Goal: Information Seeking & Learning: Check status

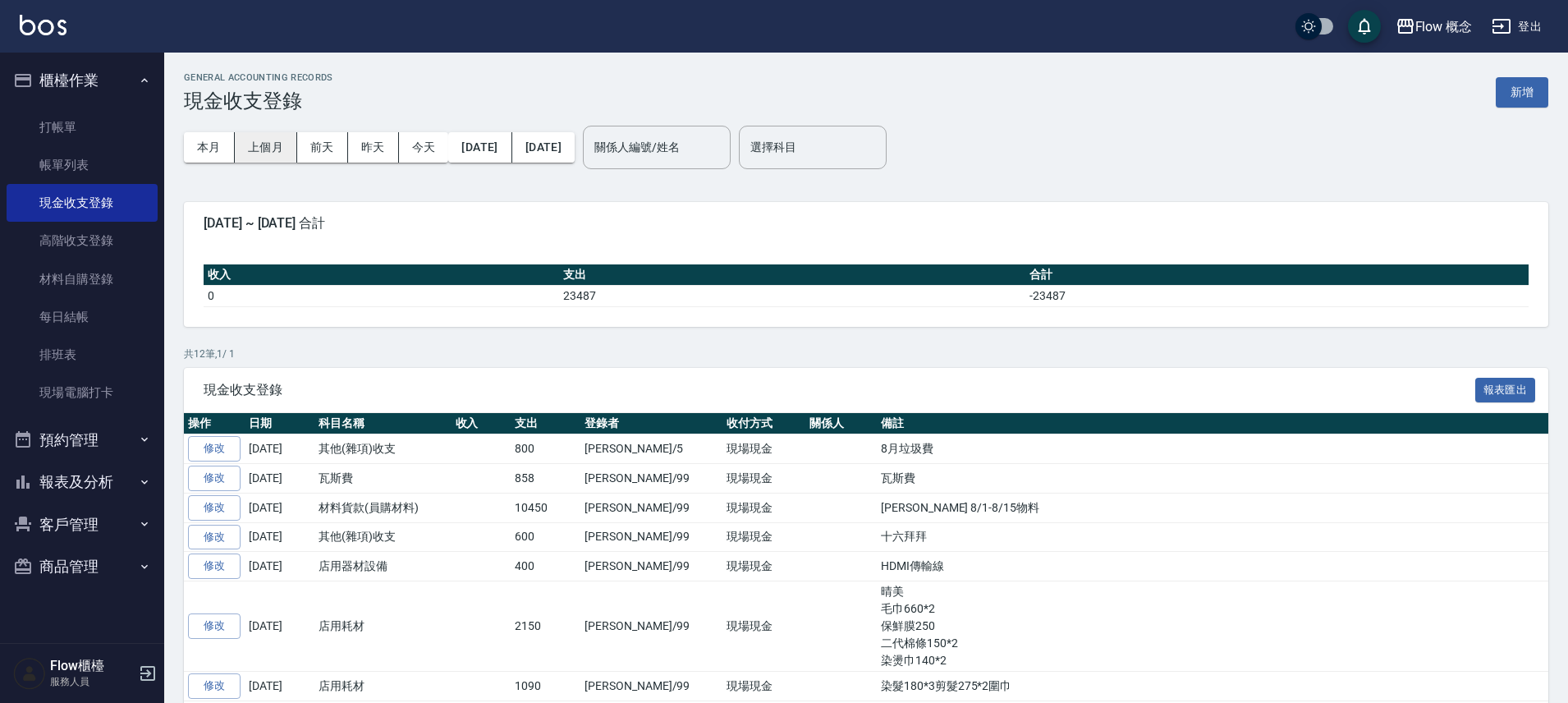
click at [281, 138] on button "上個月" at bounding box center [266, 147] width 62 height 31
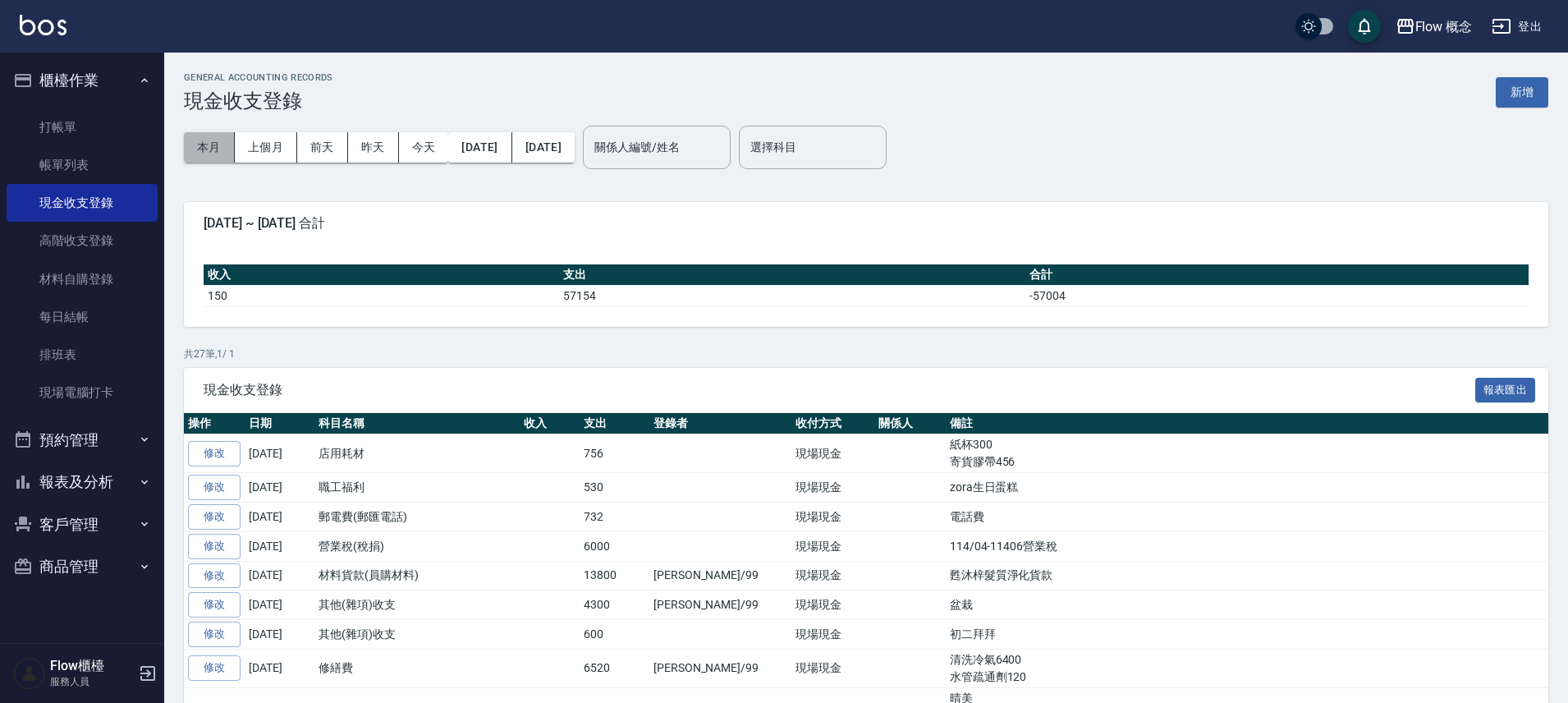
click at [211, 157] on button "本月" at bounding box center [209, 147] width 51 height 31
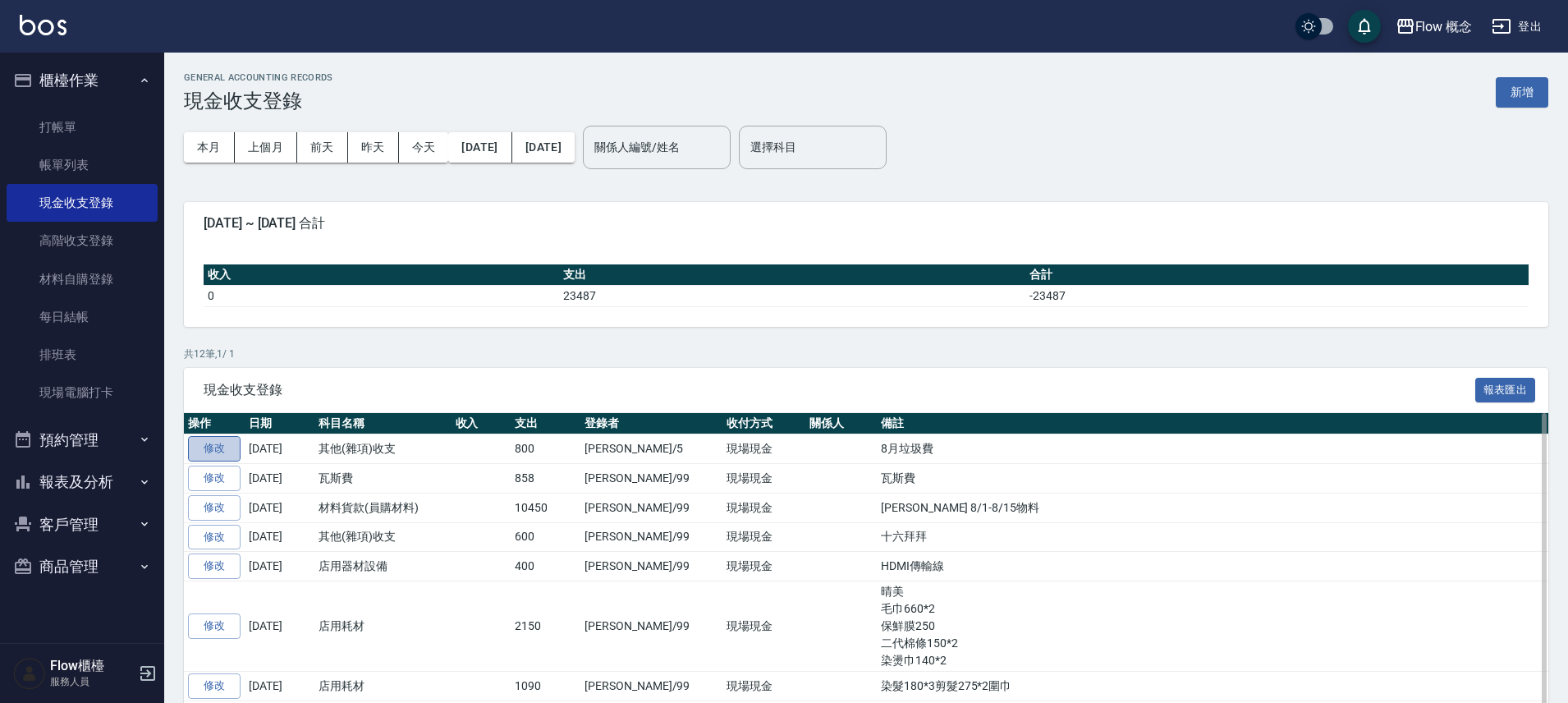
click at [222, 450] on link "修改" at bounding box center [214, 448] width 52 height 25
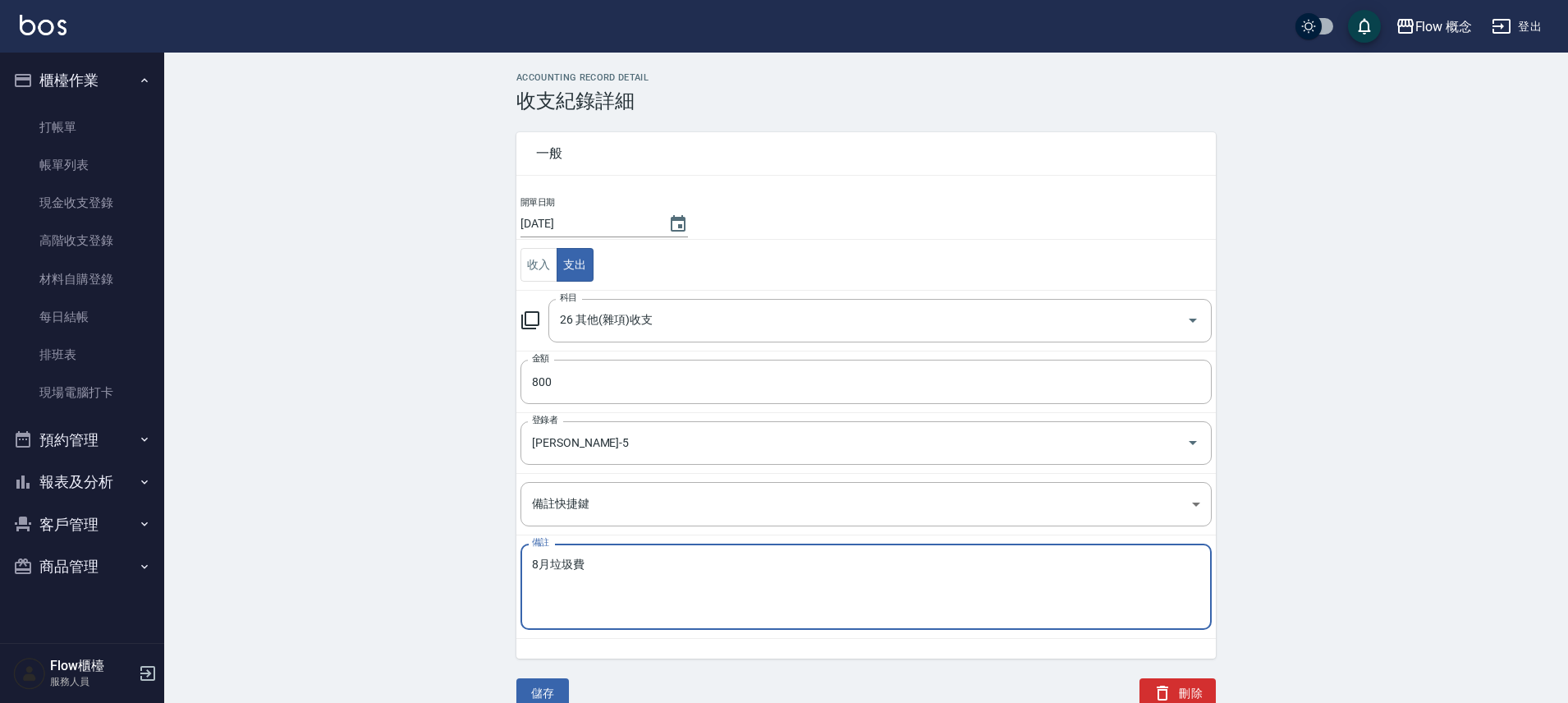
drag, startPoint x: 589, startPoint y: 566, endPoint x: 528, endPoint y: 568, distance: 61.0
click at [528, 568] on div "8月垃圾費 x 備註" at bounding box center [866, 586] width 691 height 86
click at [629, 569] on textarea "8月垃圾費" at bounding box center [866, 586] width 668 height 59
click at [643, 564] on textarea "8月垃圾費" at bounding box center [866, 586] width 668 height 59
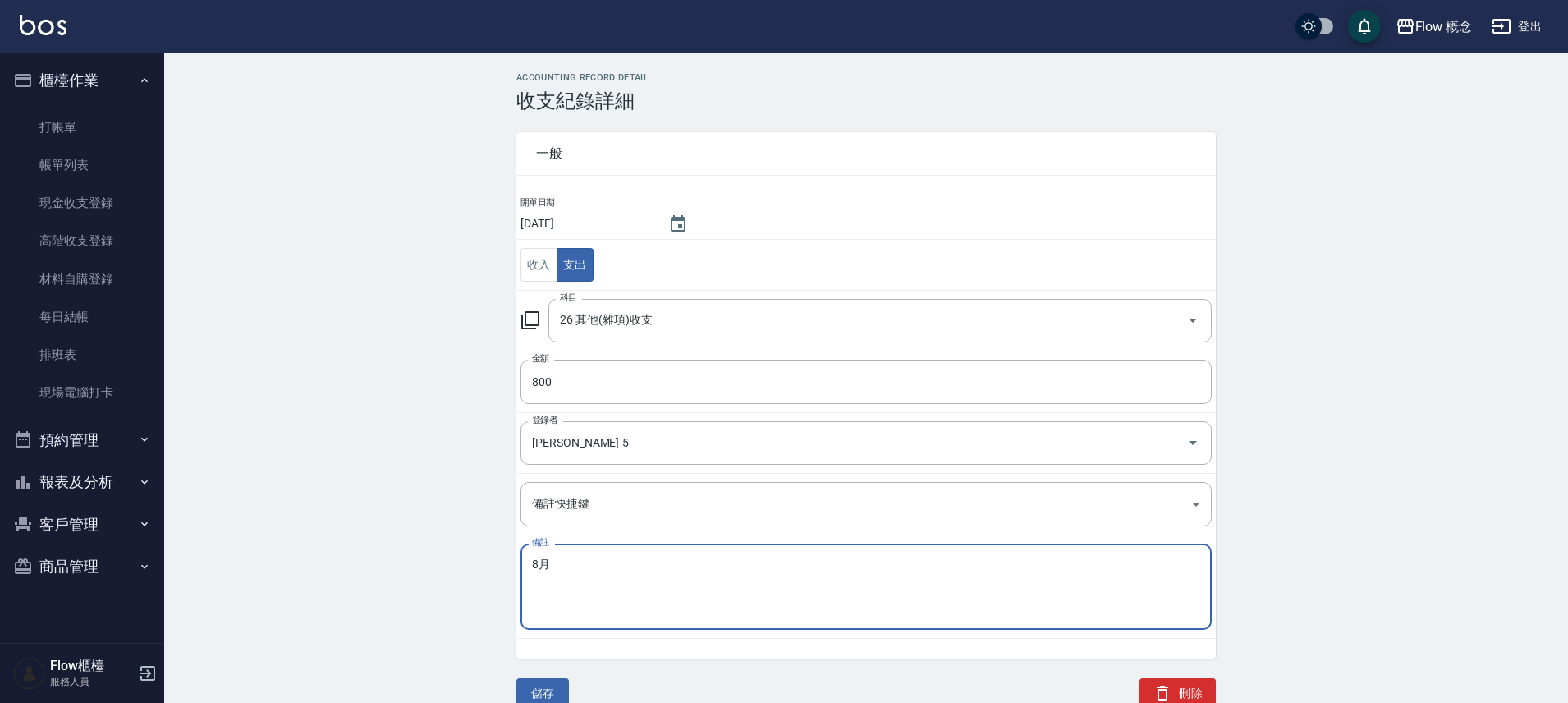
type textarea "8"
type textarea "清潔費"
click at [552, 692] on button "儲存" at bounding box center [542, 693] width 52 height 31
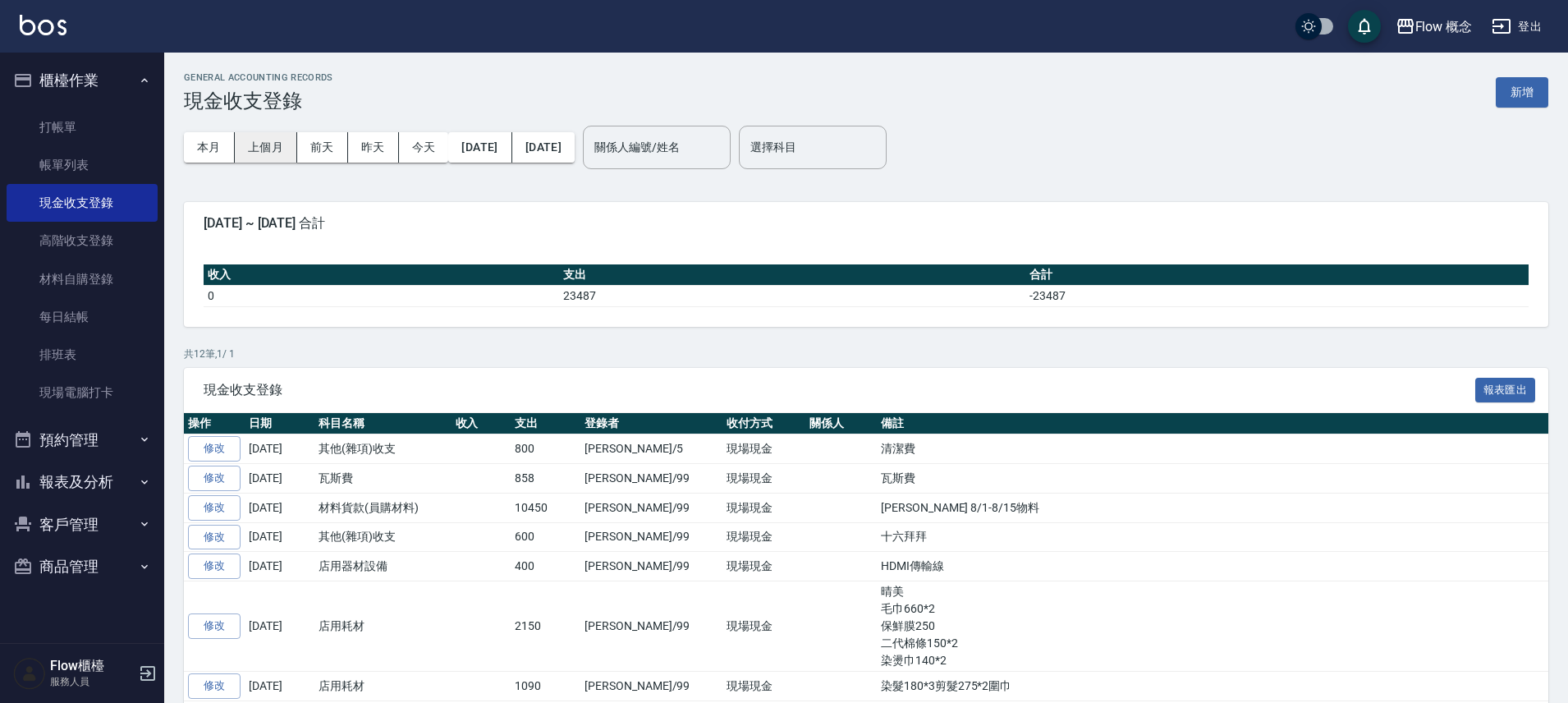
click at [286, 149] on button "上個月" at bounding box center [266, 147] width 62 height 31
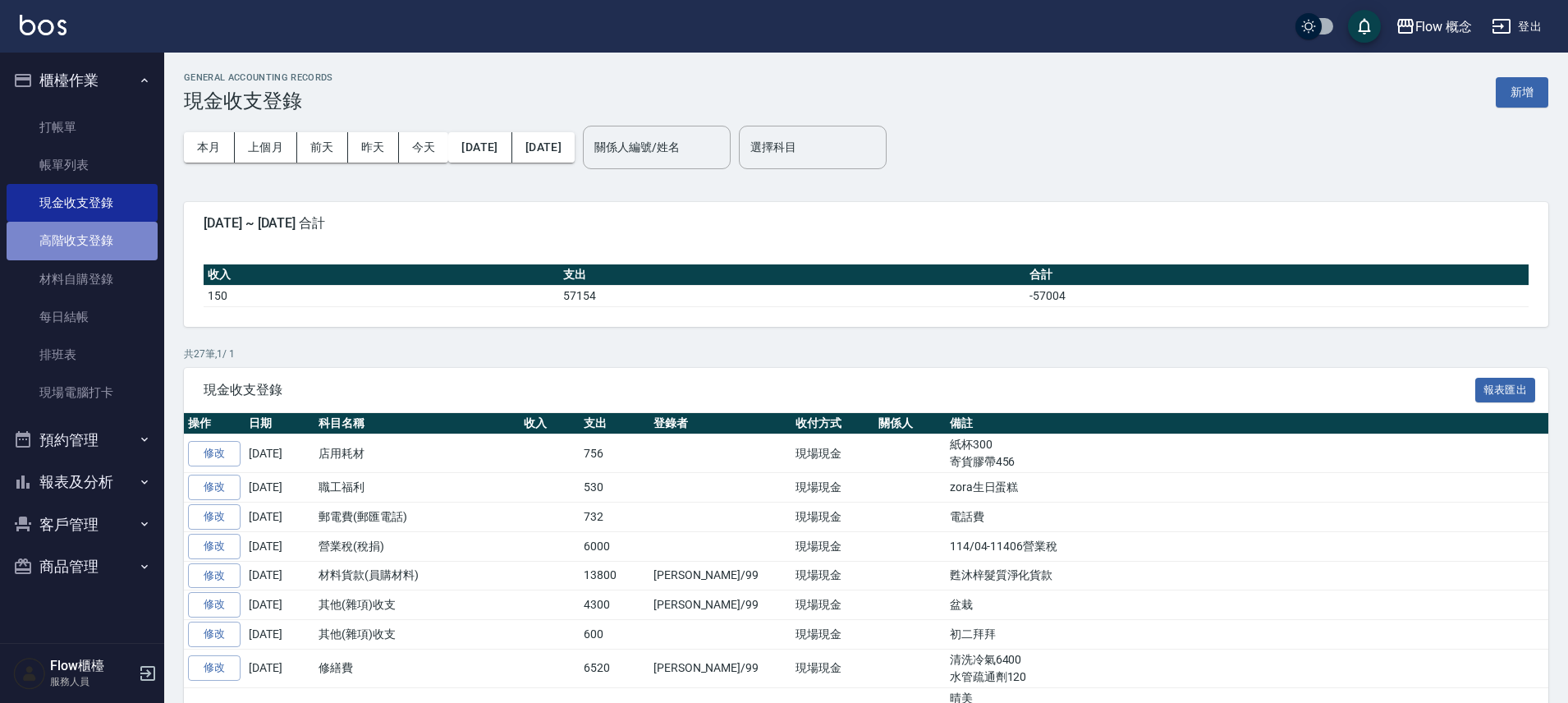
click at [105, 246] on link "高階收支登錄" at bounding box center [81, 240] width 151 height 38
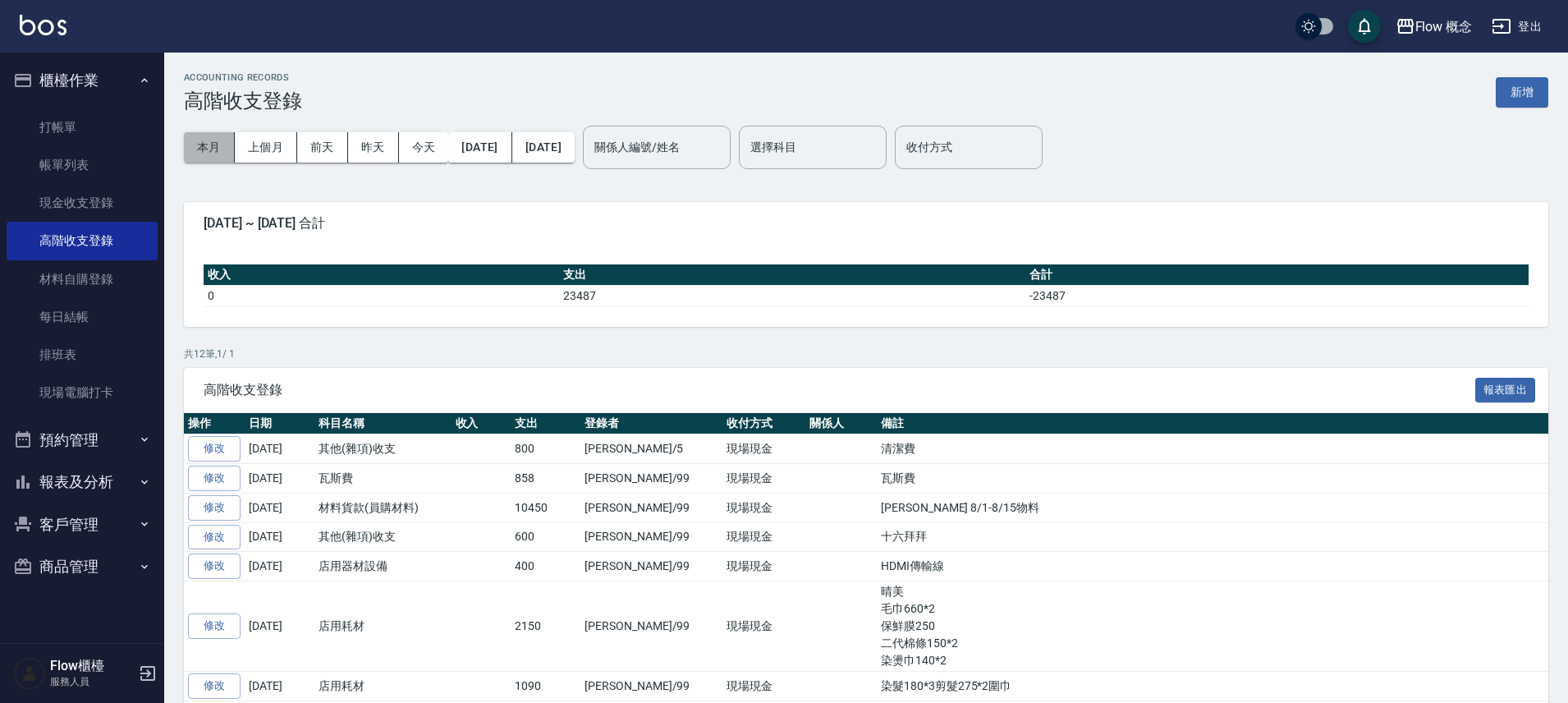
click at [221, 153] on button "本月" at bounding box center [209, 147] width 51 height 31
click at [279, 136] on button "上個月" at bounding box center [266, 147] width 62 height 31
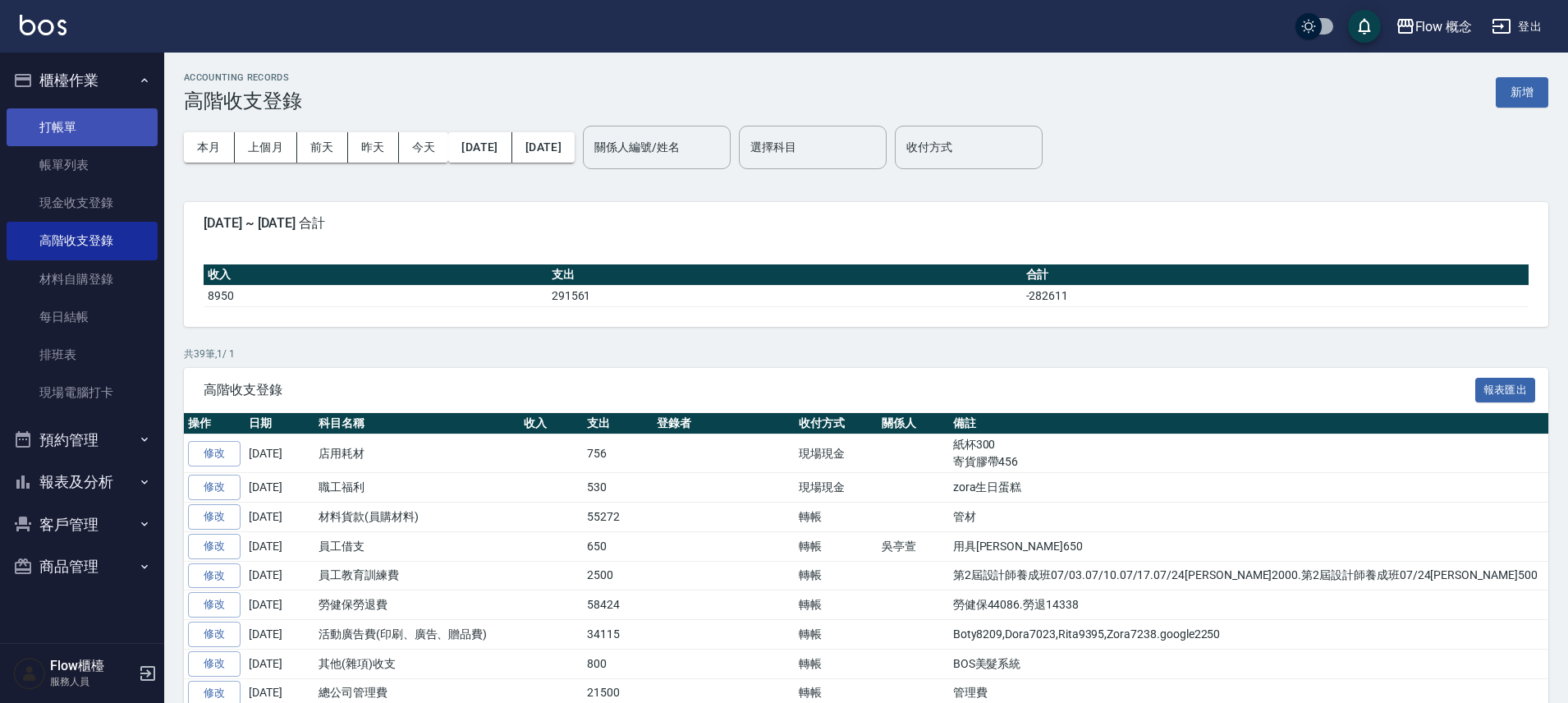
click at [84, 120] on link "打帳單" at bounding box center [81, 127] width 151 height 38
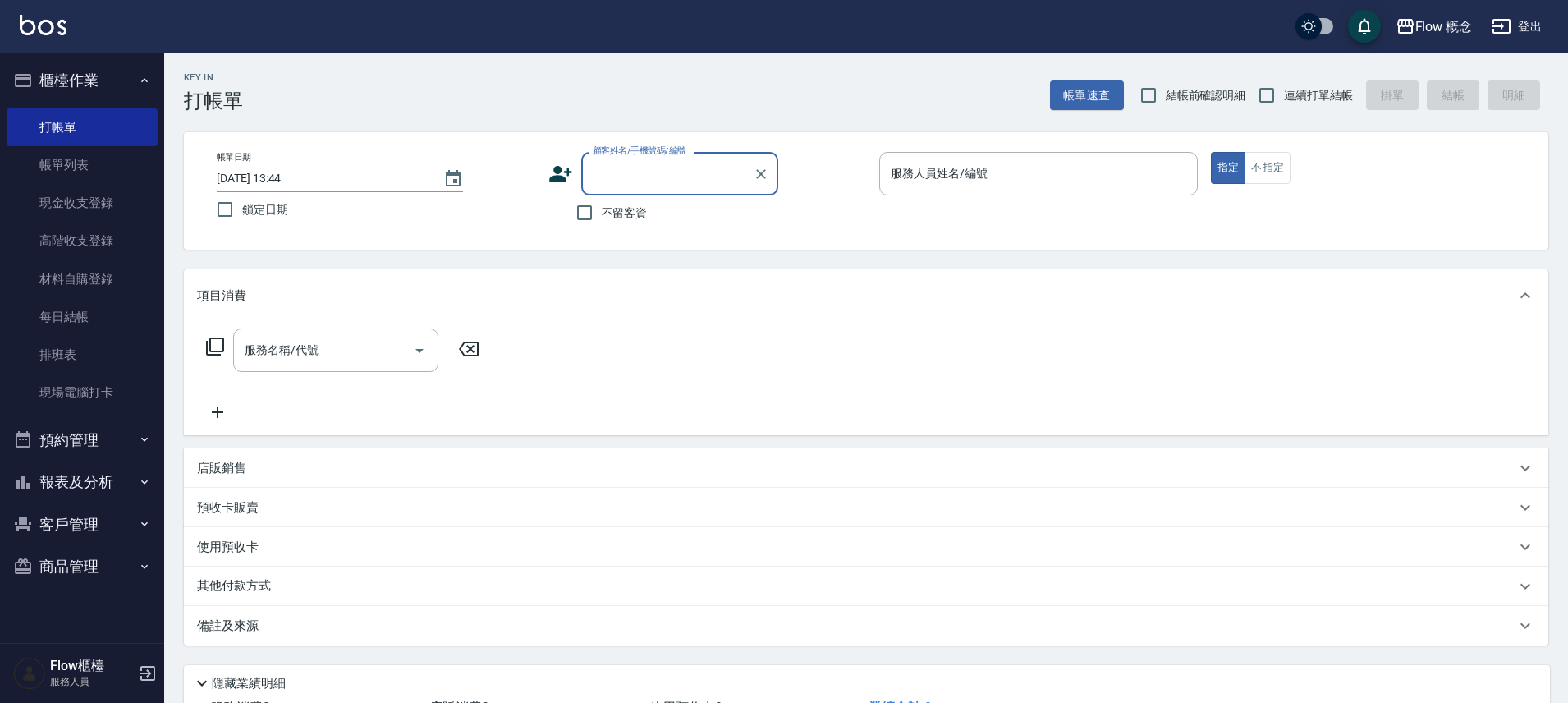
click at [103, 483] on button "報表及分析" at bounding box center [81, 482] width 151 height 42
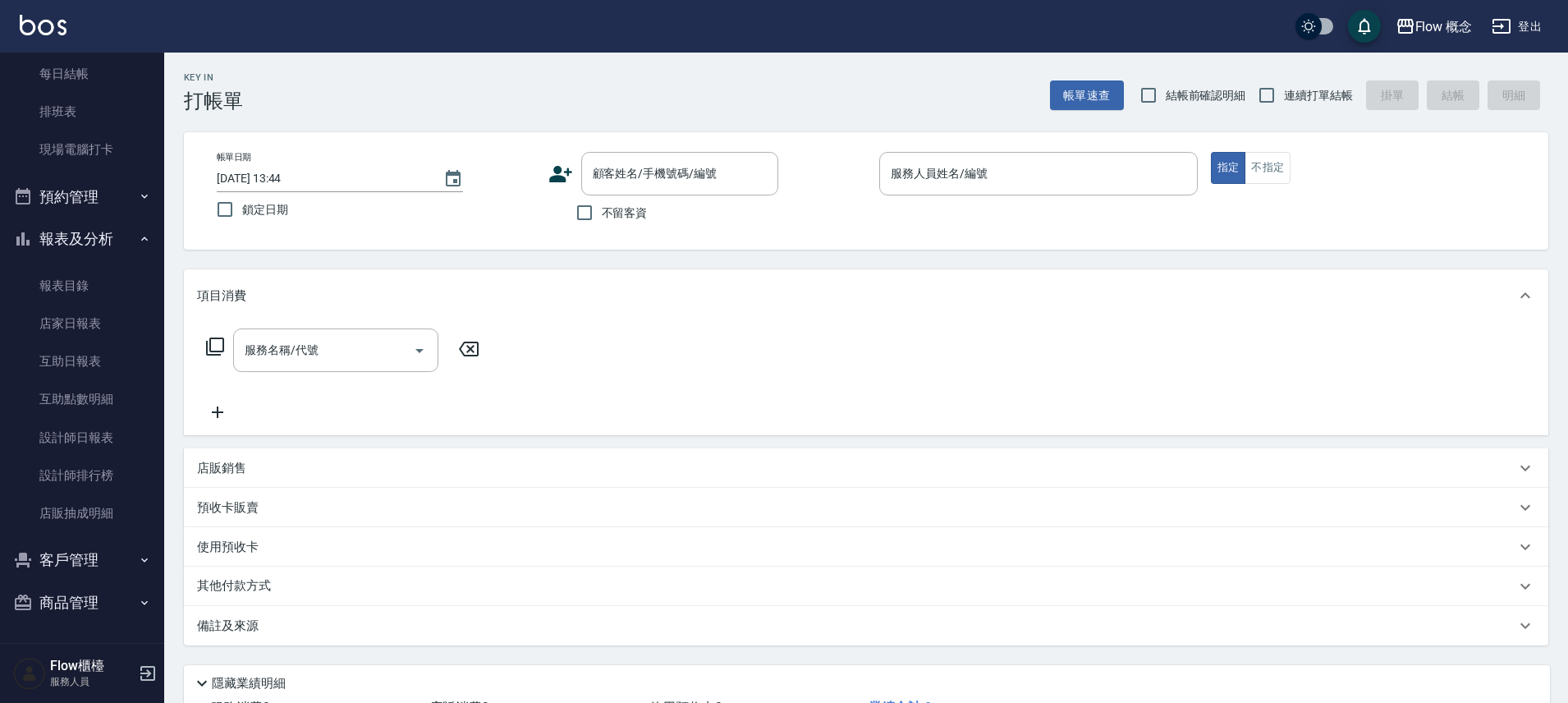
click at [76, 238] on button "報表及分析" at bounding box center [81, 239] width 151 height 42
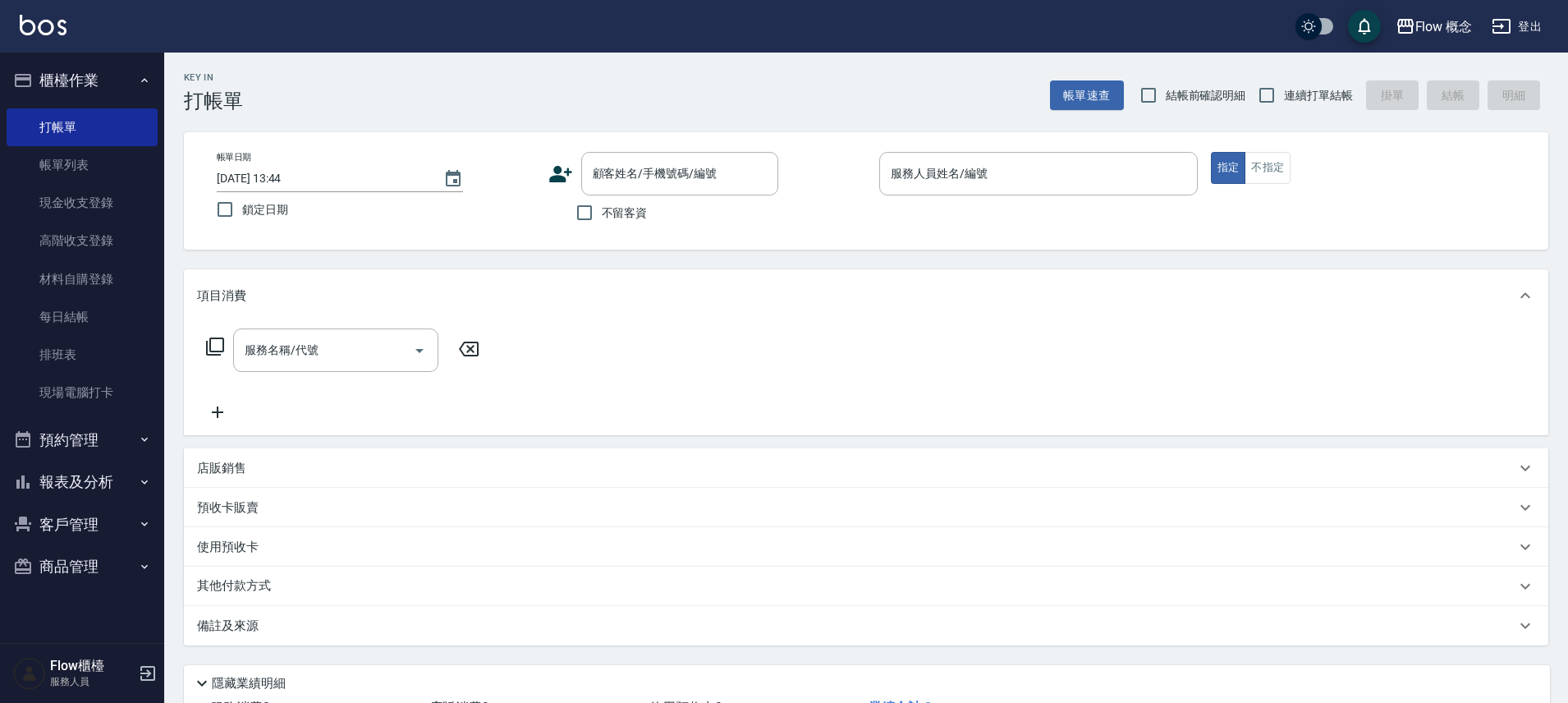
scroll to position [0, 0]
click at [91, 173] on link "帳單列表" at bounding box center [81, 165] width 151 height 38
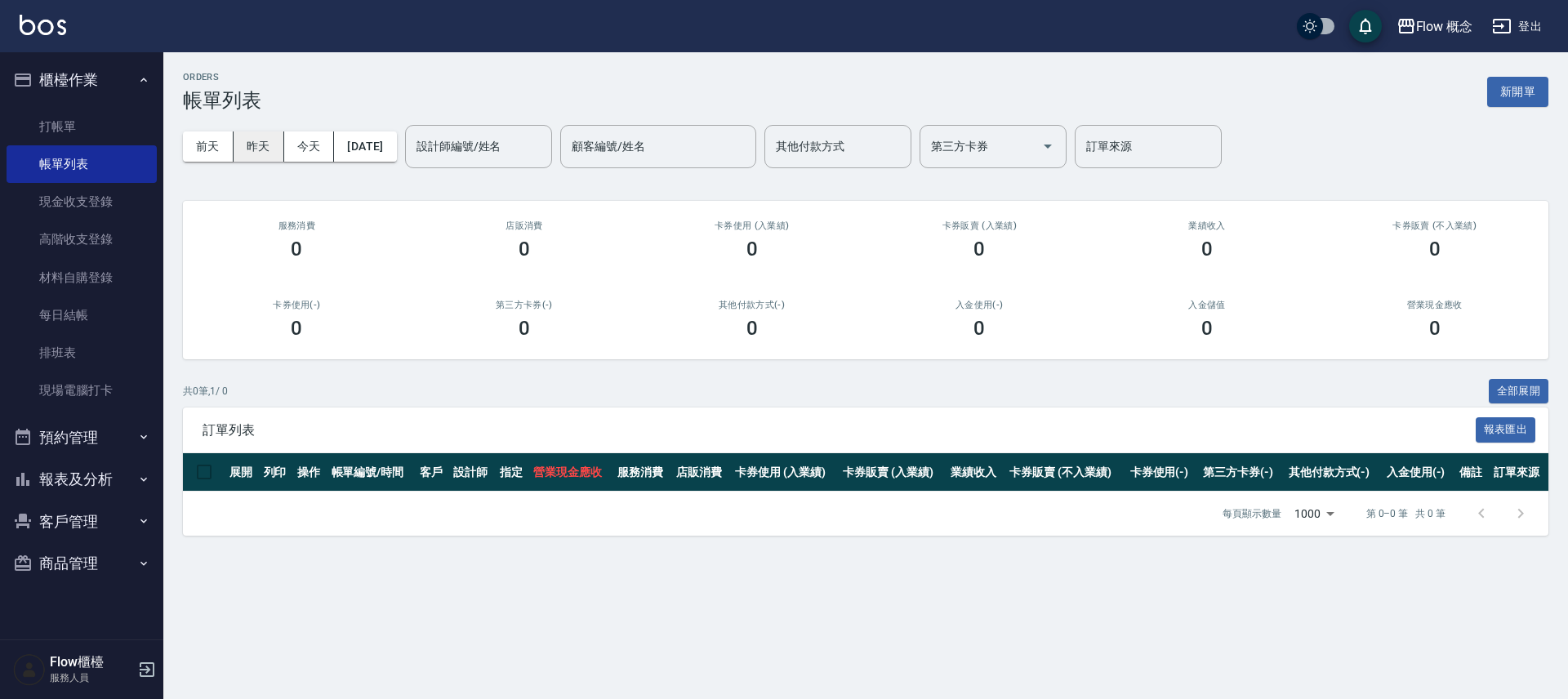
click at [266, 138] on button "昨天" at bounding box center [259, 146] width 50 height 31
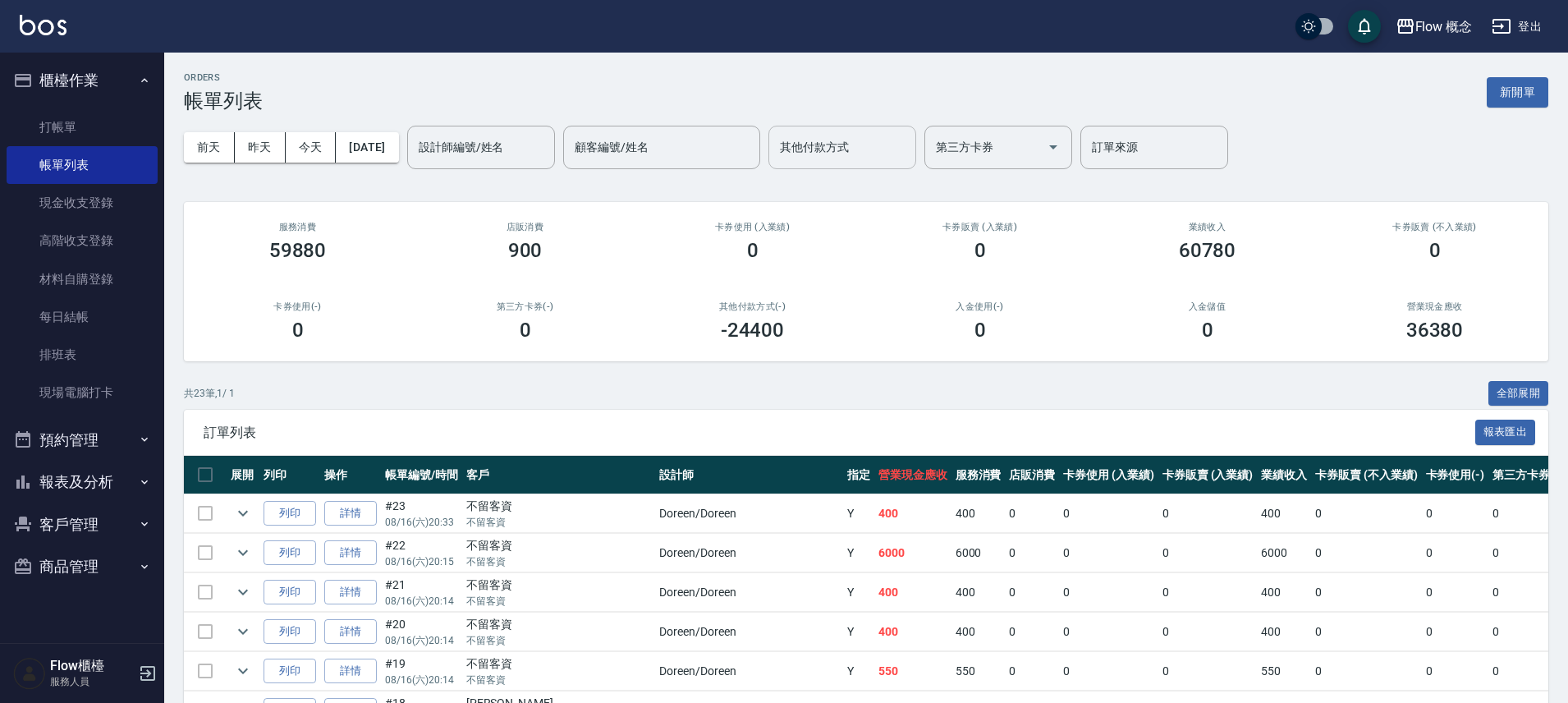
click at [822, 162] on div "其他付款方式" at bounding box center [842, 147] width 148 height 43
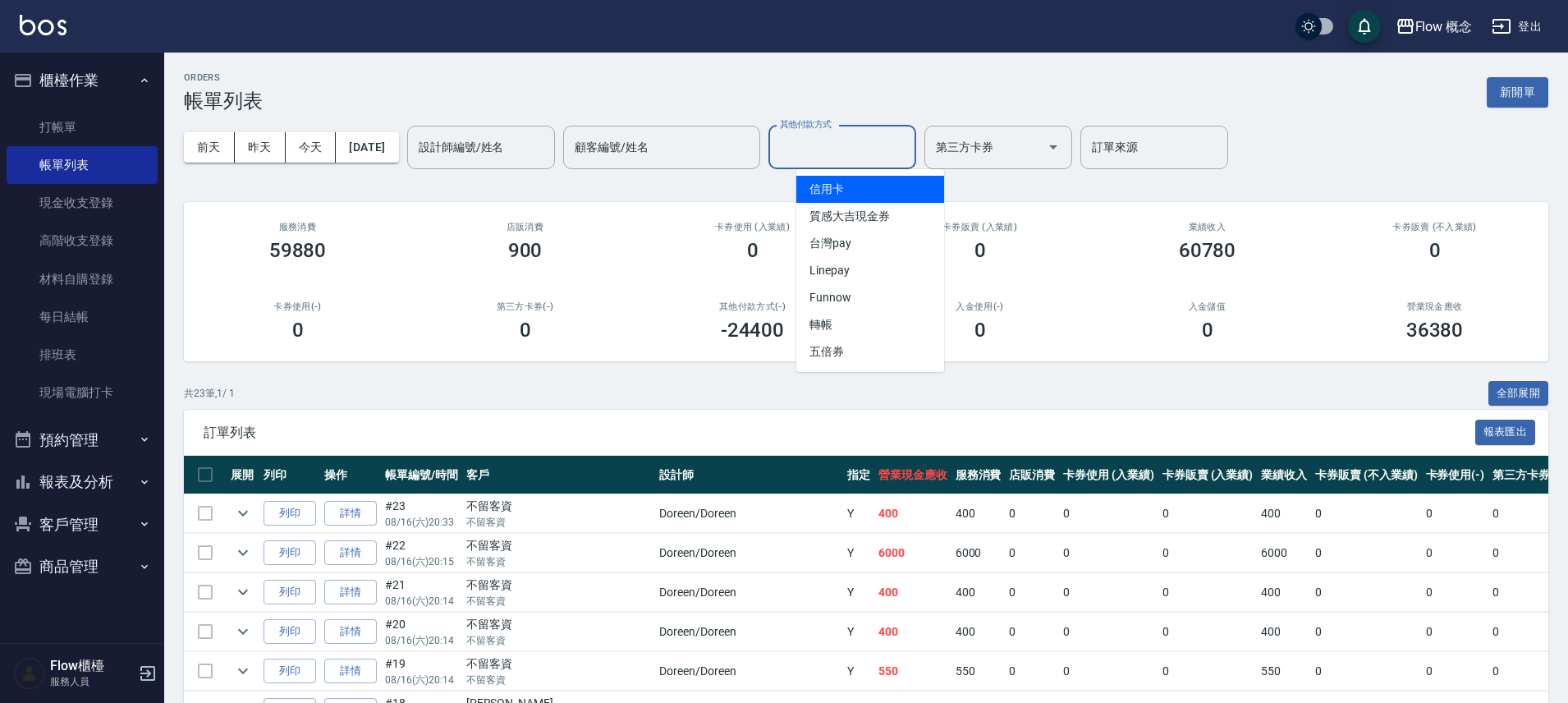
click at [829, 181] on span "信用卡" at bounding box center [870, 189] width 148 height 27
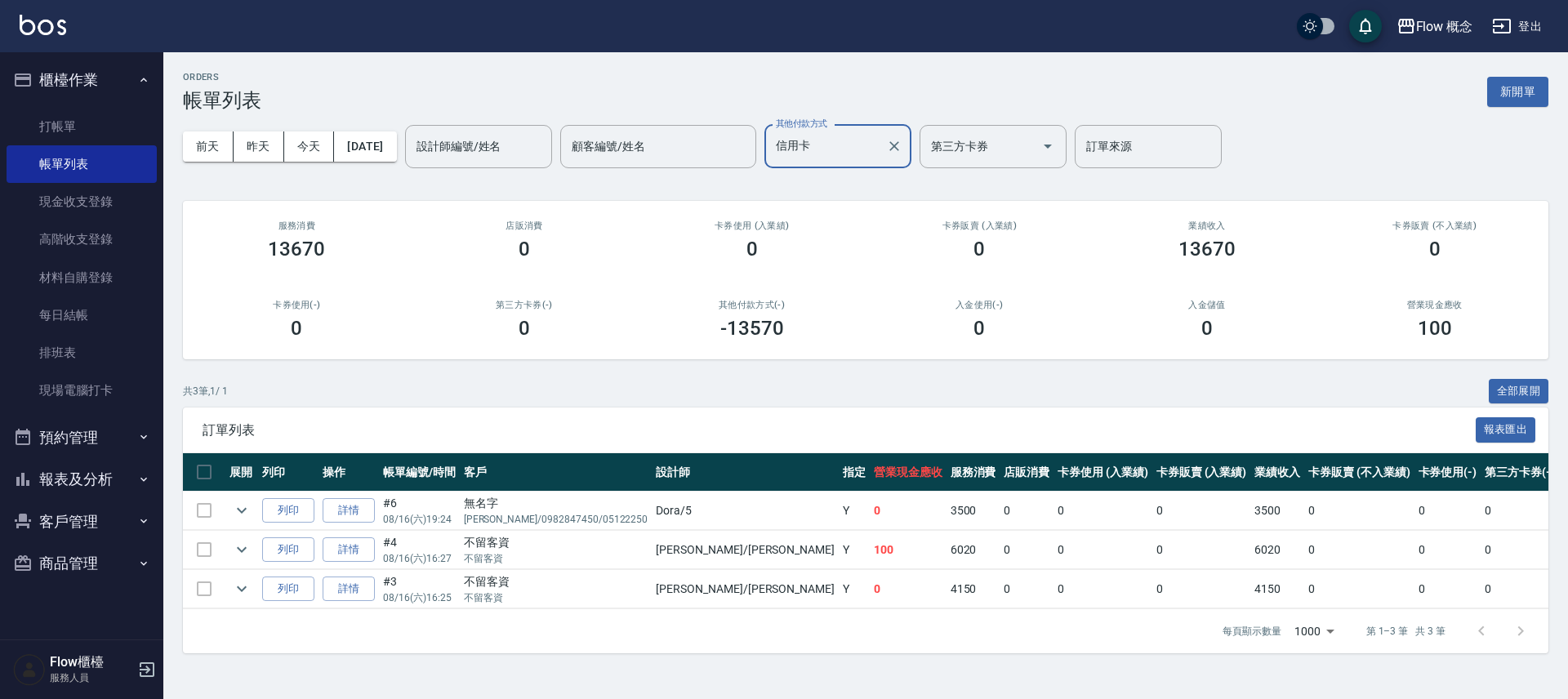
click at [860, 149] on input "信用卡" at bounding box center [825, 146] width 108 height 29
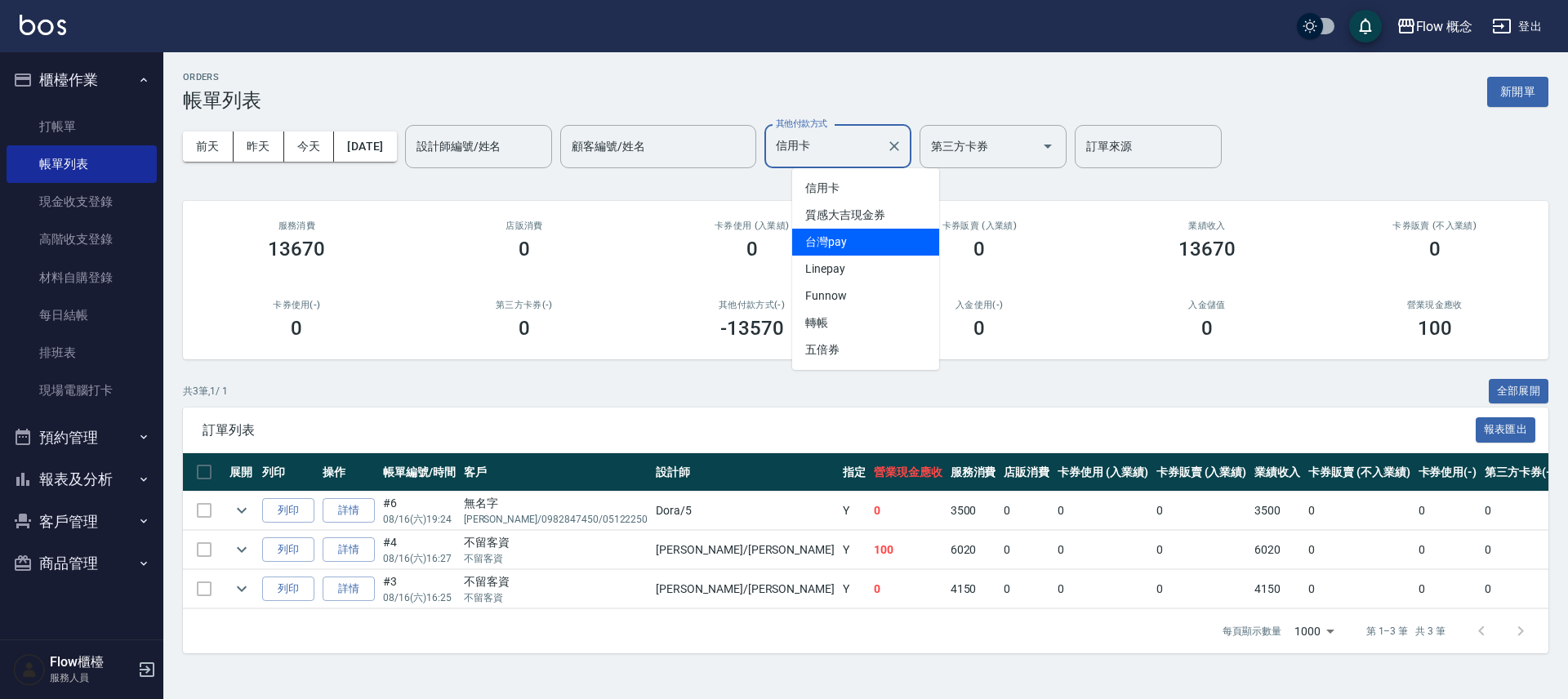
click at [848, 239] on span "台灣pay" at bounding box center [866, 242] width 147 height 27
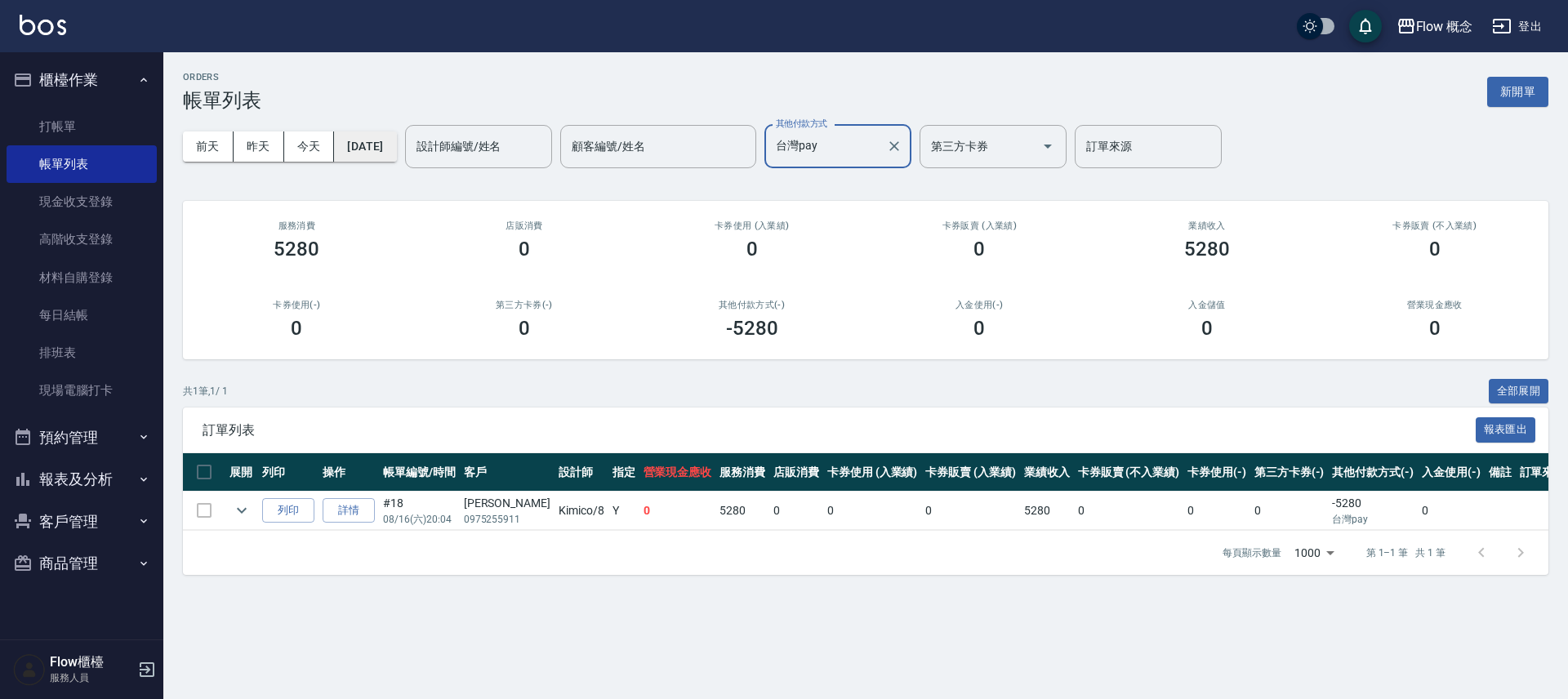
click at [384, 142] on button "[DATE]" at bounding box center [365, 146] width 62 height 31
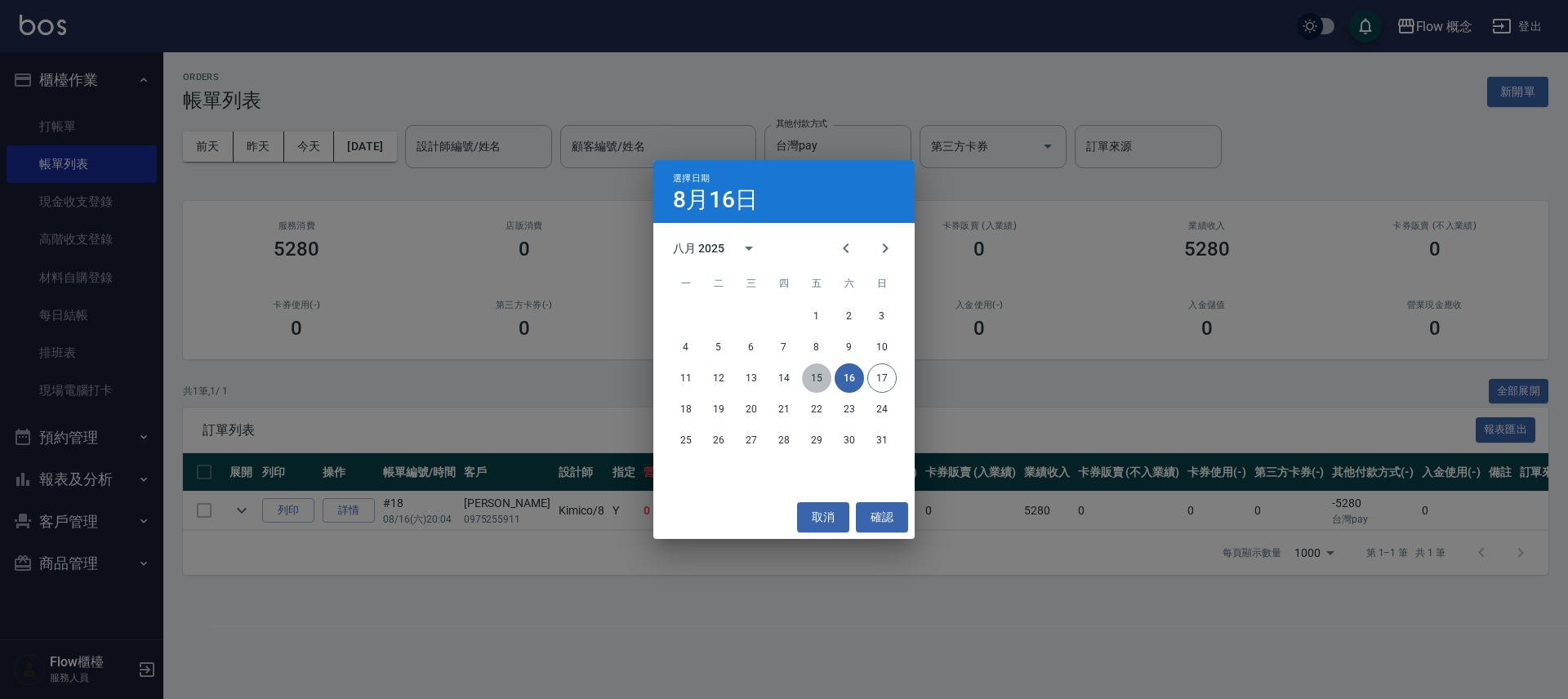
click at [808, 374] on button "15" at bounding box center [816, 377] width 30 height 30
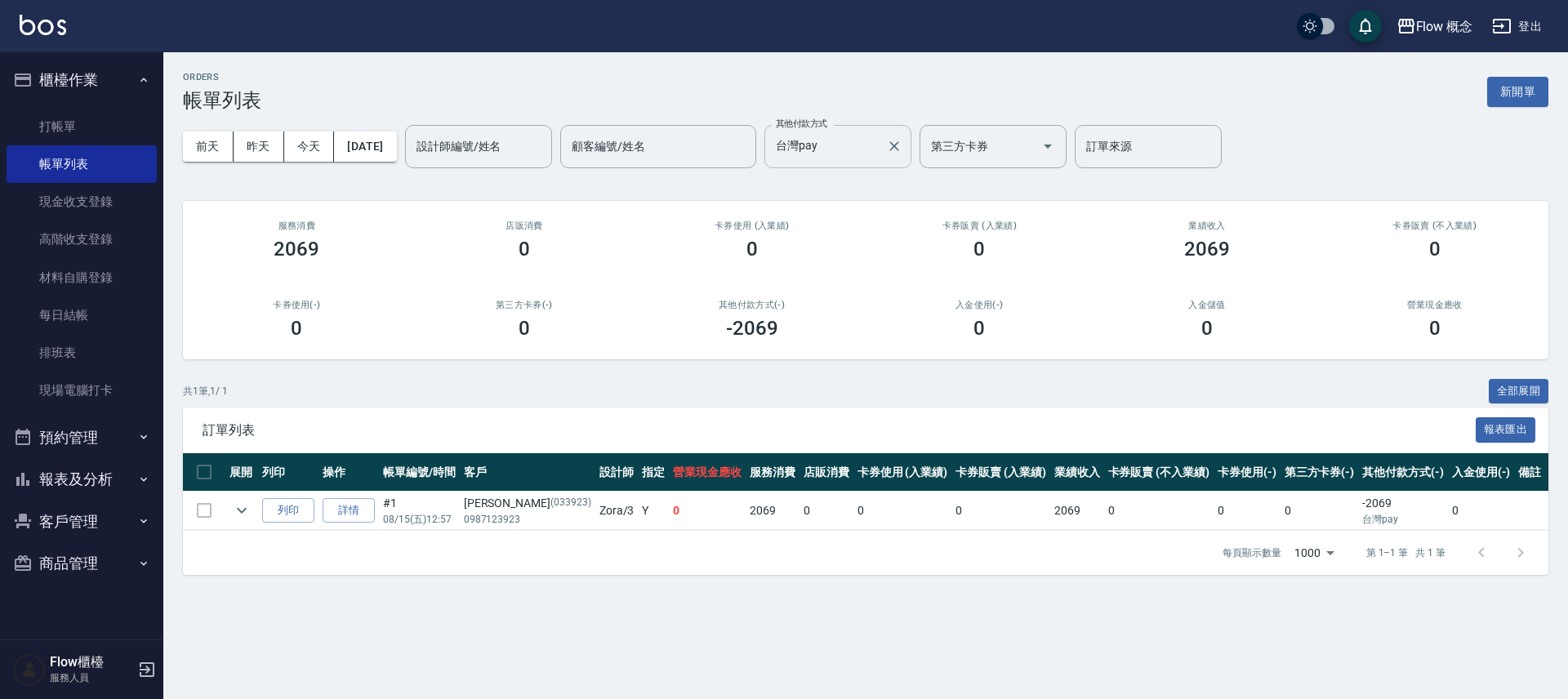
click at [877, 137] on input "台灣pay" at bounding box center [825, 146] width 108 height 29
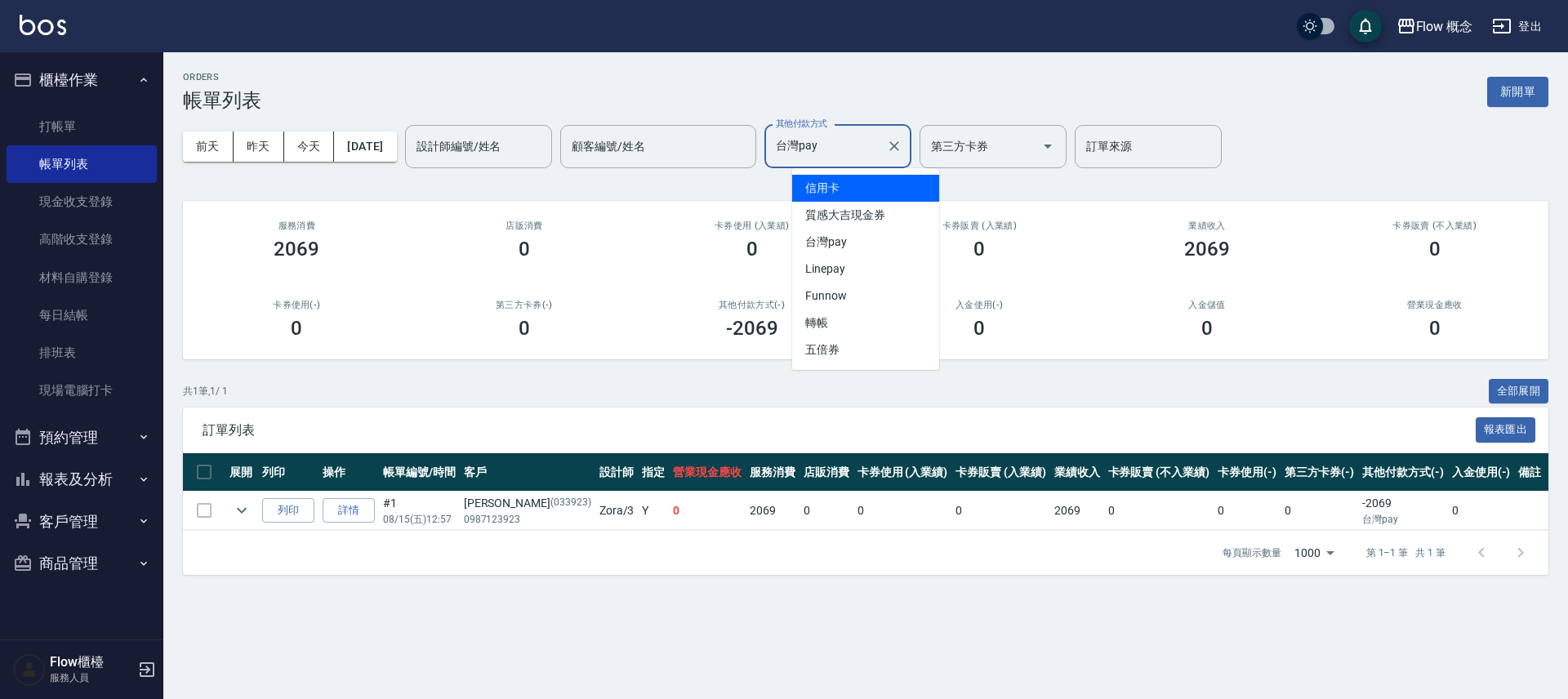
click at [842, 186] on span "信用卡" at bounding box center [866, 188] width 147 height 27
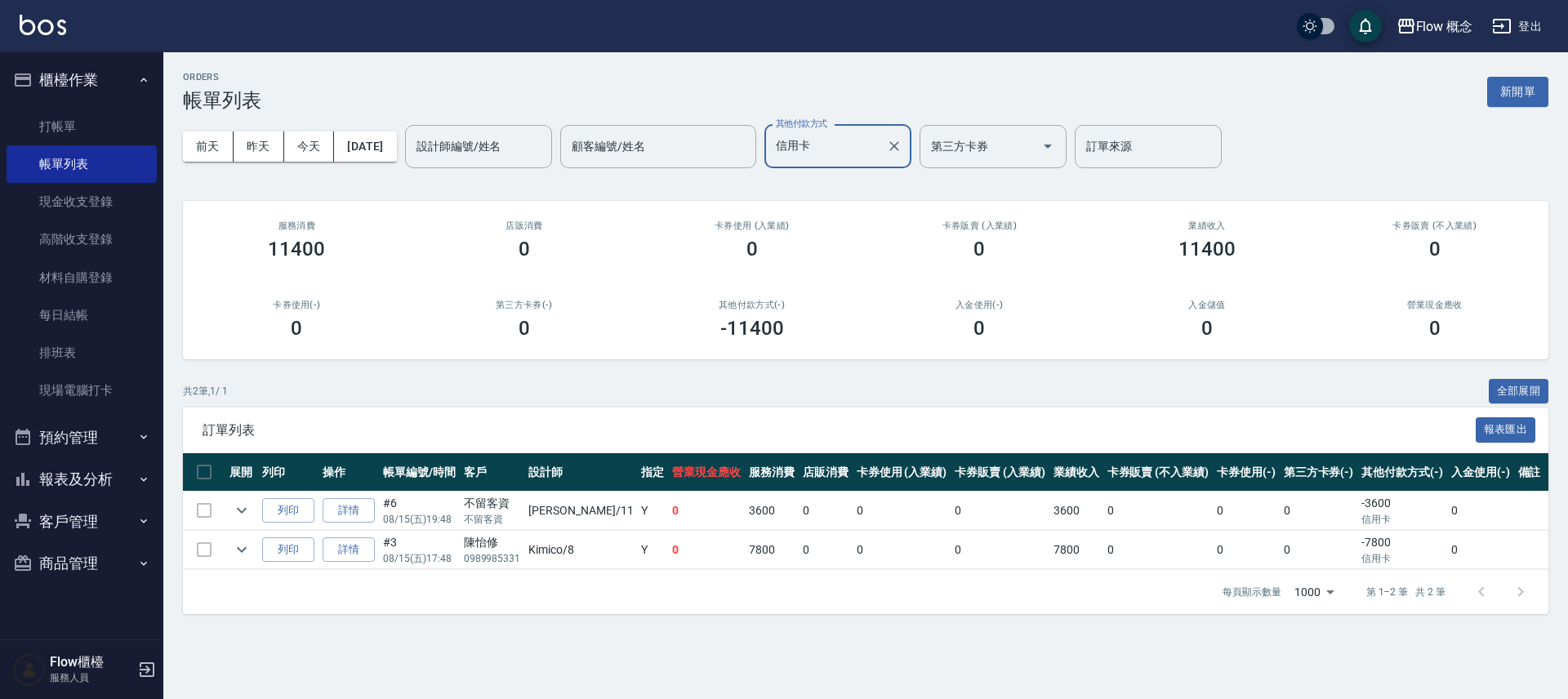
click at [855, 159] on input "信用卡" at bounding box center [825, 146] width 108 height 29
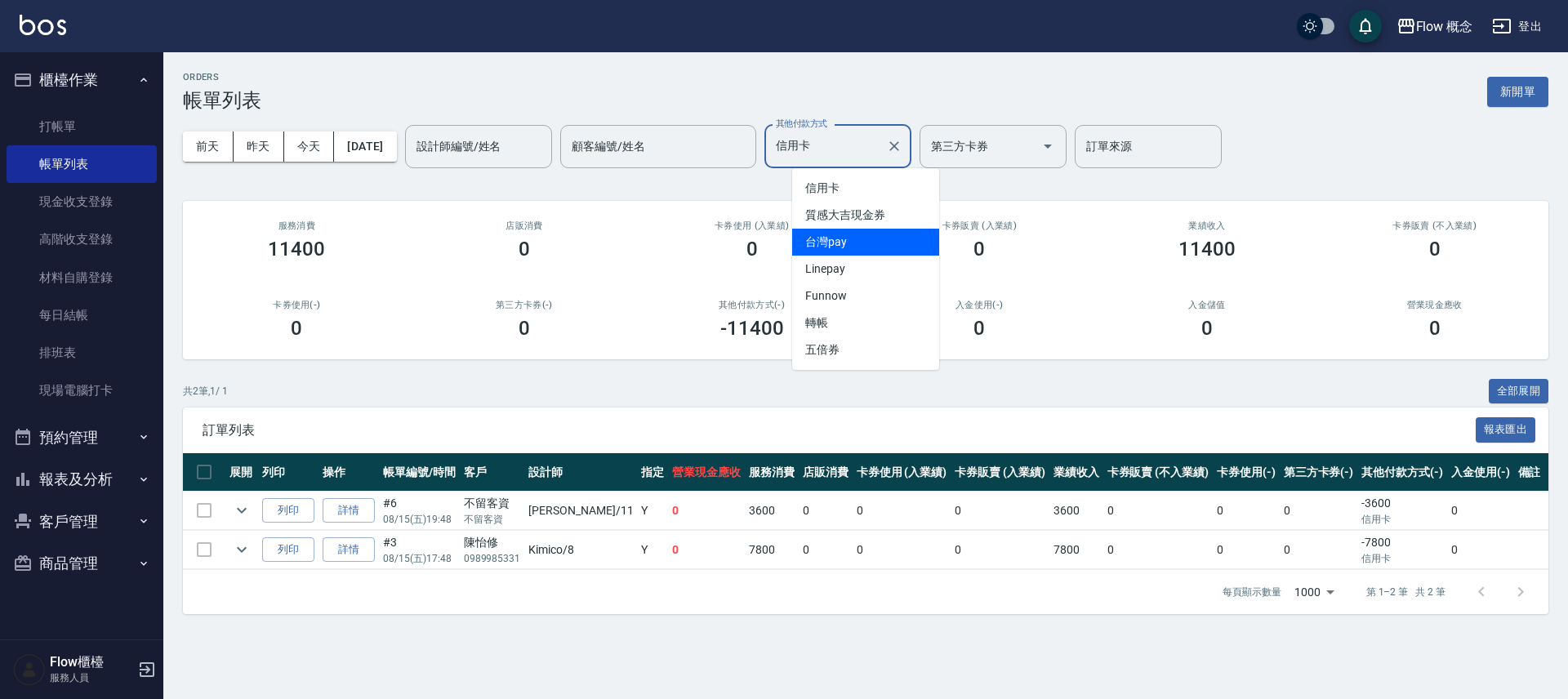
click at [866, 237] on span "台灣pay" at bounding box center [866, 242] width 147 height 27
type input "台灣pay"
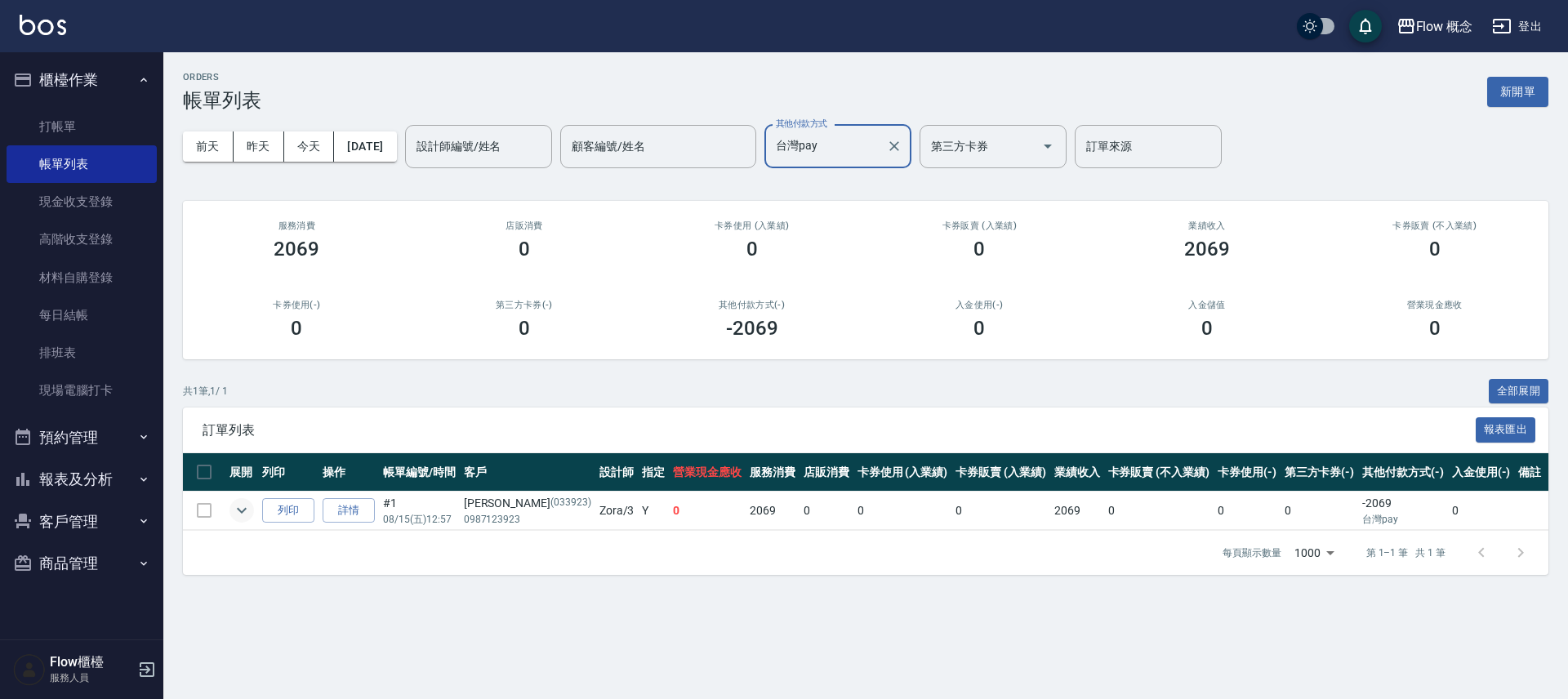
click at [247, 509] on icon "expand row" at bounding box center [242, 510] width 20 height 20
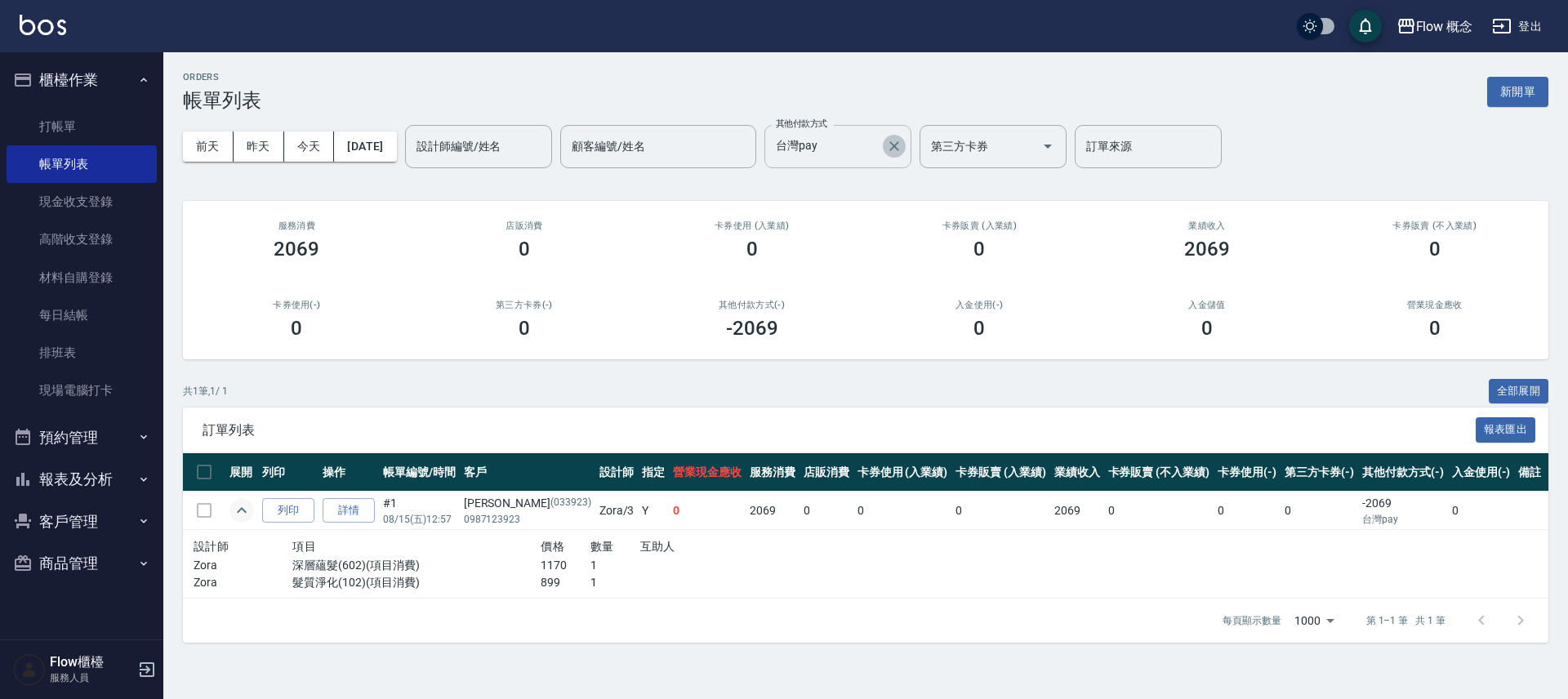
click at [899, 144] on icon "Clear" at bounding box center [894, 146] width 10 height 10
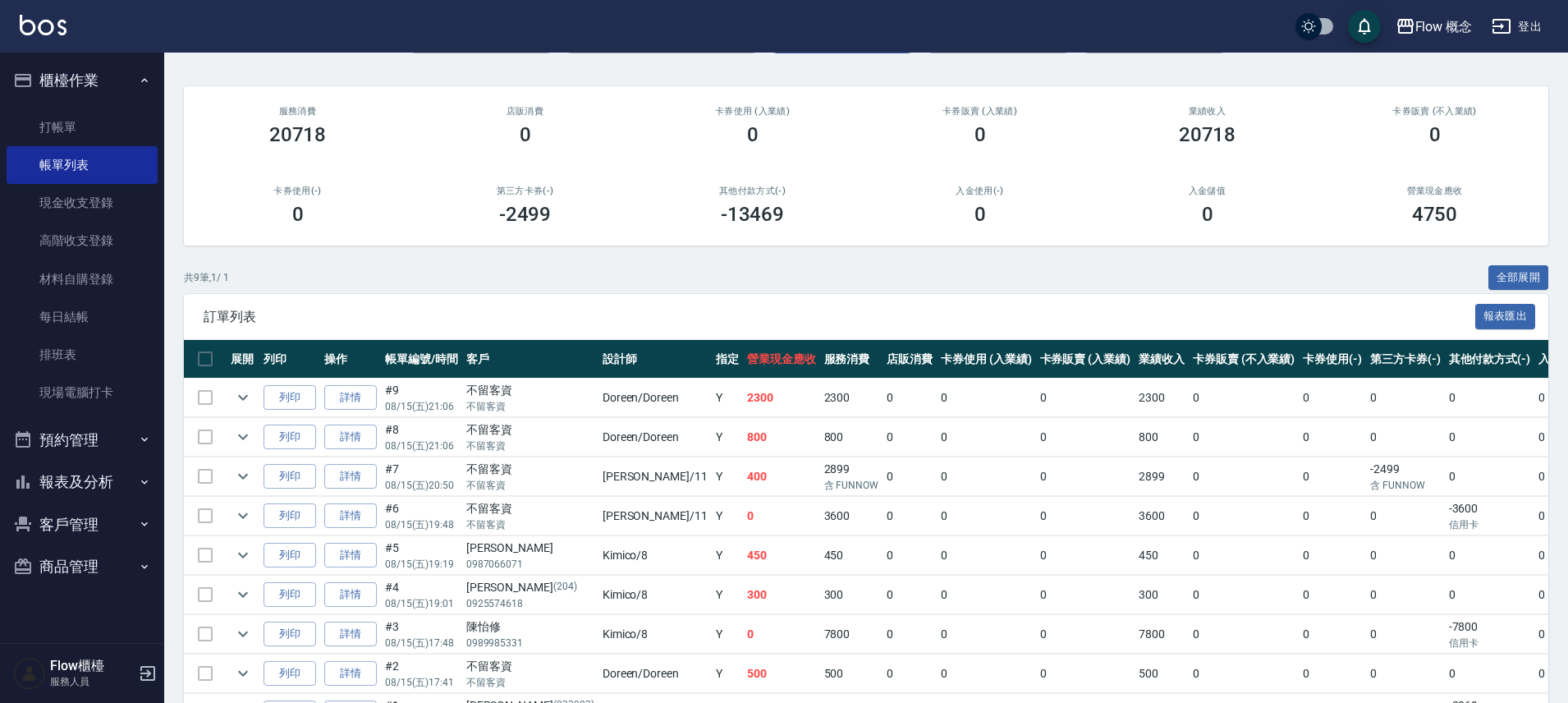
scroll to position [222, 0]
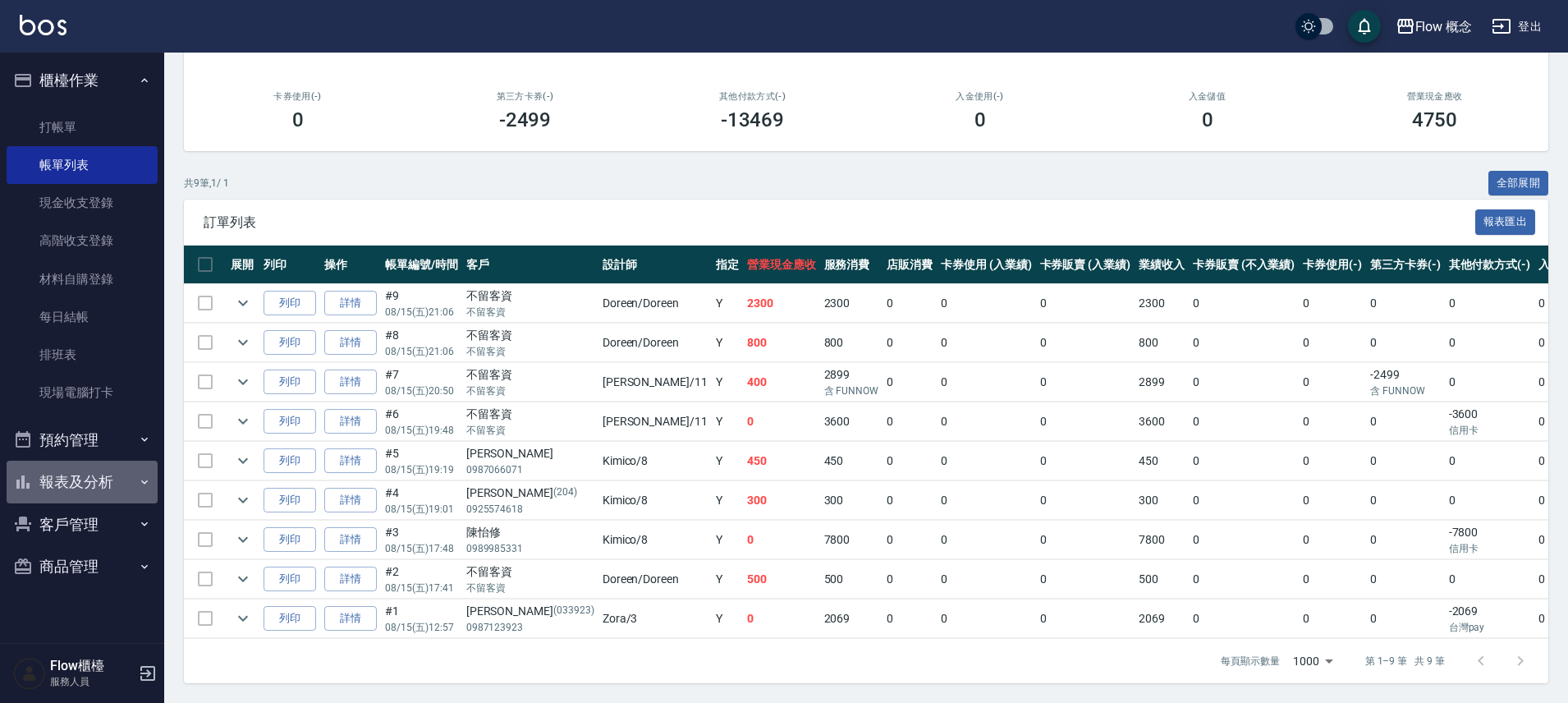
click at [91, 481] on button "報表及分析" at bounding box center [81, 482] width 151 height 42
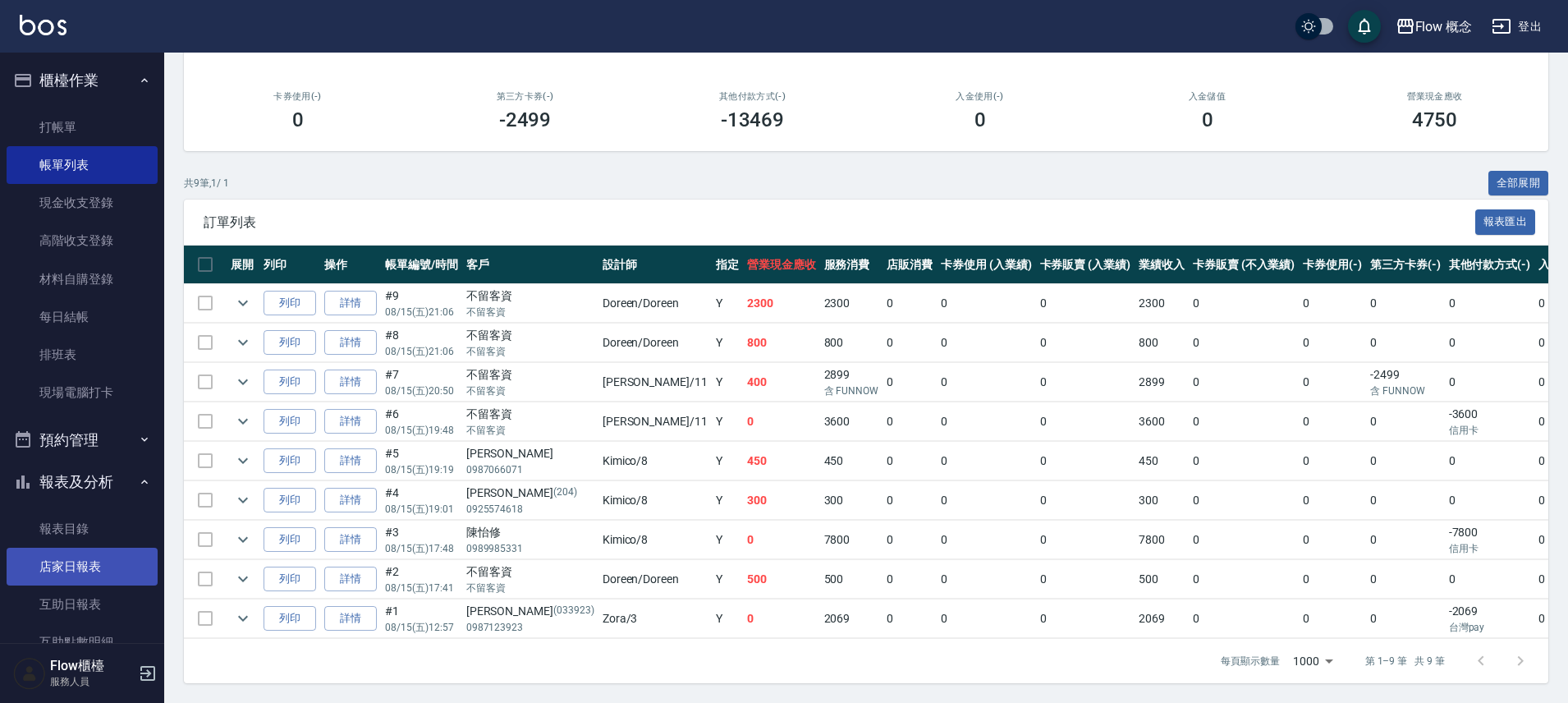
click at [99, 567] on link "店家日報表" at bounding box center [81, 567] width 151 height 38
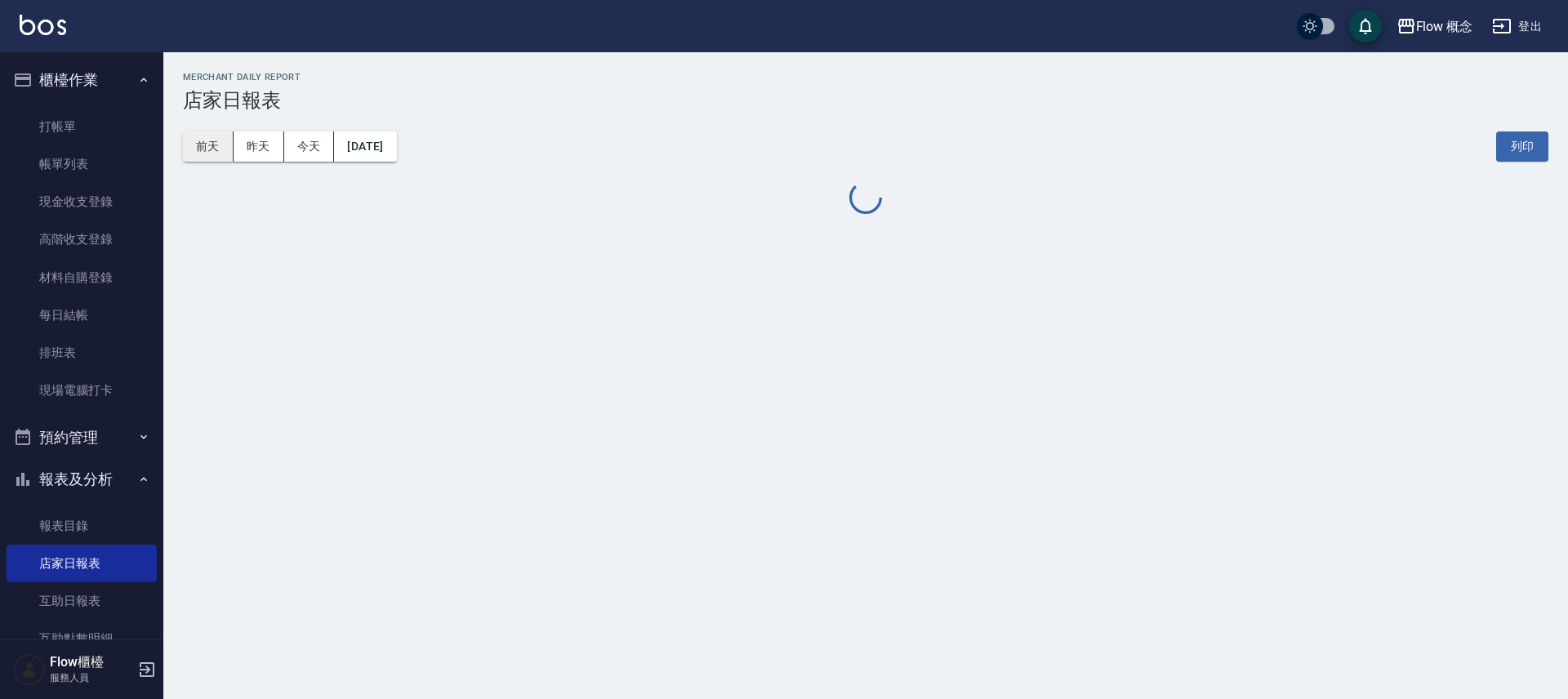
click at [196, 144] on button "前天" at bounding box center [208, 146] width 50 height 31
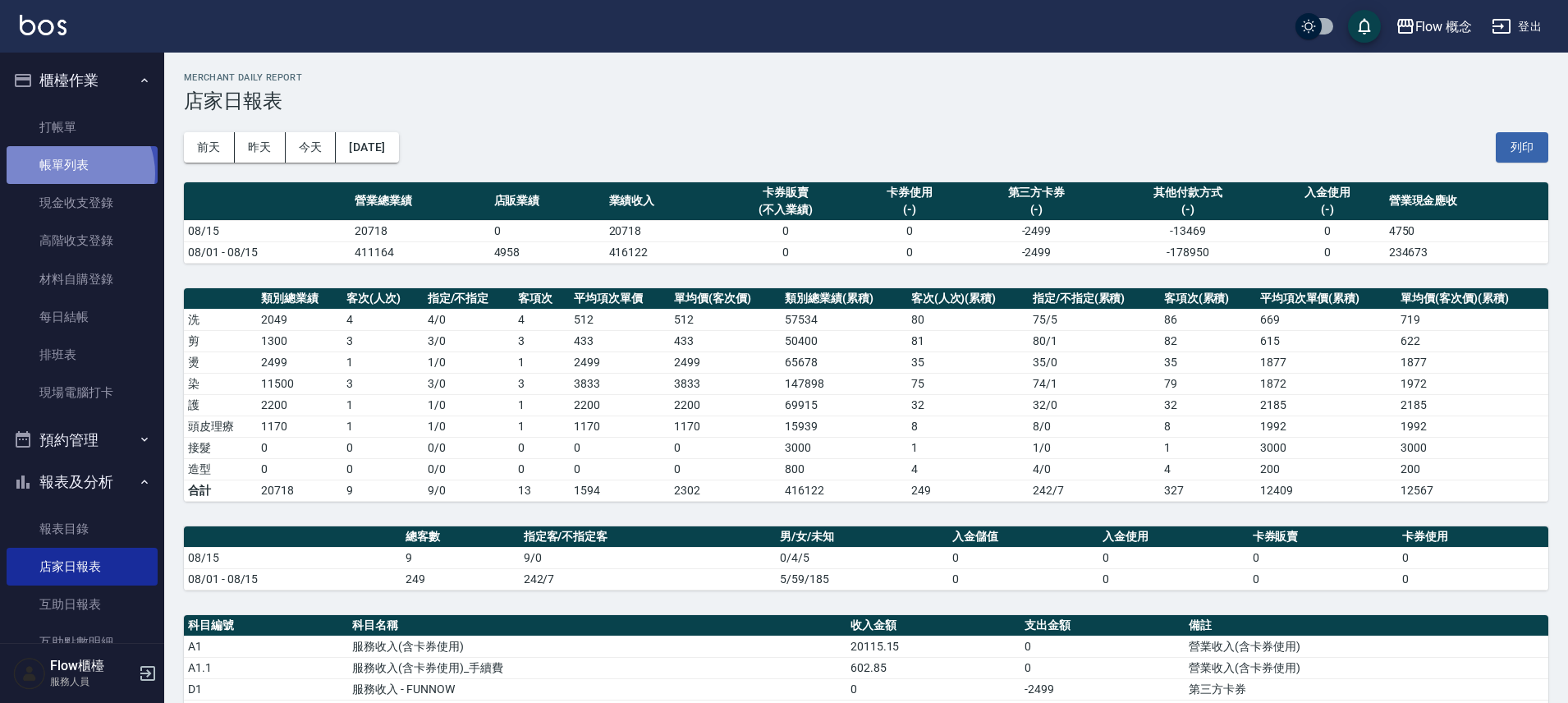
click at [75, 173] on link "帳單列表" at bounding box center [81, 165] width 151 height 38
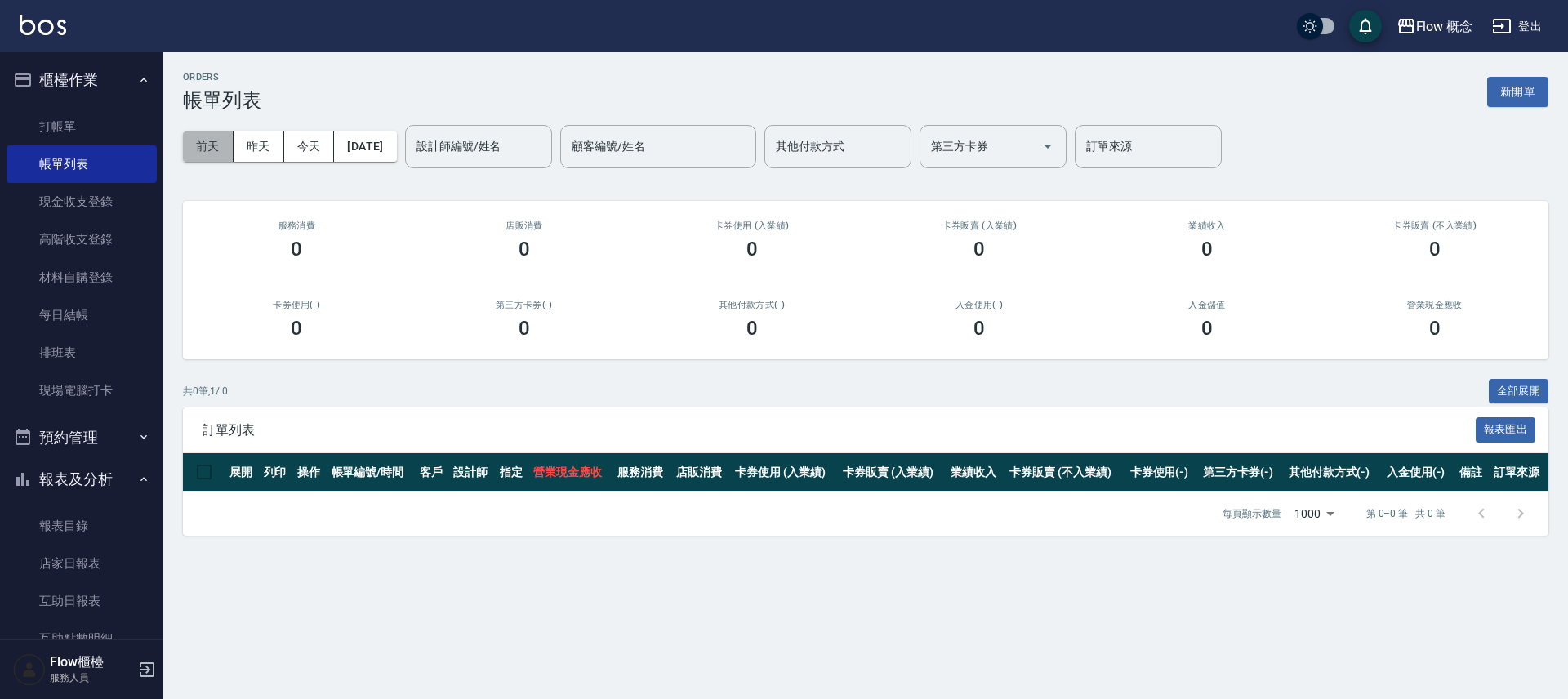
click at [221, 147] on button "前天" at bounding box center [208, 146] width 50 height 31
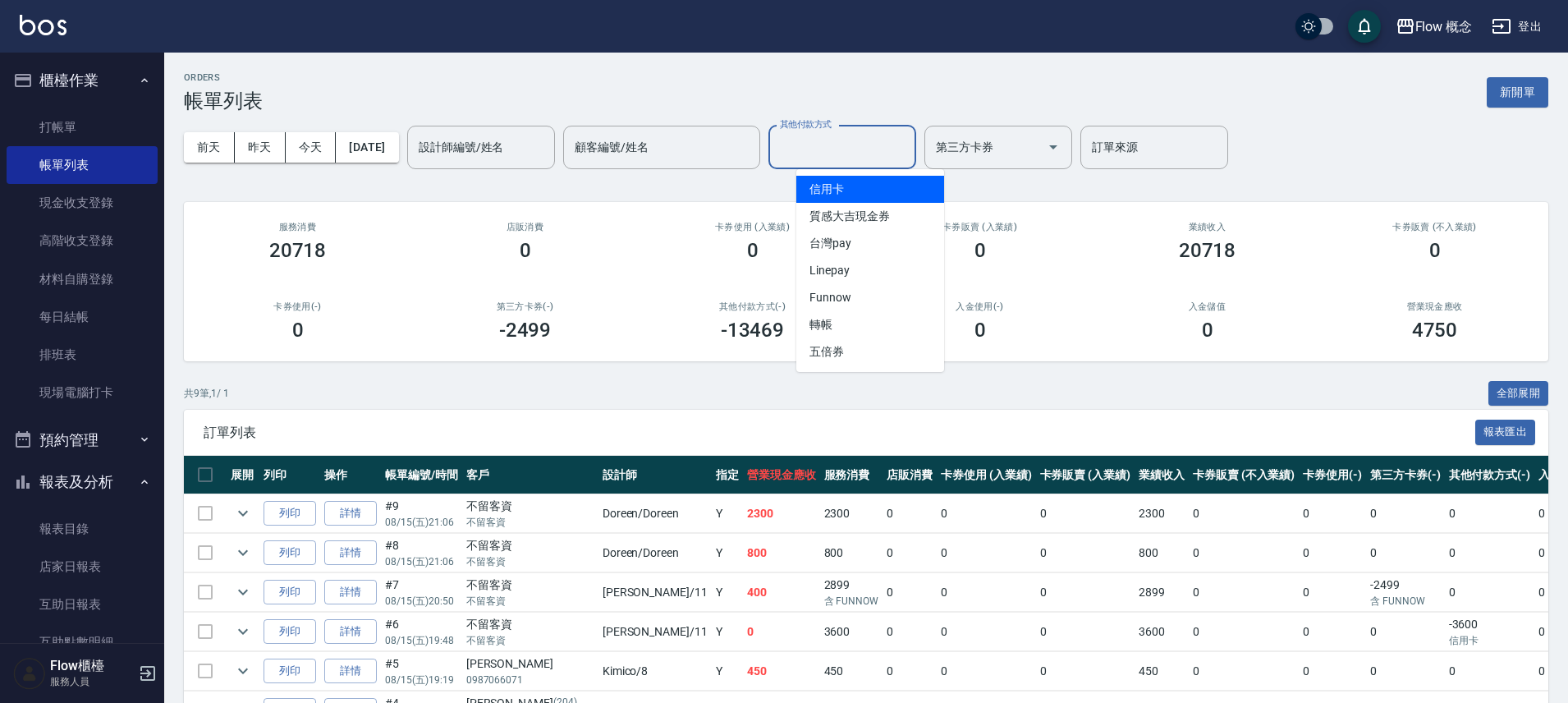
click at [847, 137] on input "其他付款方式" at bounding box center [841, 147] width 133 height 29
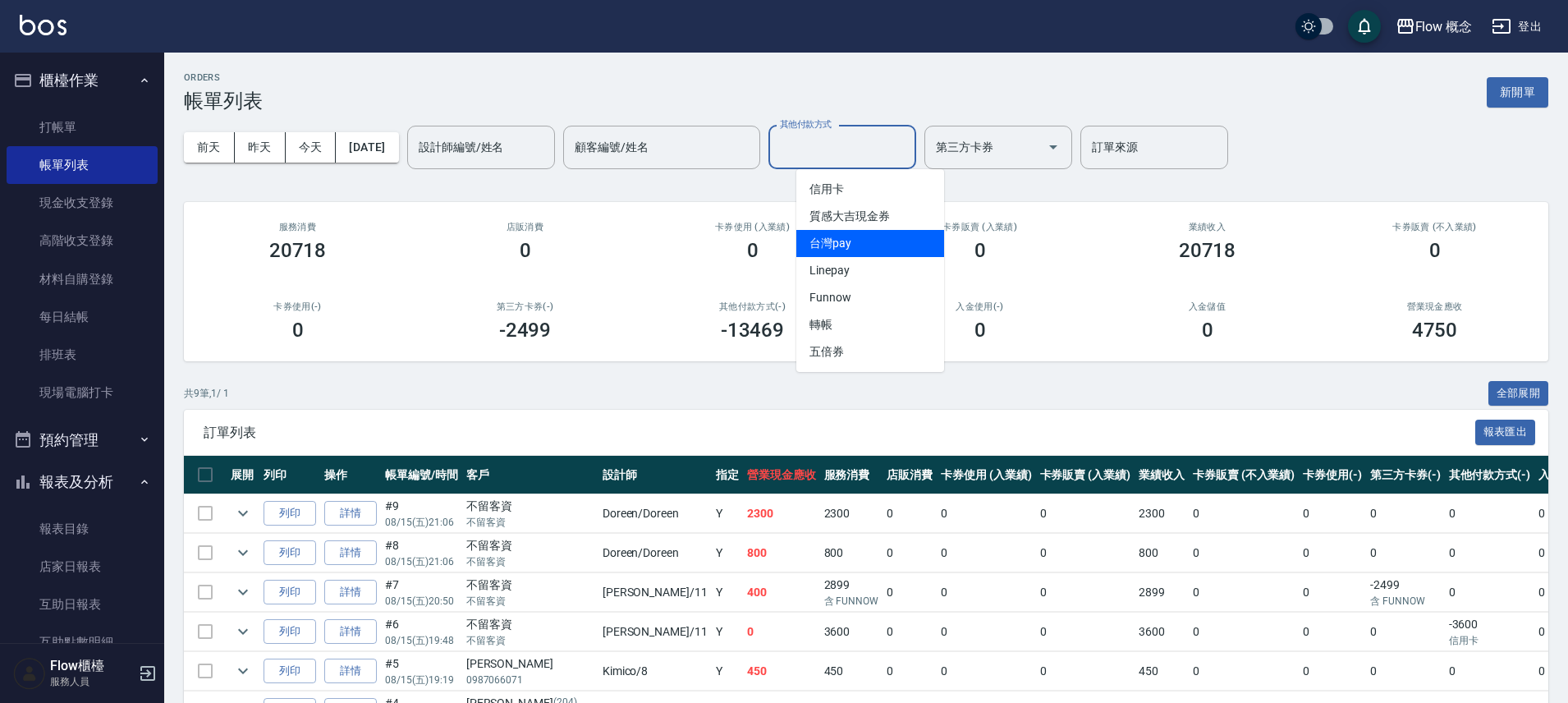
click at [849, 251] on span "台灣pay" at bounding box center [870, 243] width 148 height 27
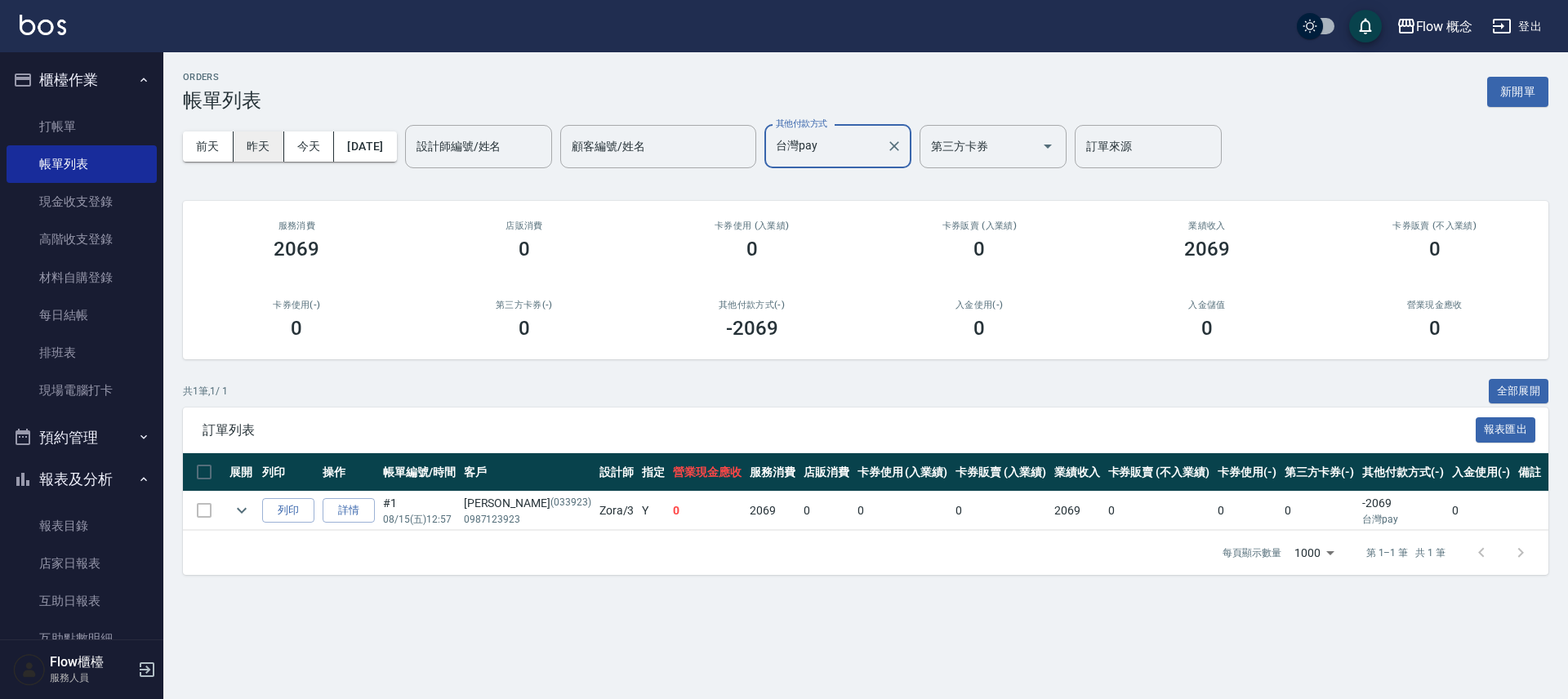
click at [263, 142] on button "昨天" at bounding box center [259, 146] width 50 height 31
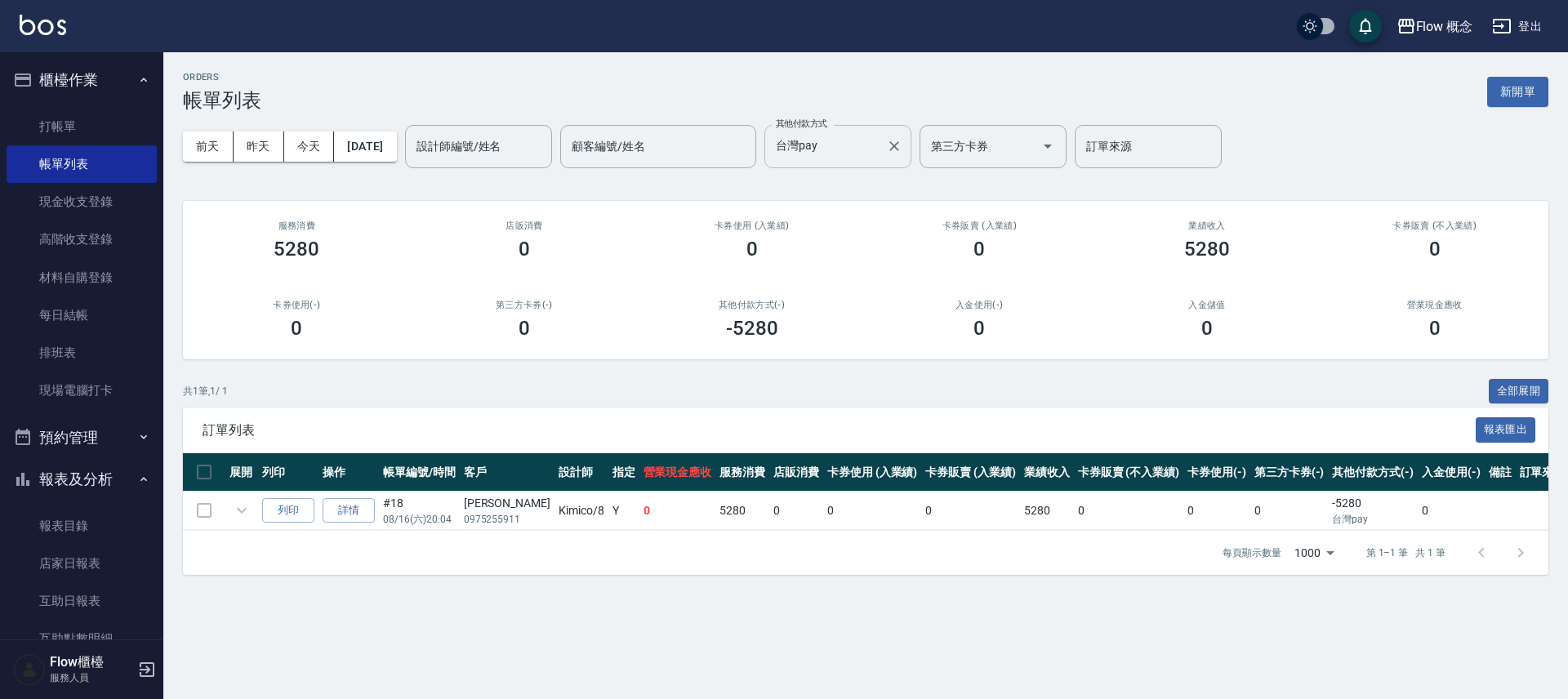
click at [856, 152] on input "台灣pay" at bounding box center [825, 146] width 108 height 29
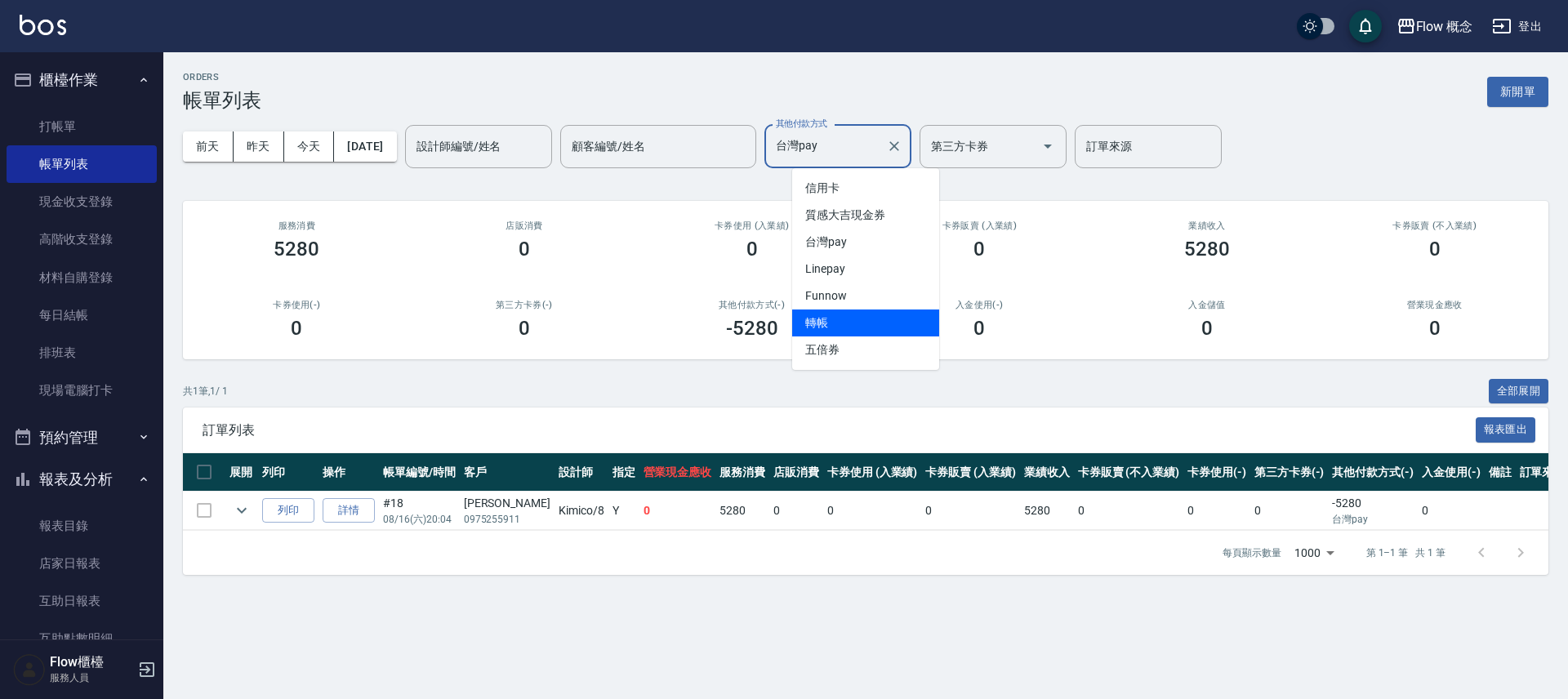
click at [835, 323] on span "轉帳" at bounding box center [866, 323] width 147 height 27
type input "轉帳"
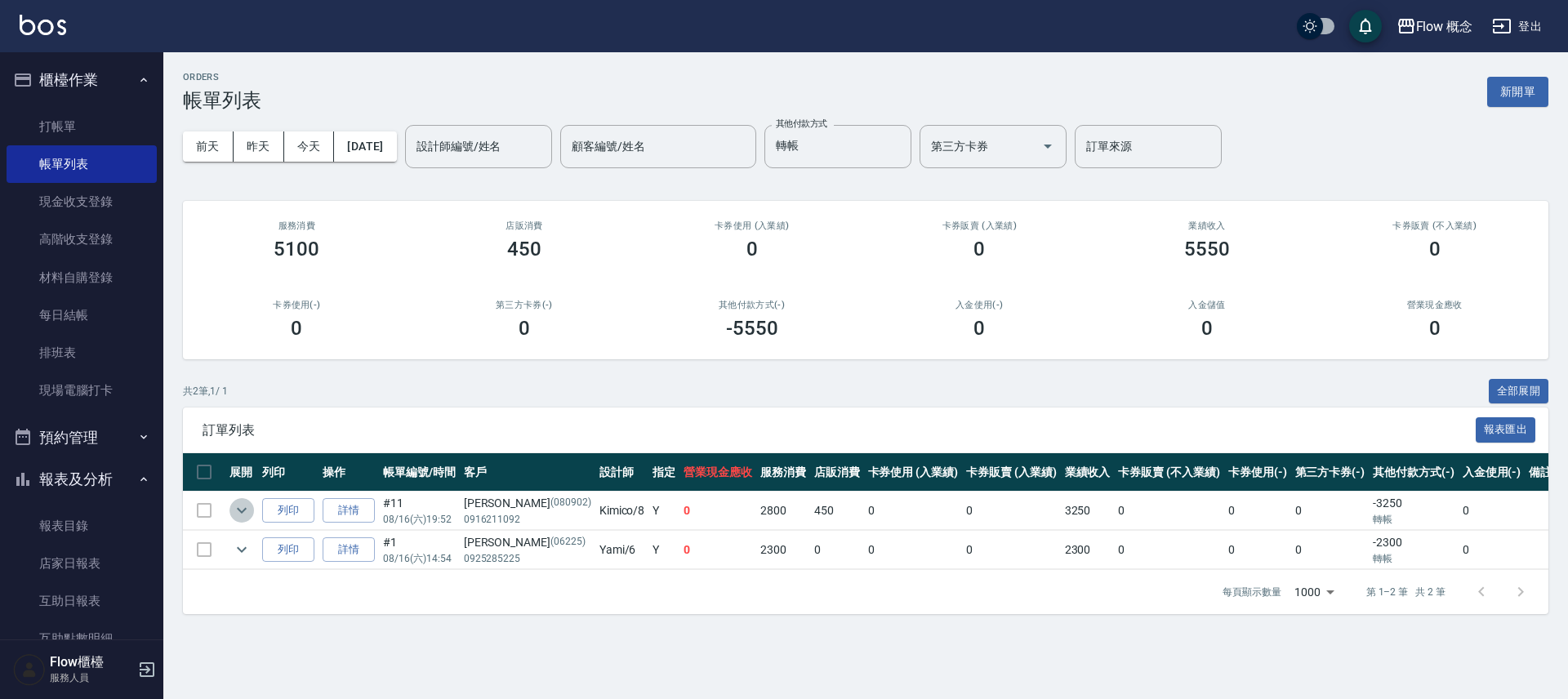
click at [240, 507] on icon "expand row" at bounding box center [242, 510] width 20 height 20
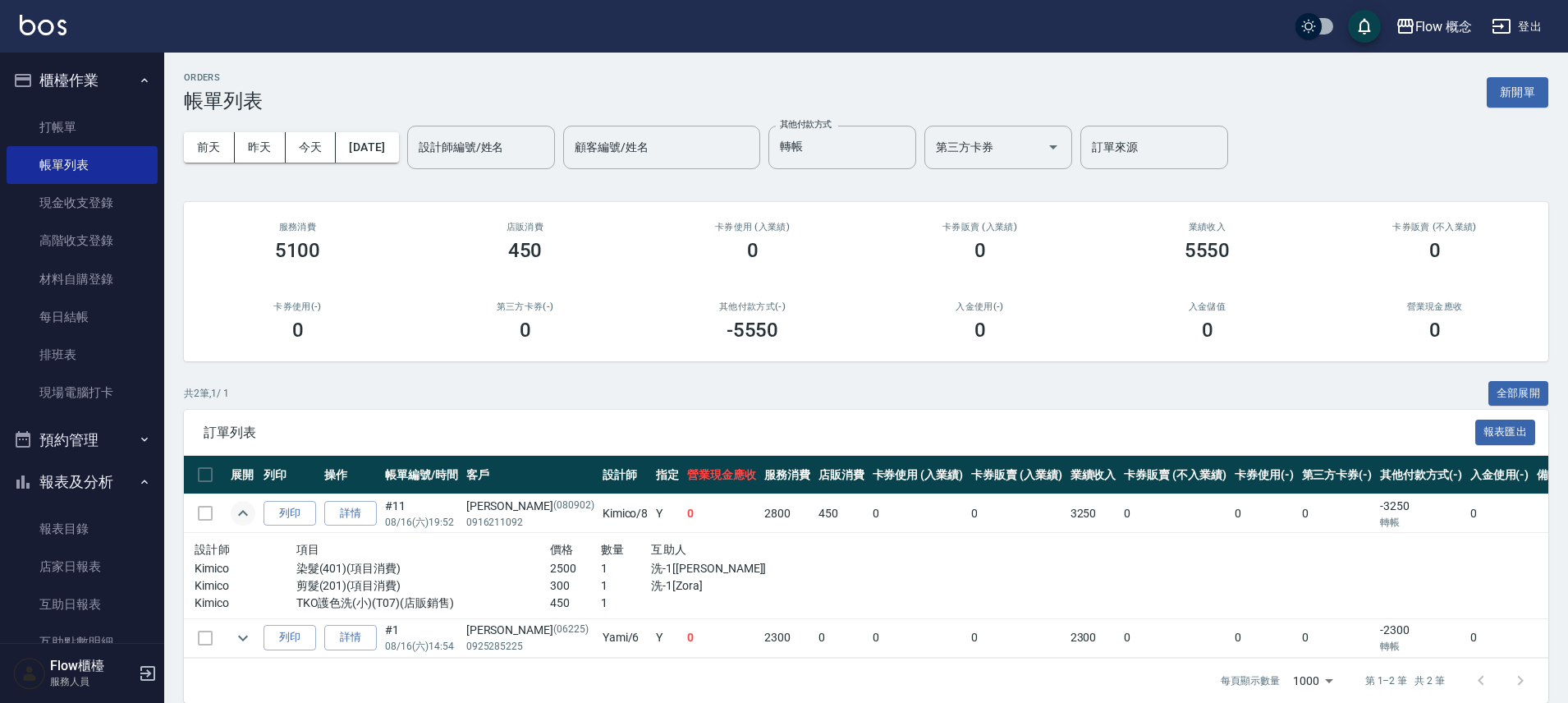
click at [241, 510] on icon "expand row" at bounding box center [243, 513] width 20 height 20
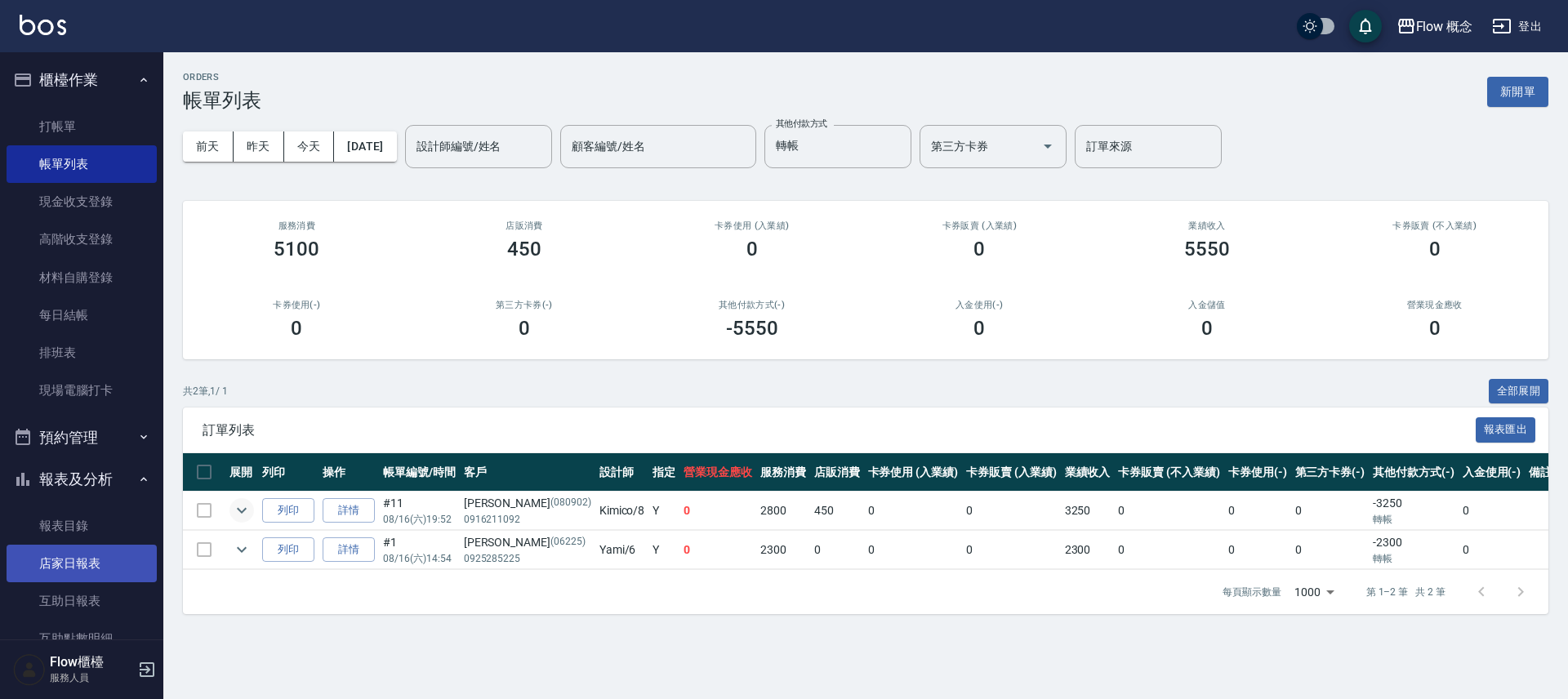
click at [102, 562] on link "店家日報表" at bounding box center [81, 563] width 150 height 38
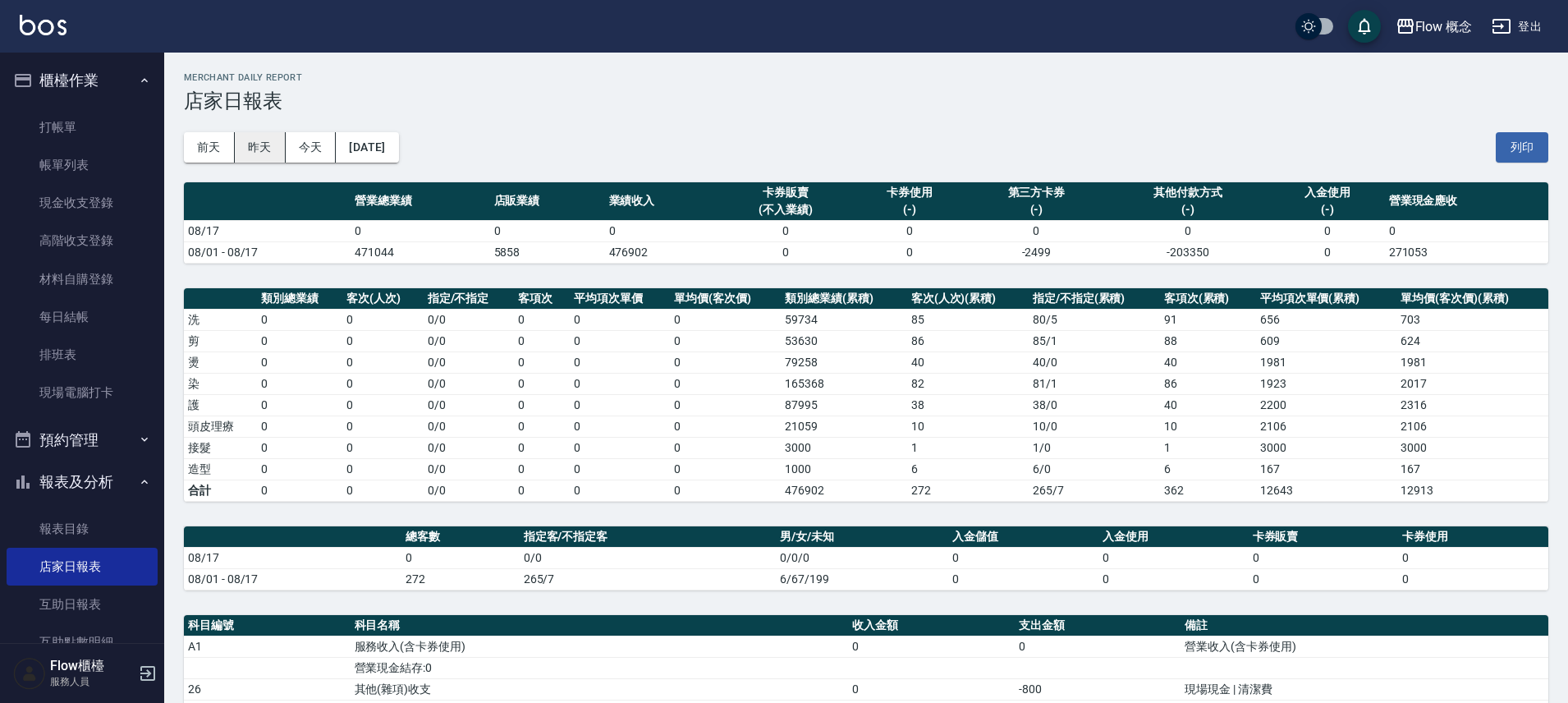
click at [263, 143] on button "昨天" at bounding box center [260, 147] width 51 height 31
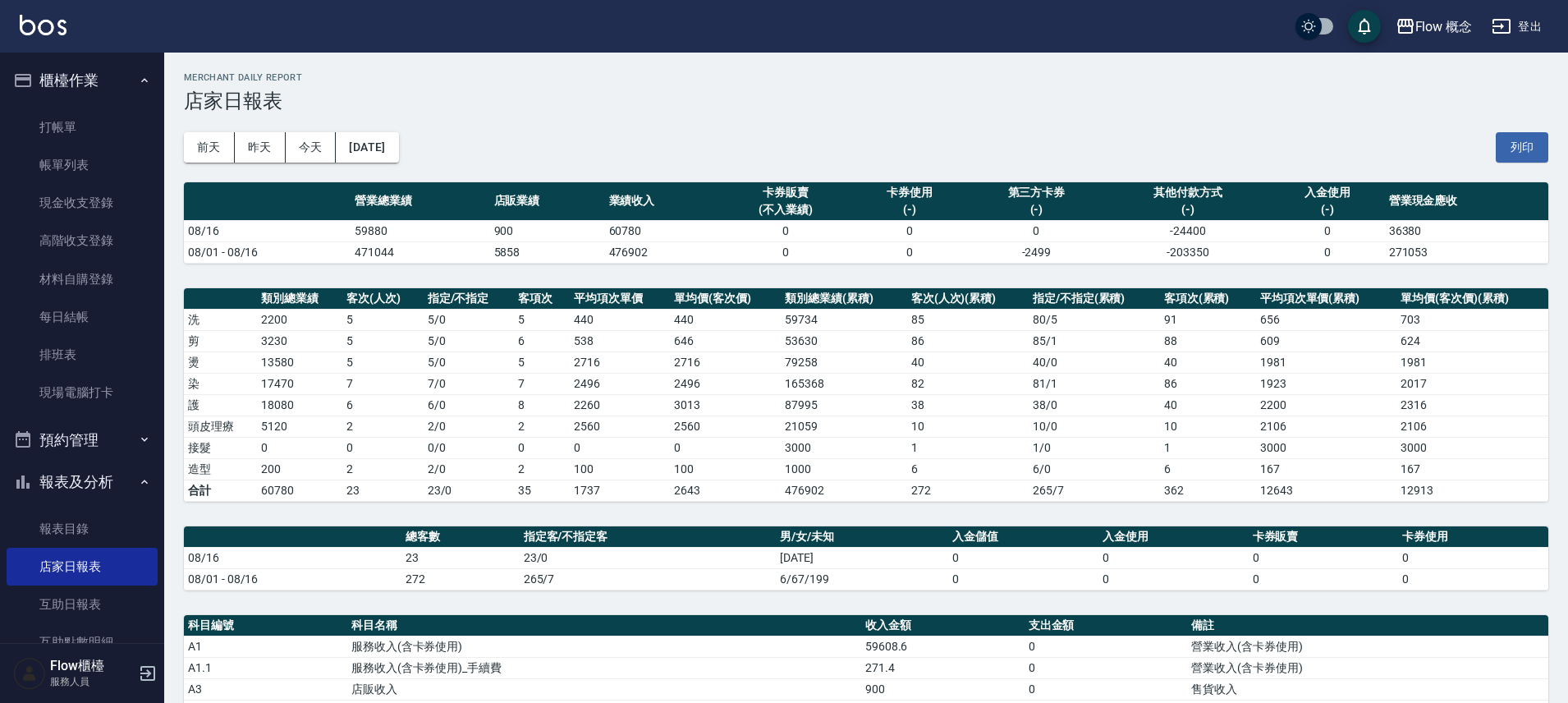
scroll to position [426, 0]
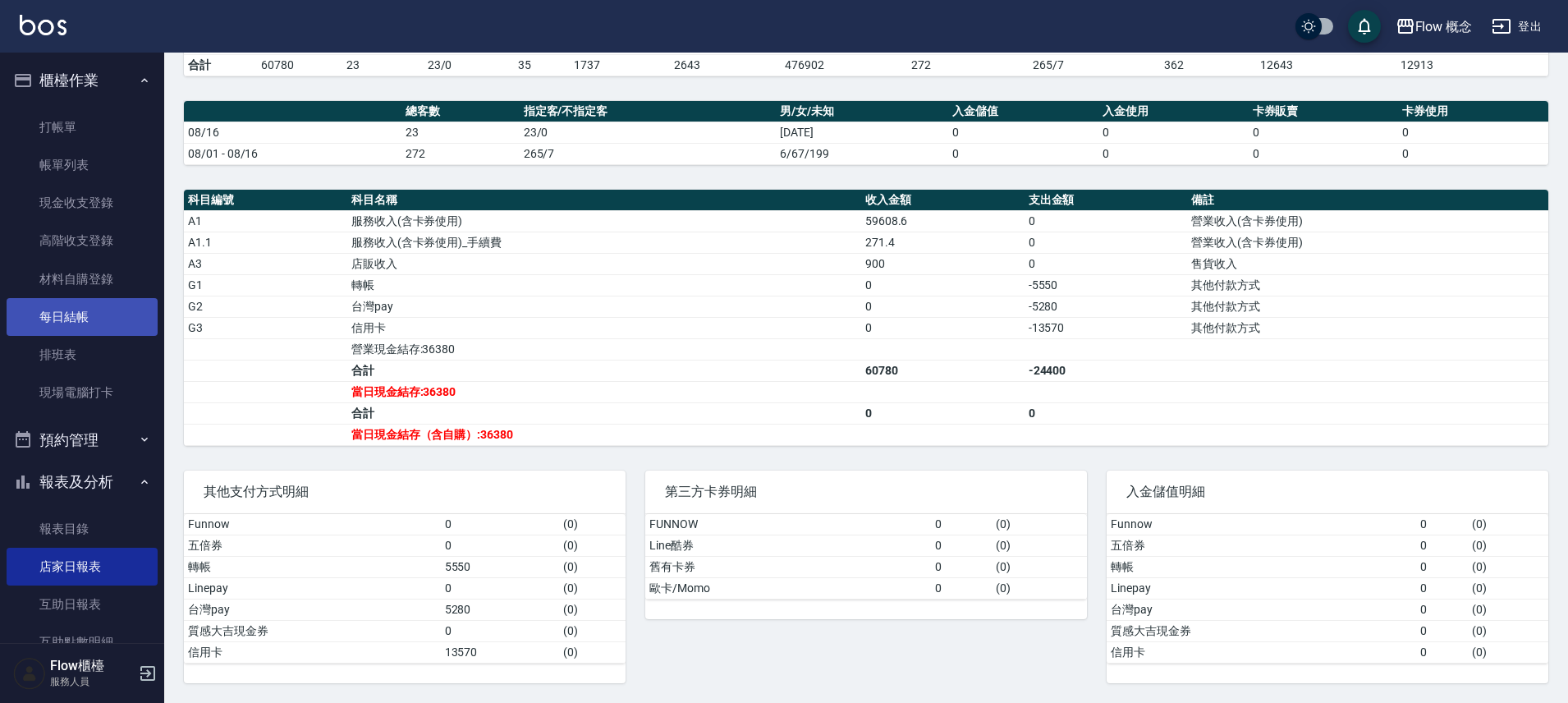
click at [108, 318] on link "每日結帳" at bounding box center [81, 317] width 151 height 38
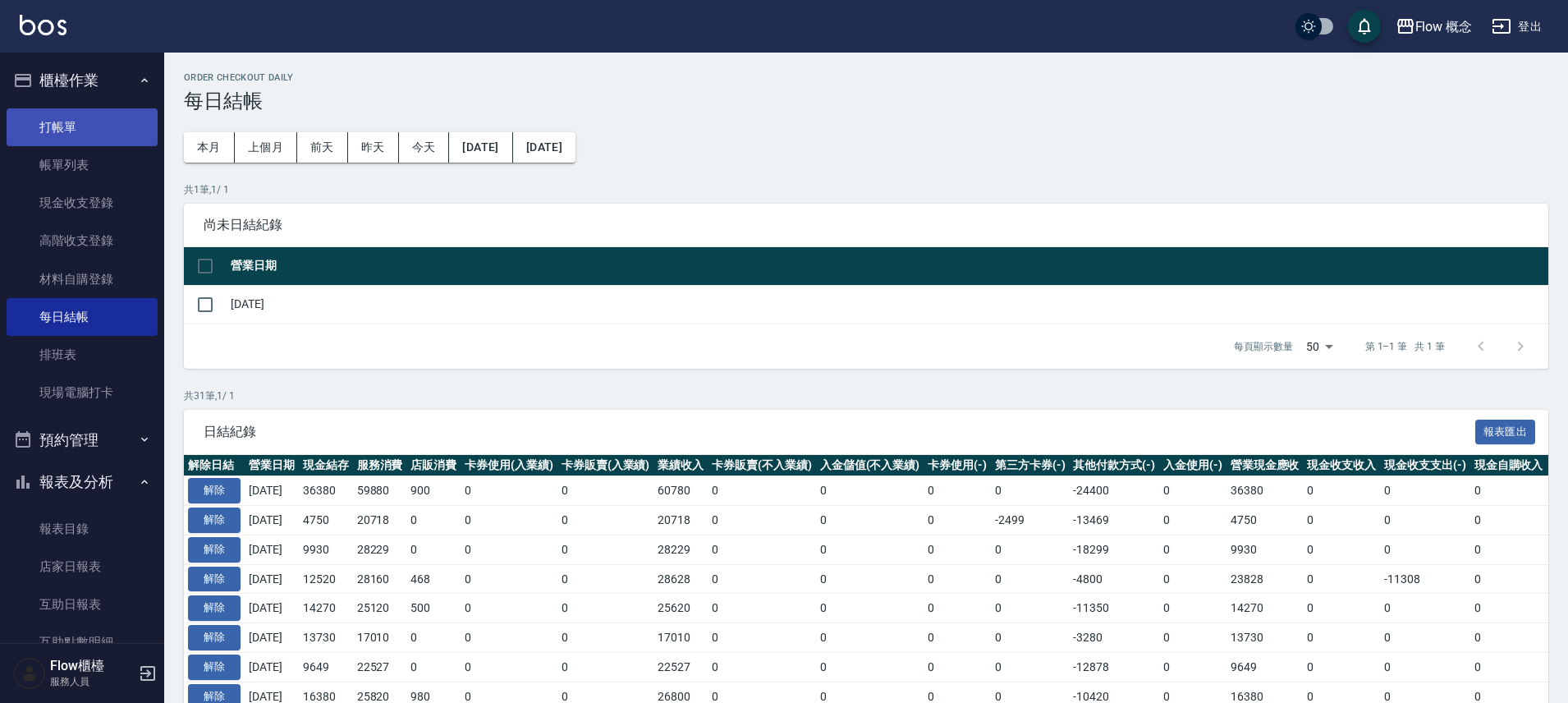
click at [99, 140] on link "打帳單" at bounding box center [81, 127] width 151 height 38
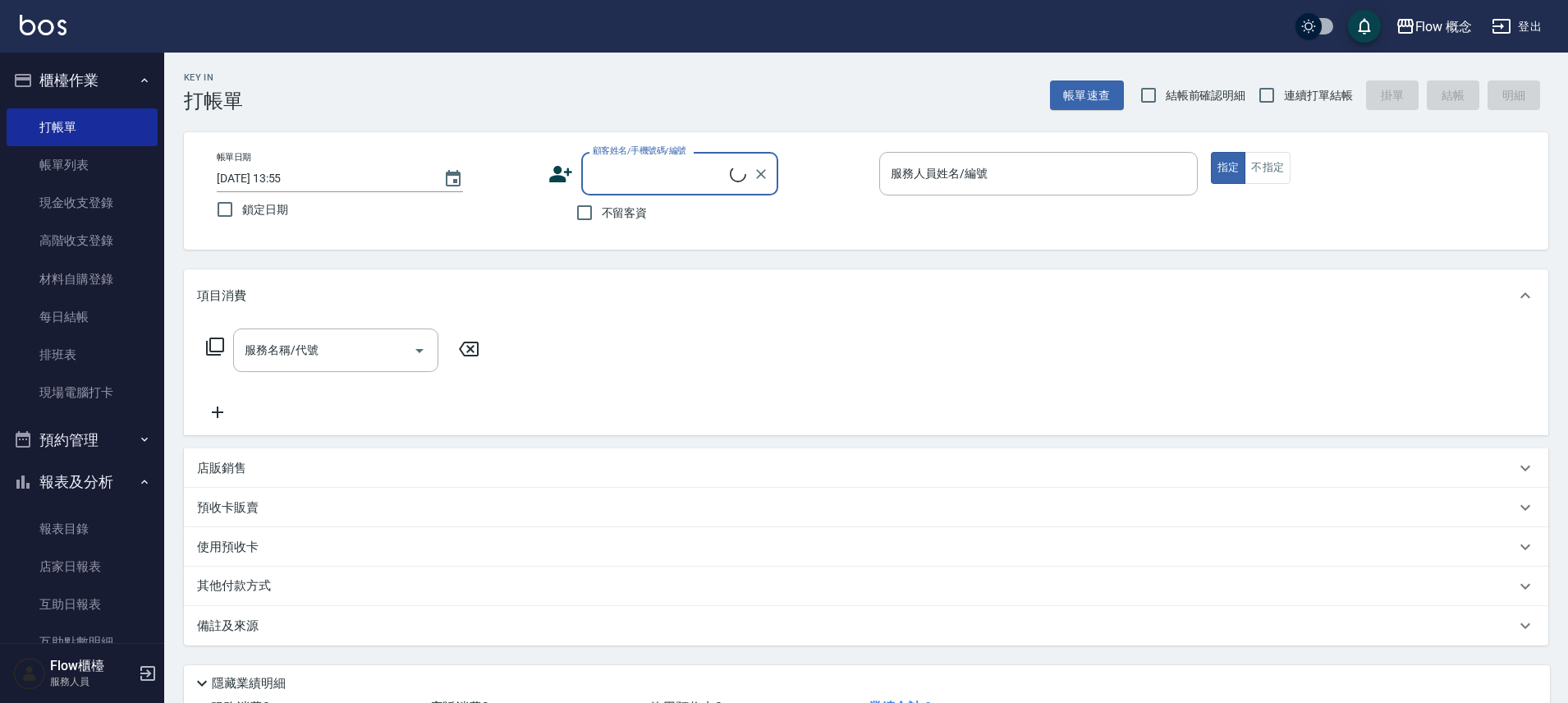
click at [90, 489] on button "報表及分析" at bounding box center [81, 482] width 151 height 42
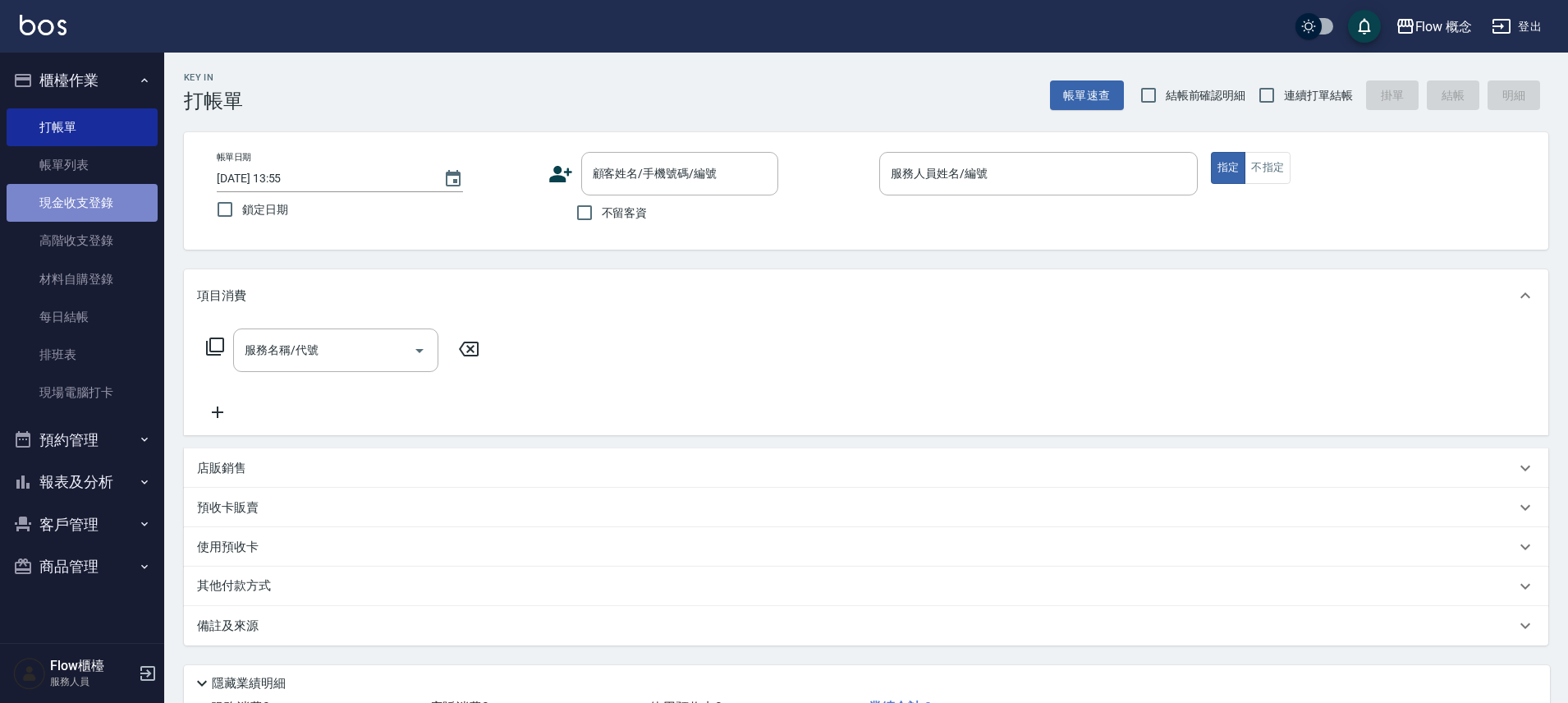
click at [114, 200] on link "現金收支登錄" at bounding box center [81, 202] width 151 height 38
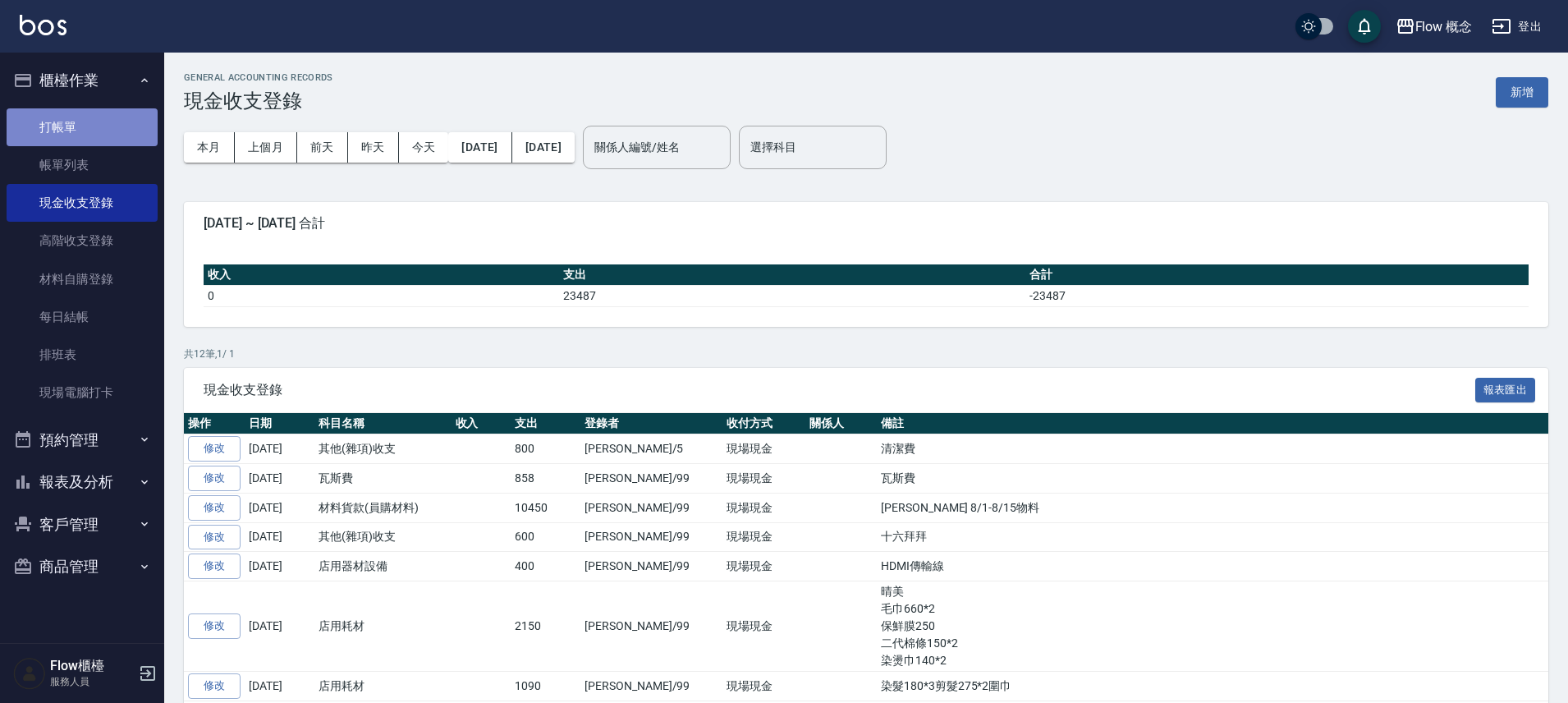
click at [97, 133] on link "打帳單" at bounding box center [81, 127] width 151 height 38
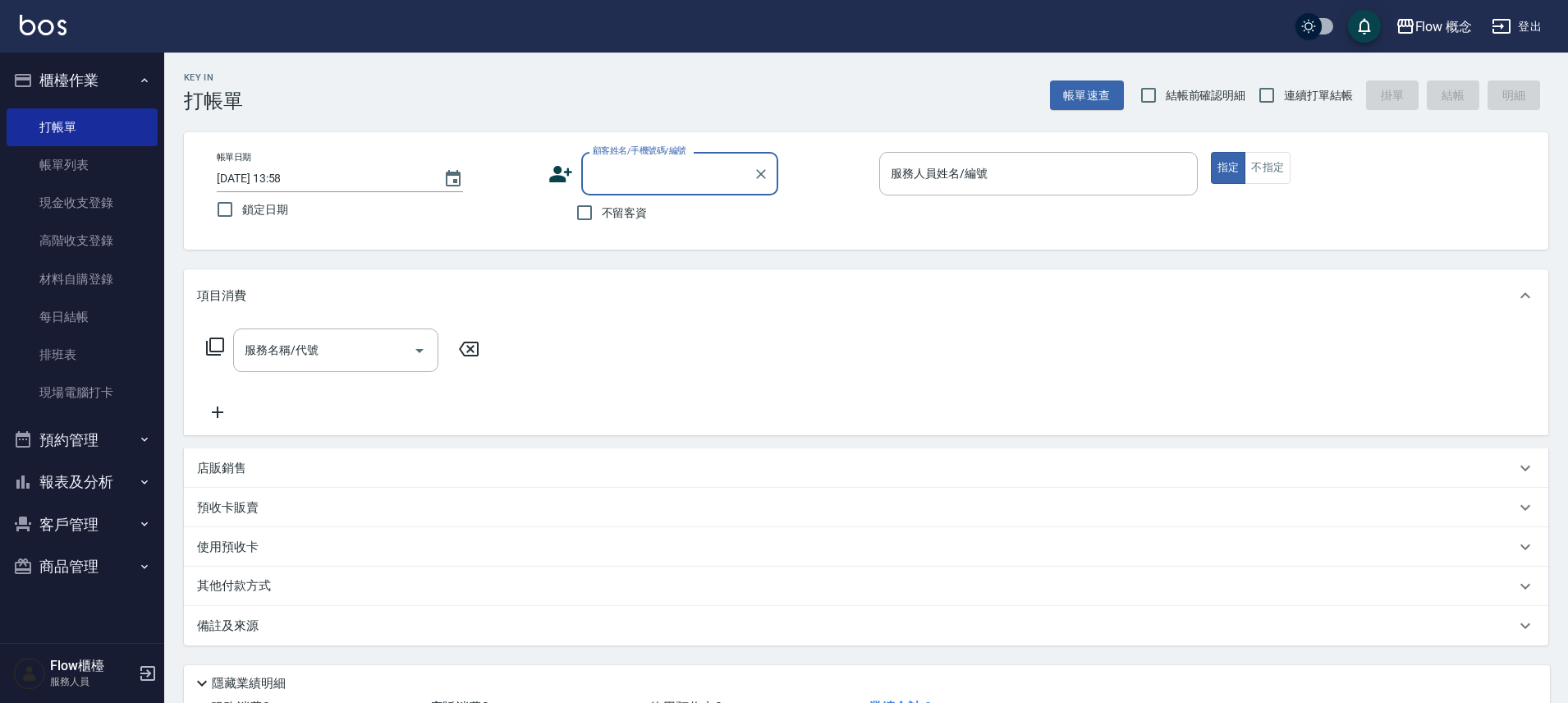
click at [123, 89] on button "櫃檯作業" at bounding box center [81, 80] width 151 height 42
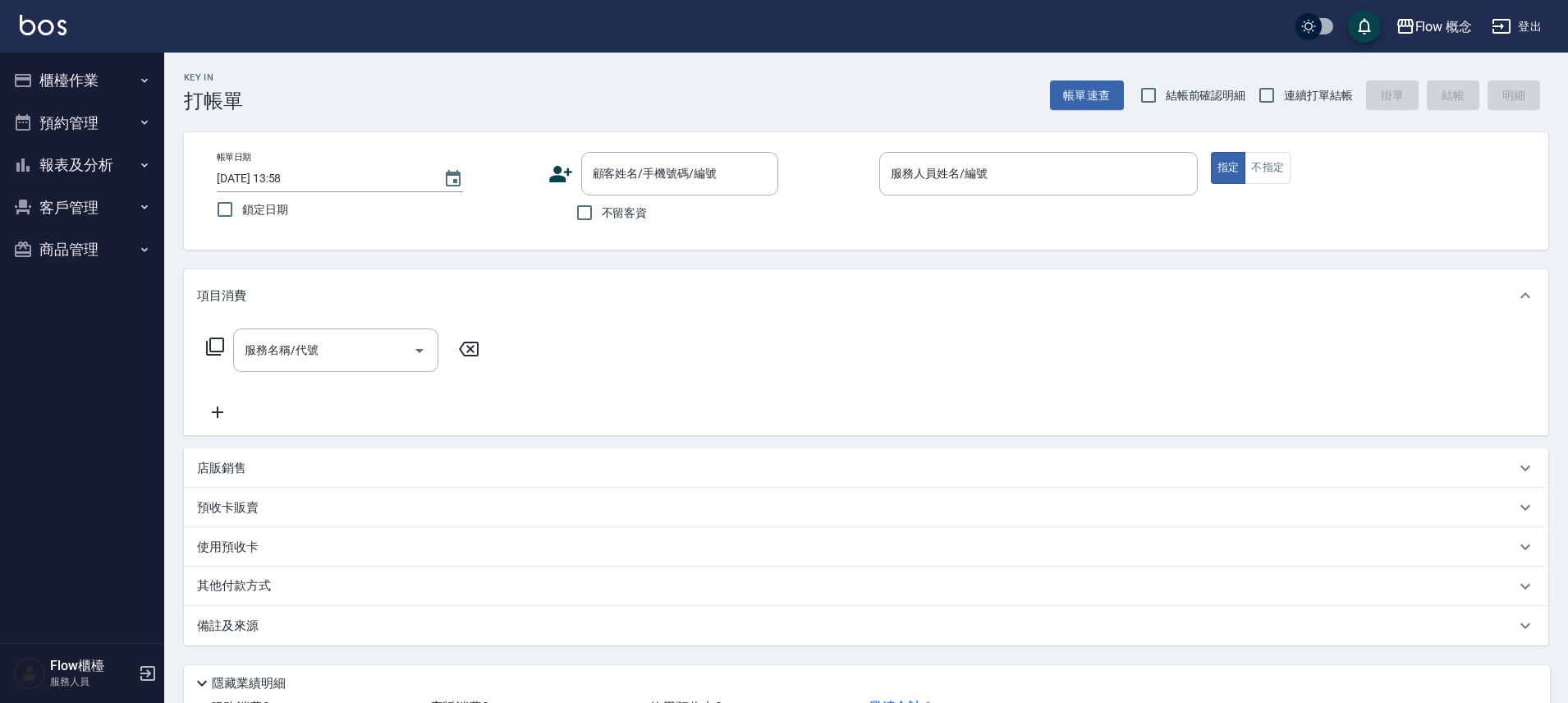
click at [85, 70] on button "櫃檯作業" at bounding box center [81, 80] width 151 height 42
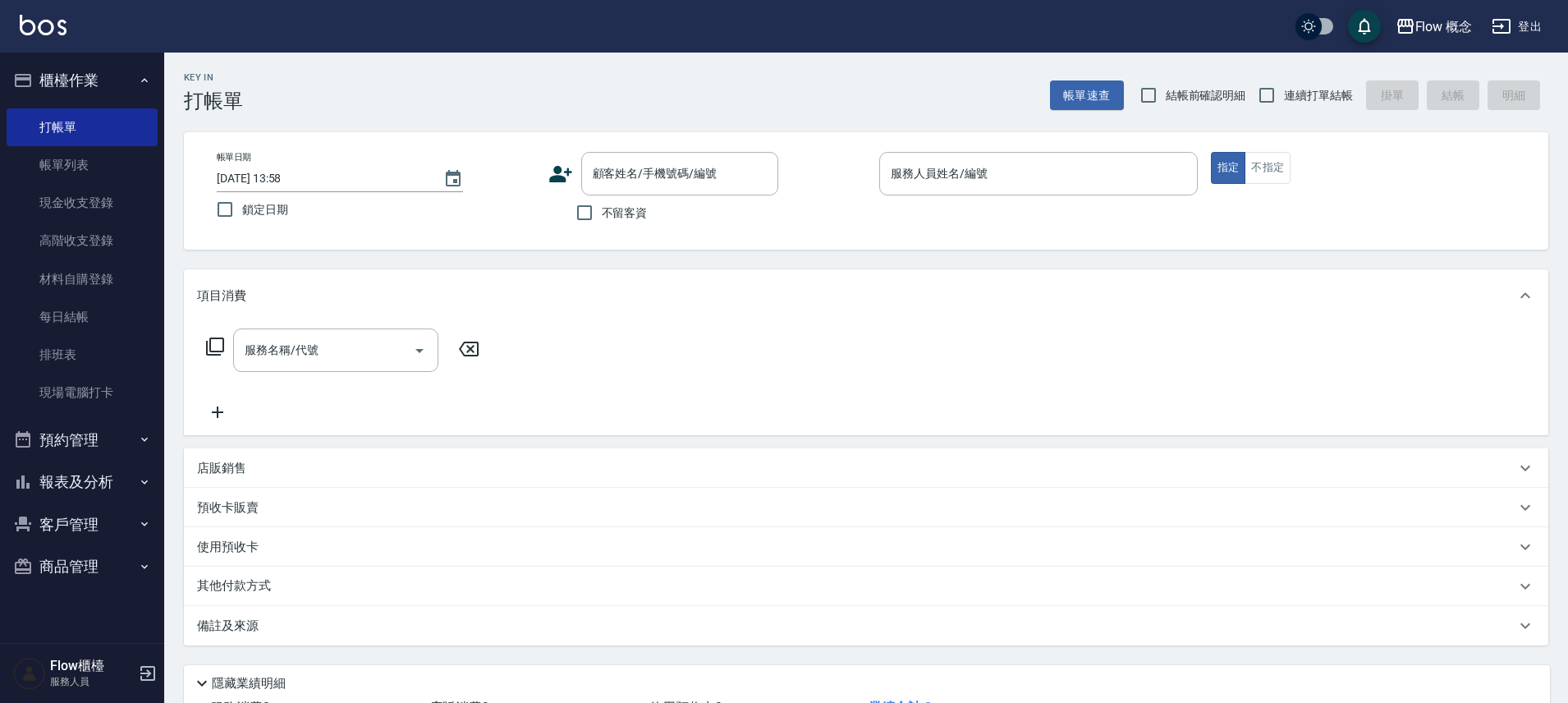
click at [97, 483] on button "報表及分析" at bounding box center [81, 482] width 151 height 42
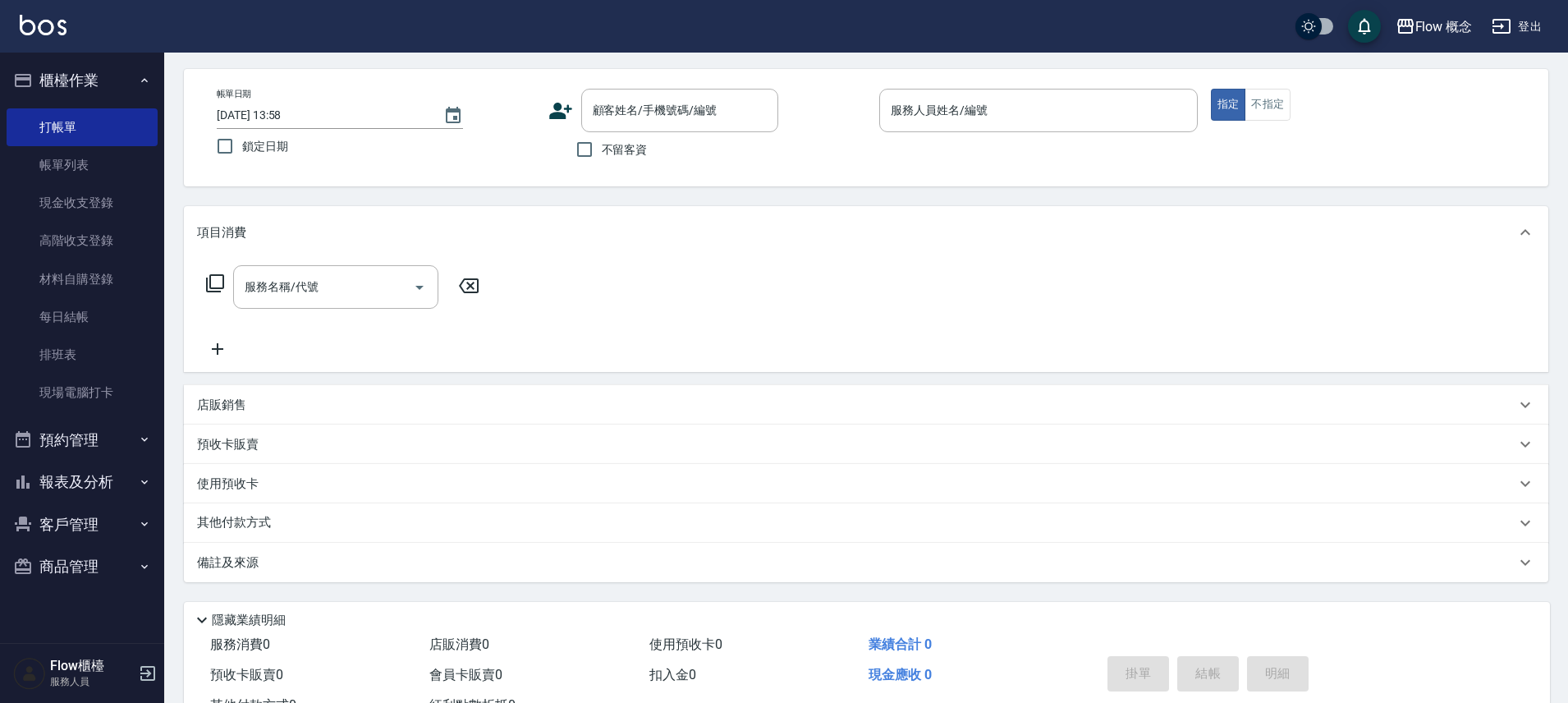
scroll to position [128, 0]
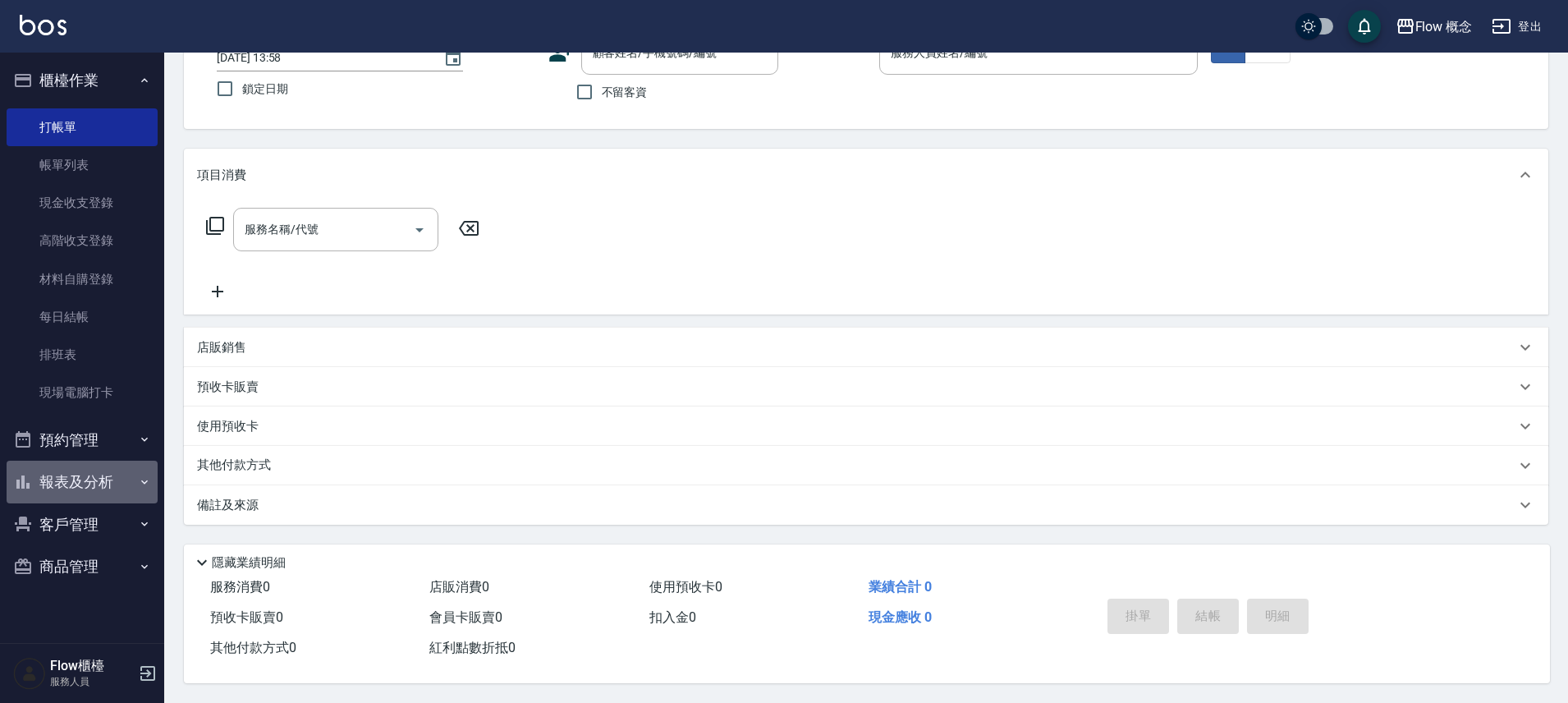
click at [97, 483] on button "報表及分析" at bounding box center [81, 482] width 151 height 42
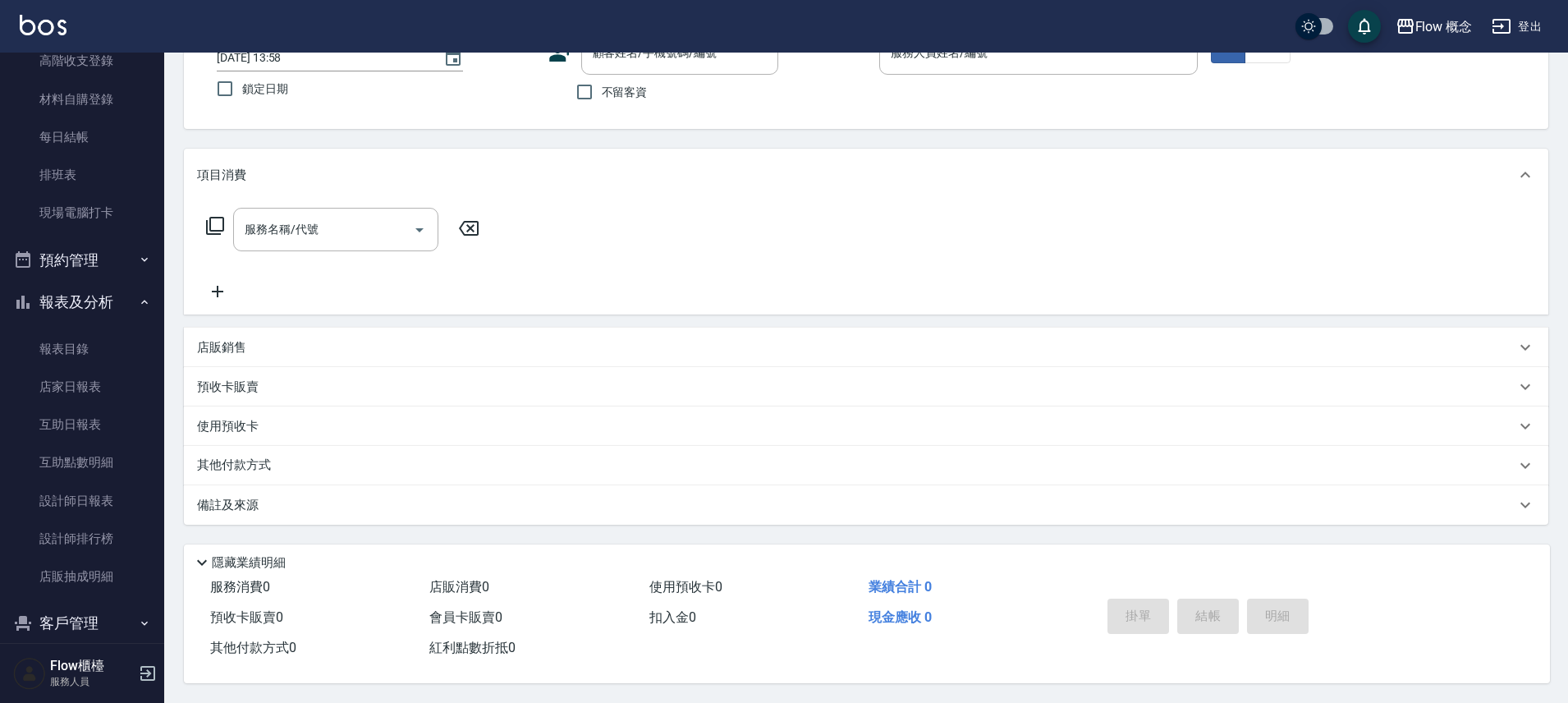
scroll to position [243, 0]
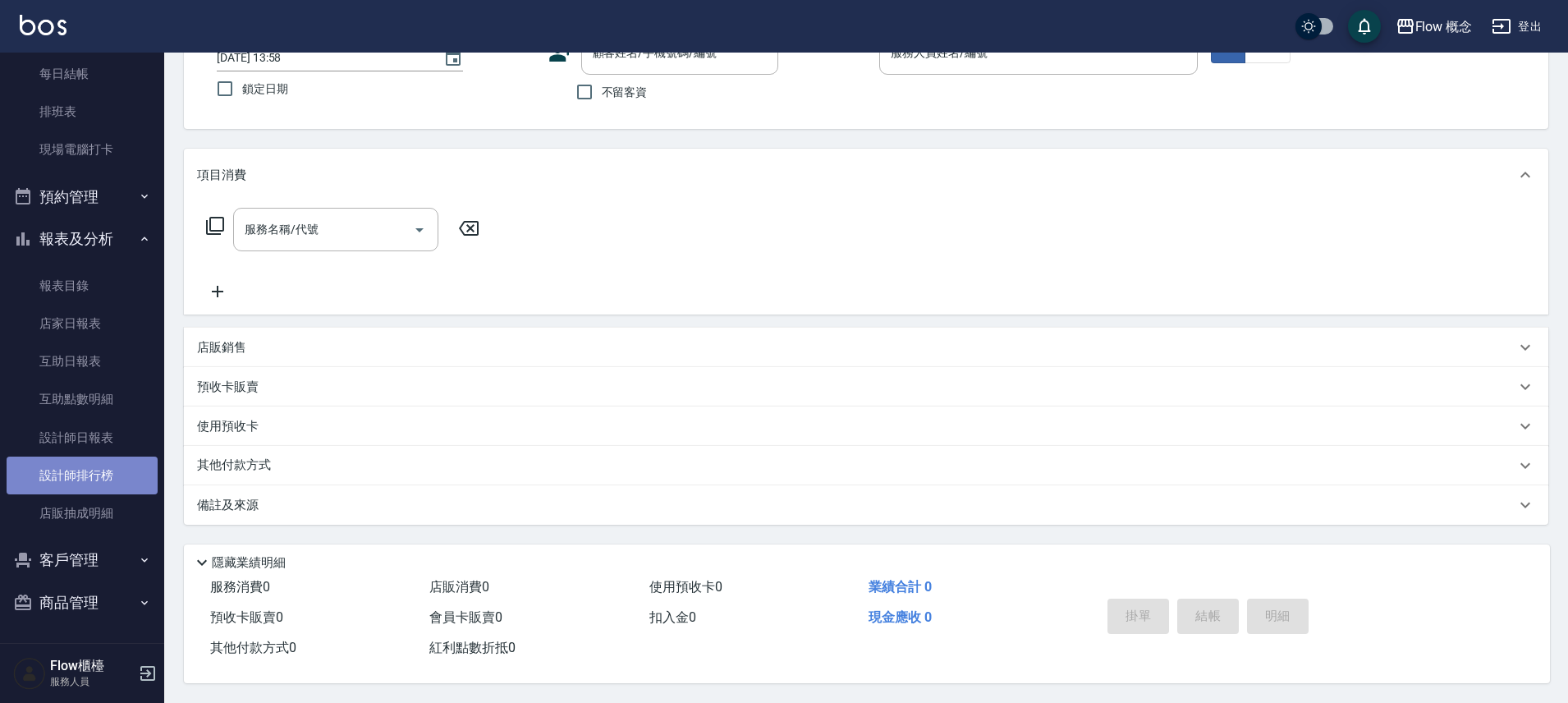
click at [102, 457] on link "設計師排行榜" at bounding box center [81, 475] width 151 height 38
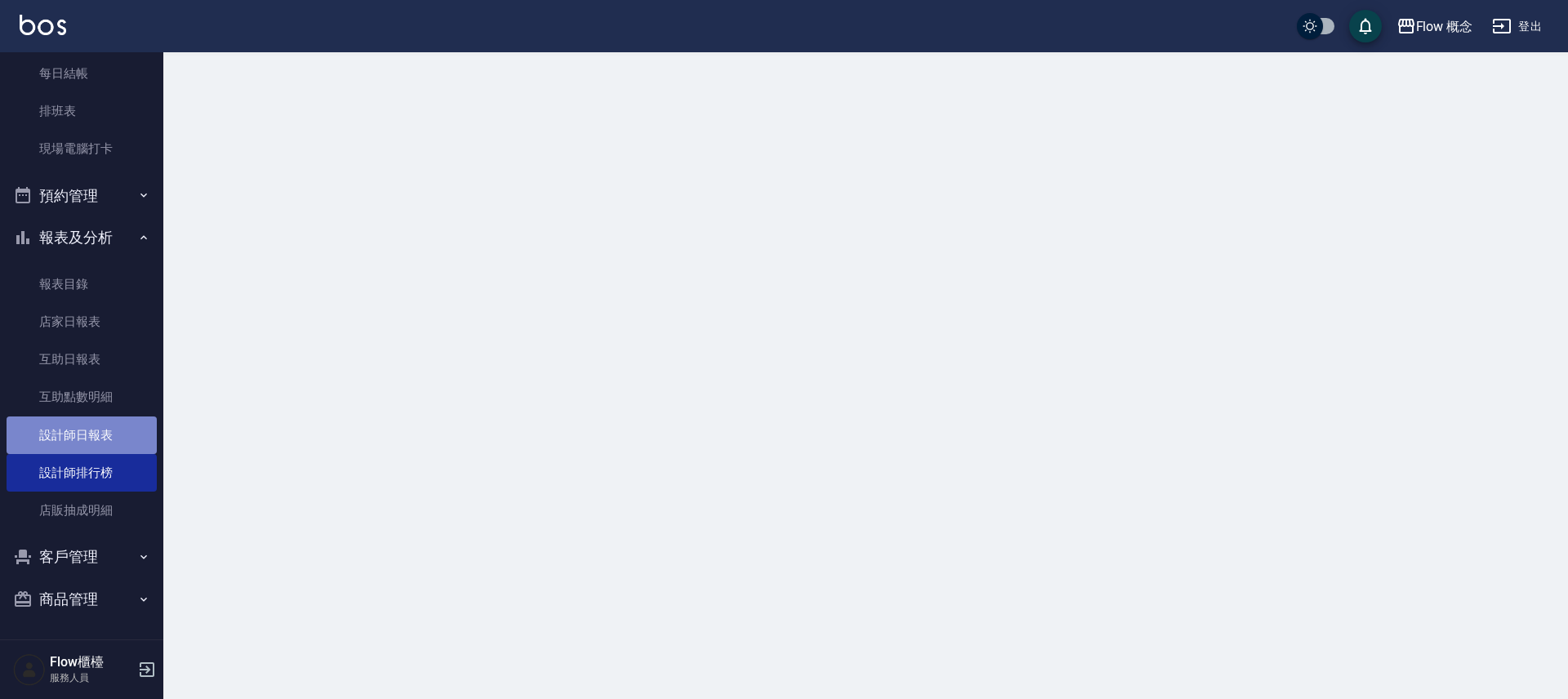
click at [96, 435] on link "設計師日報表" at bounding box center [81, 435] width 150 height 38
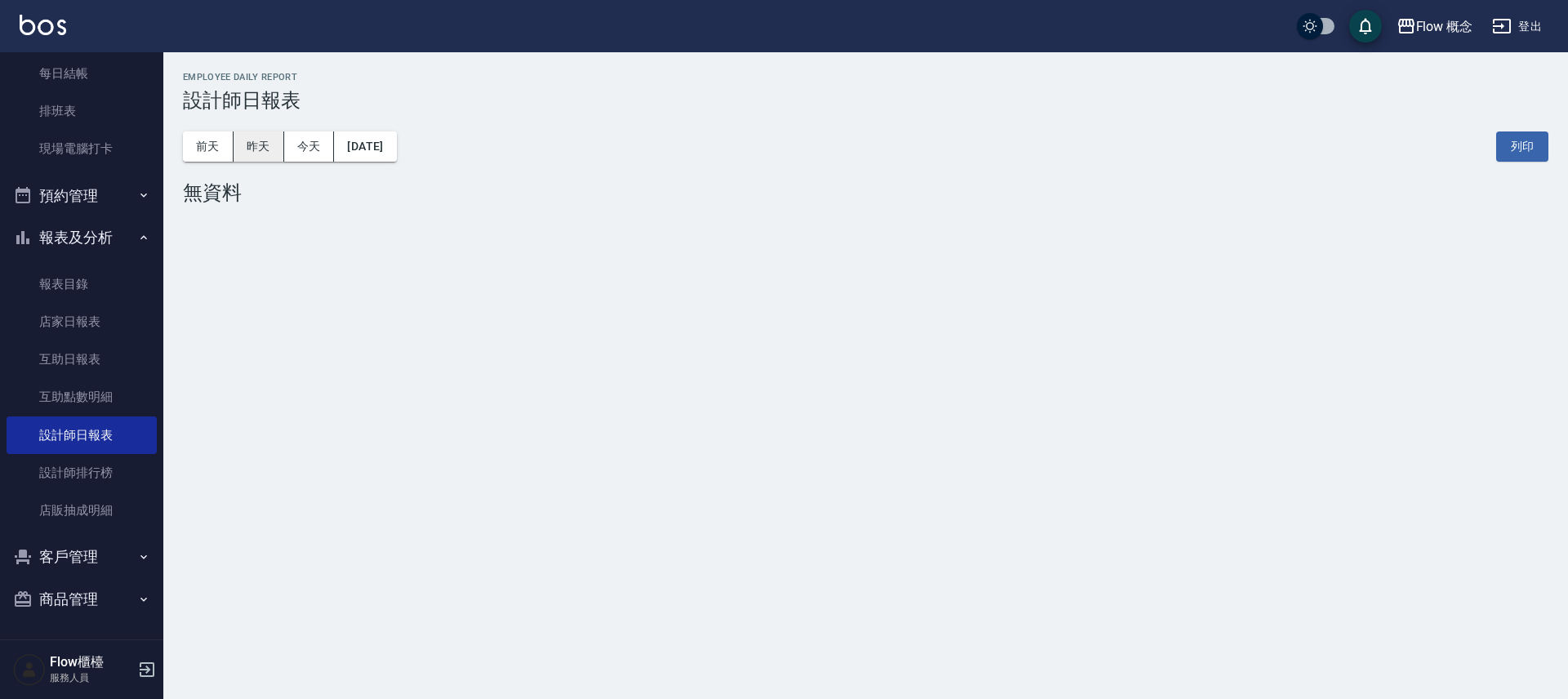
click at [245, 141] on button "昨天" at bounding box center [259, 146] width 50 height 31
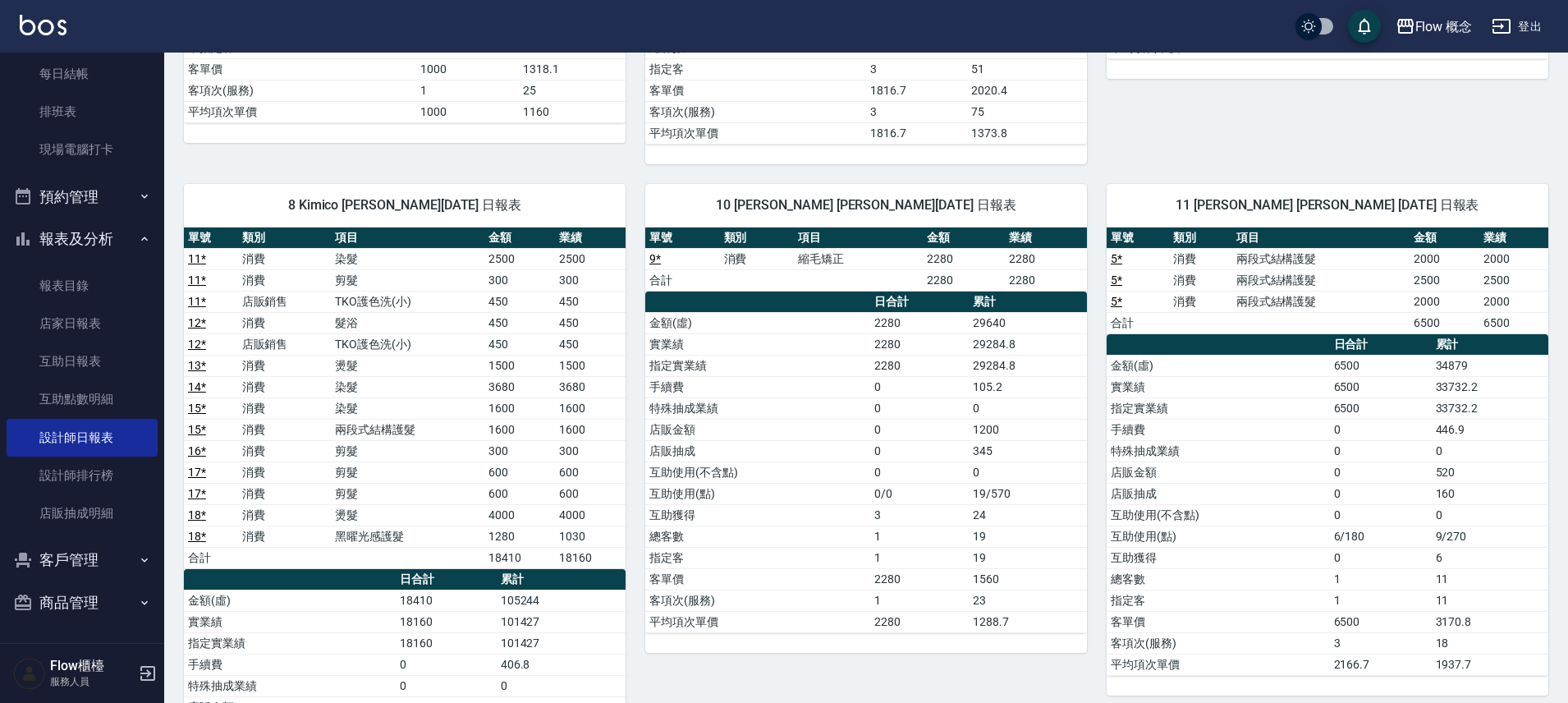
scroll to position [689, 0]
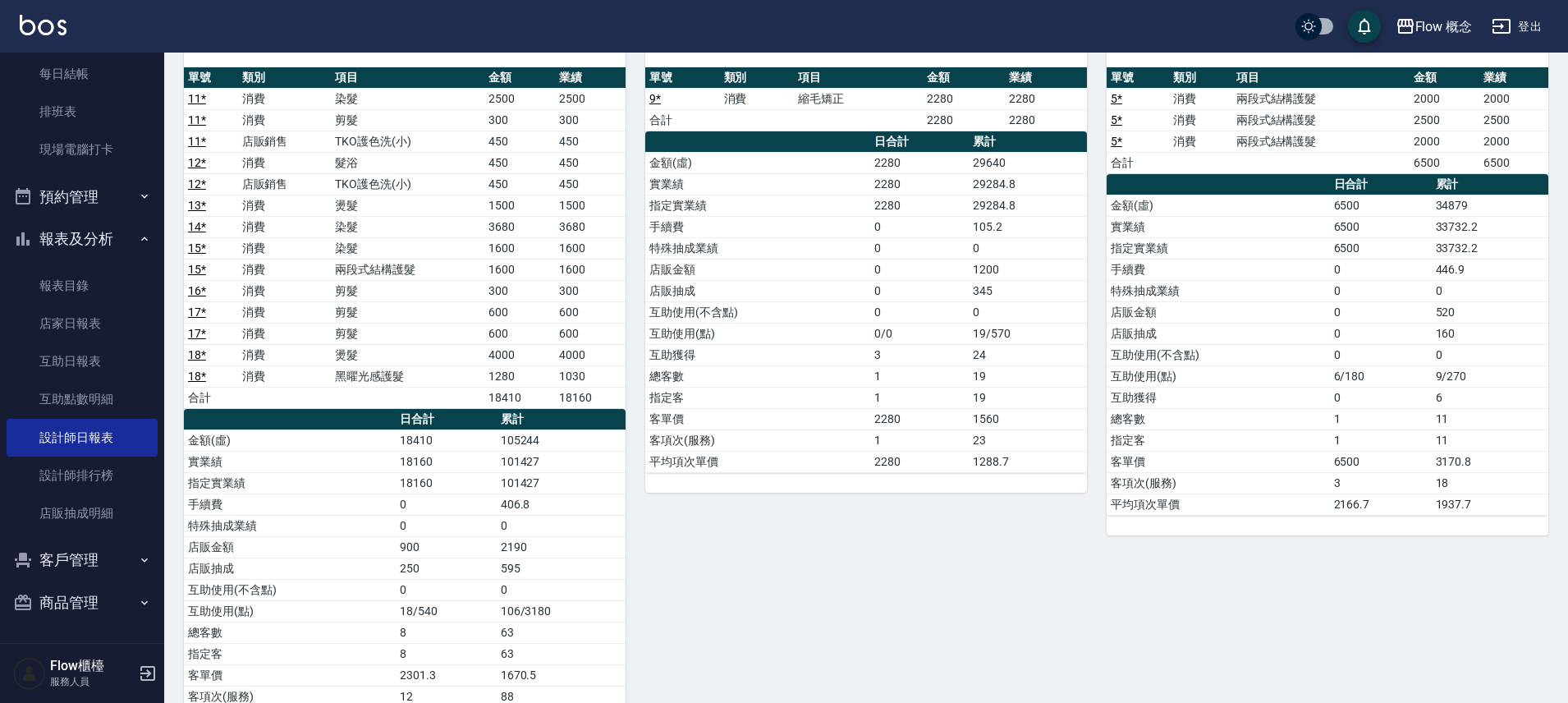
click at [102, 238] on button "報表及分析" at bounding box center [81, 239] width 151 height 42
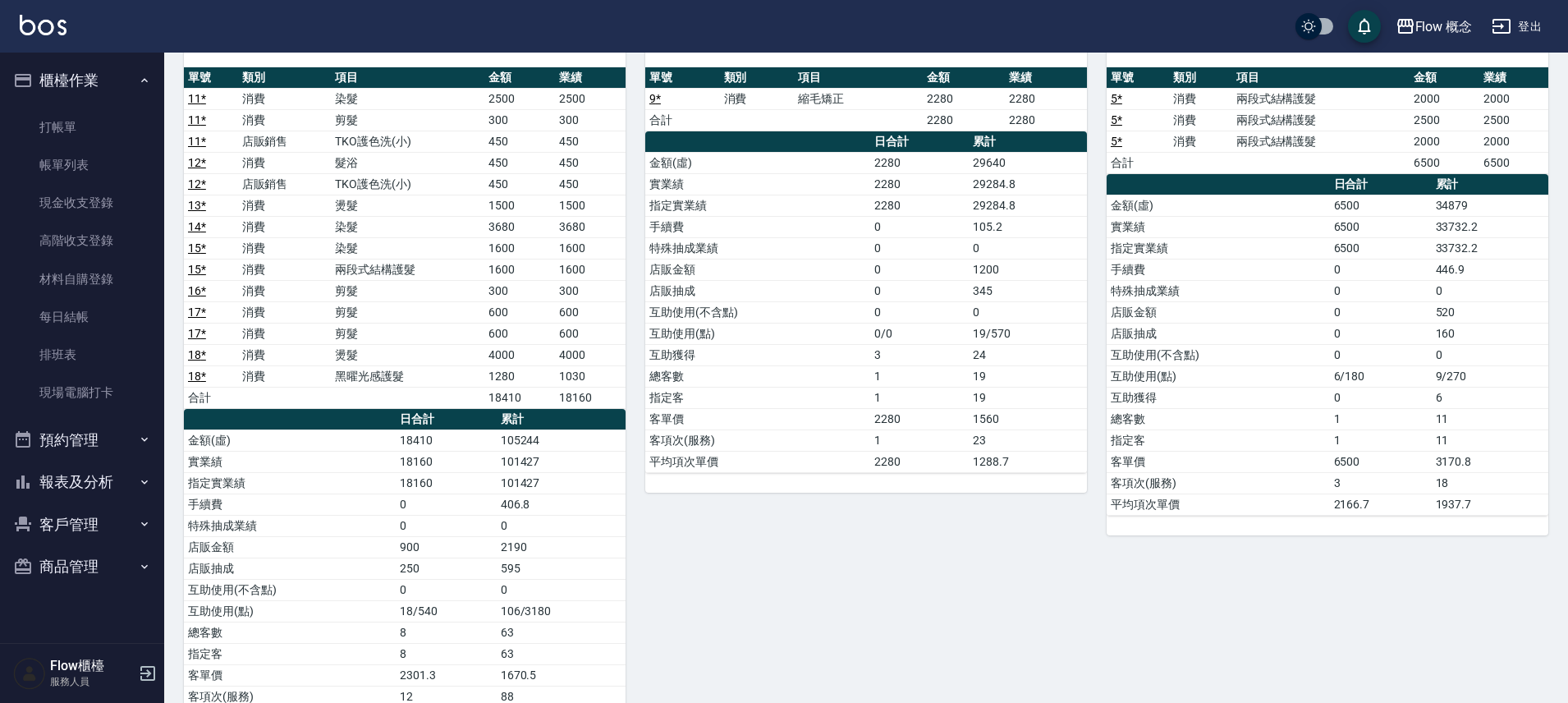
scroll to position [0, 0]
click at [87, 126] on link "打帳單" at bounding box center [81, 127] width 151 height 38
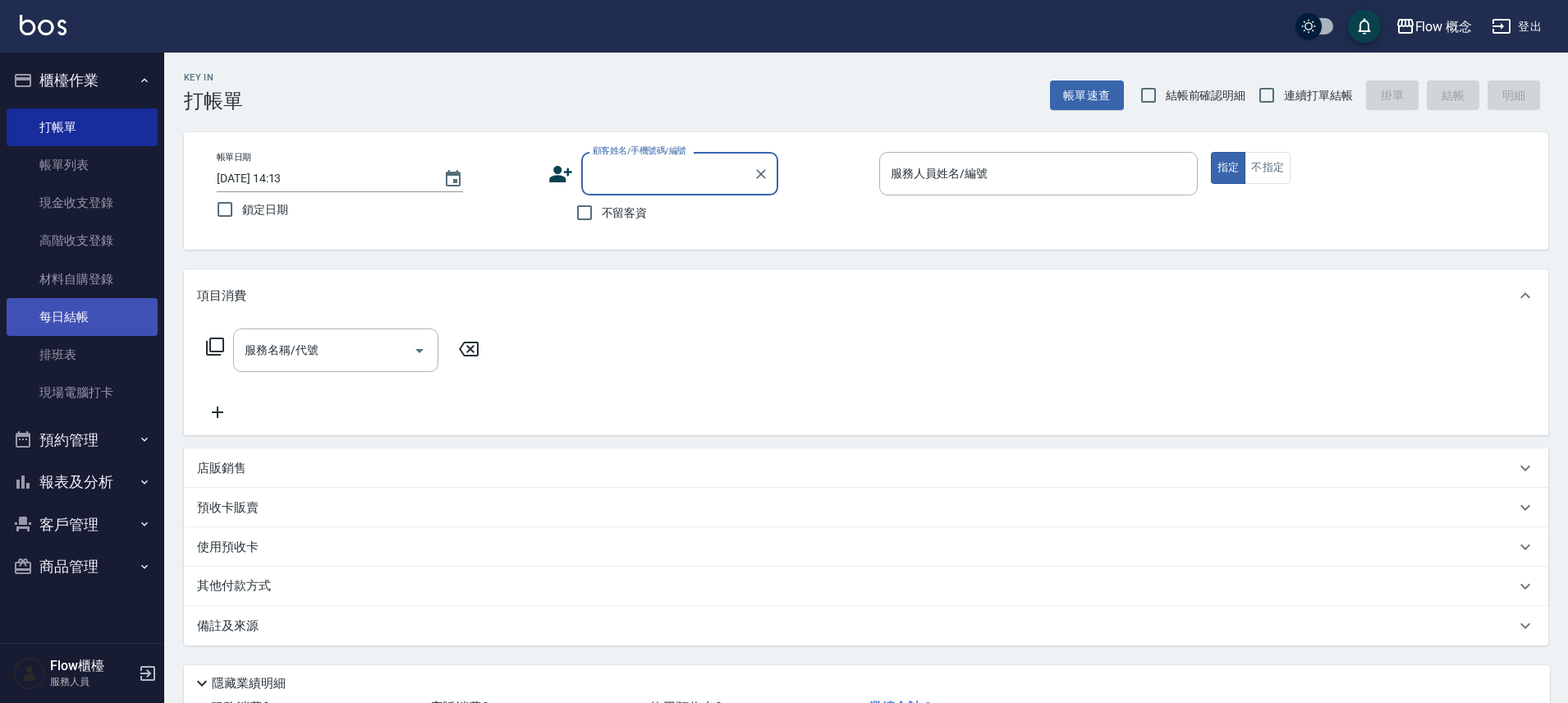
click at [85, 309] on link "每日結帳" at bounding box center [81, 317] width 151 height 38
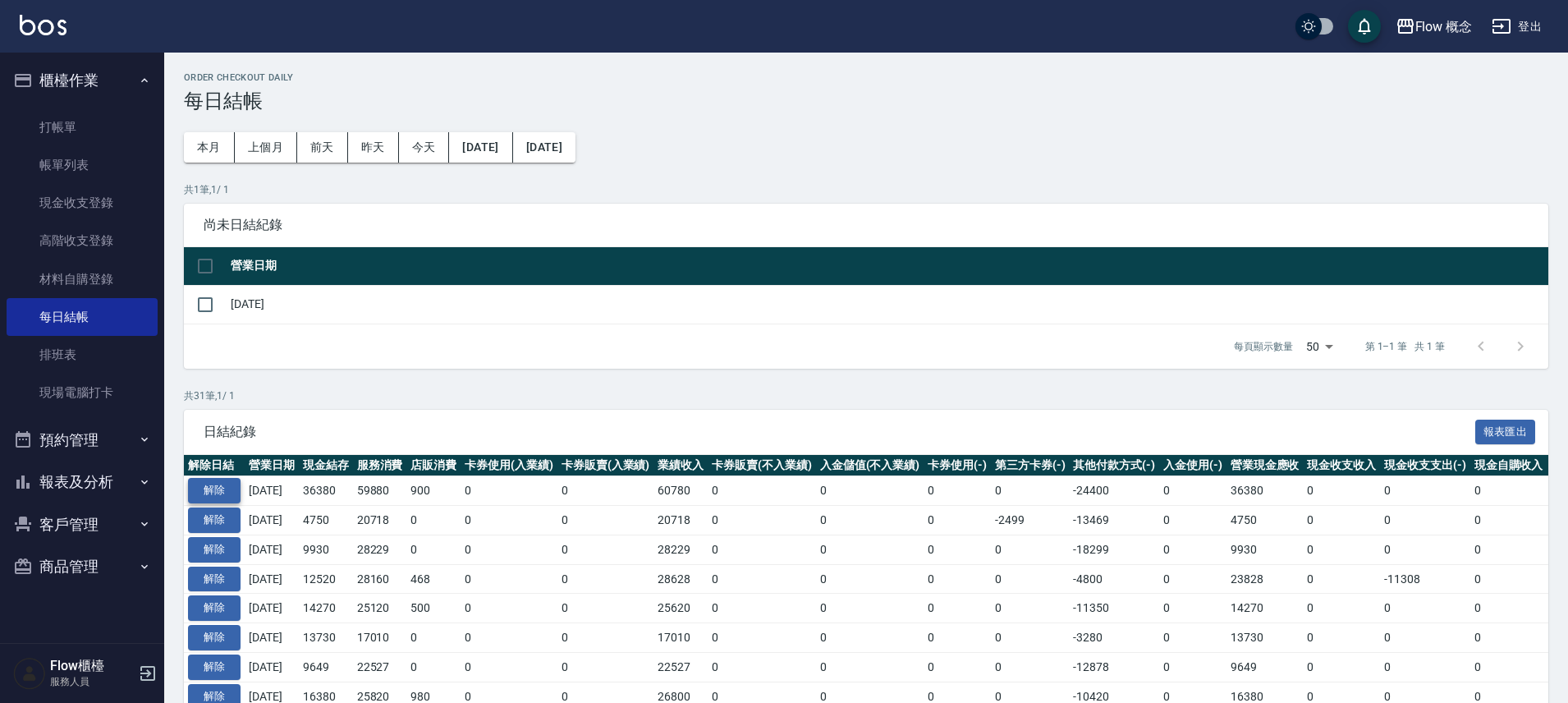
click at [211, 487] on button "解除" at bounding box center [214, 491] width 52 height 25
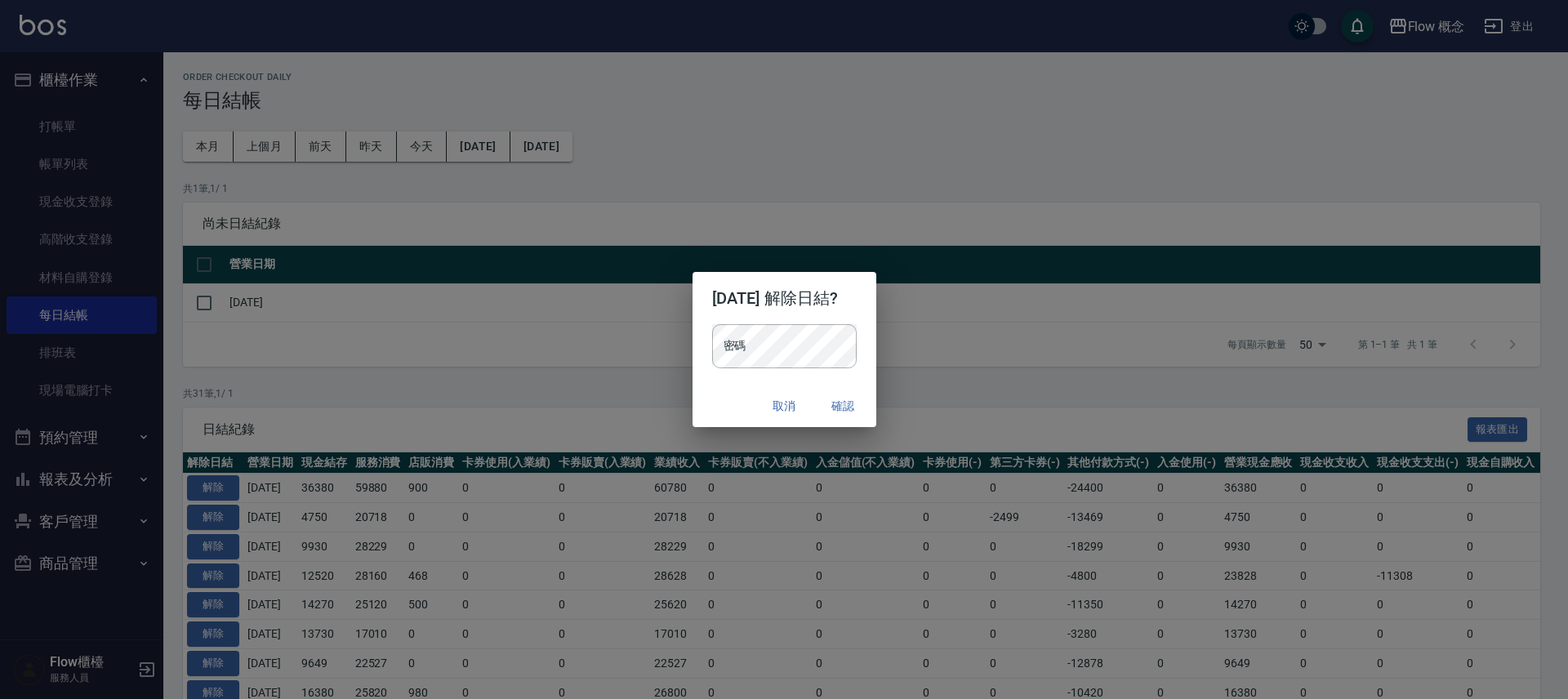
click at [757, 375] on div "密碼 密碼" at bounding box center [784, 354] width 183 height 60
click at [756, 319] on h2 "2025/08/16 解除日結?" at bounding box center [784, 298] width 183 height 52
click at [847, 414] on button "確認" at bounding box center [843, 406] width 52 height 31
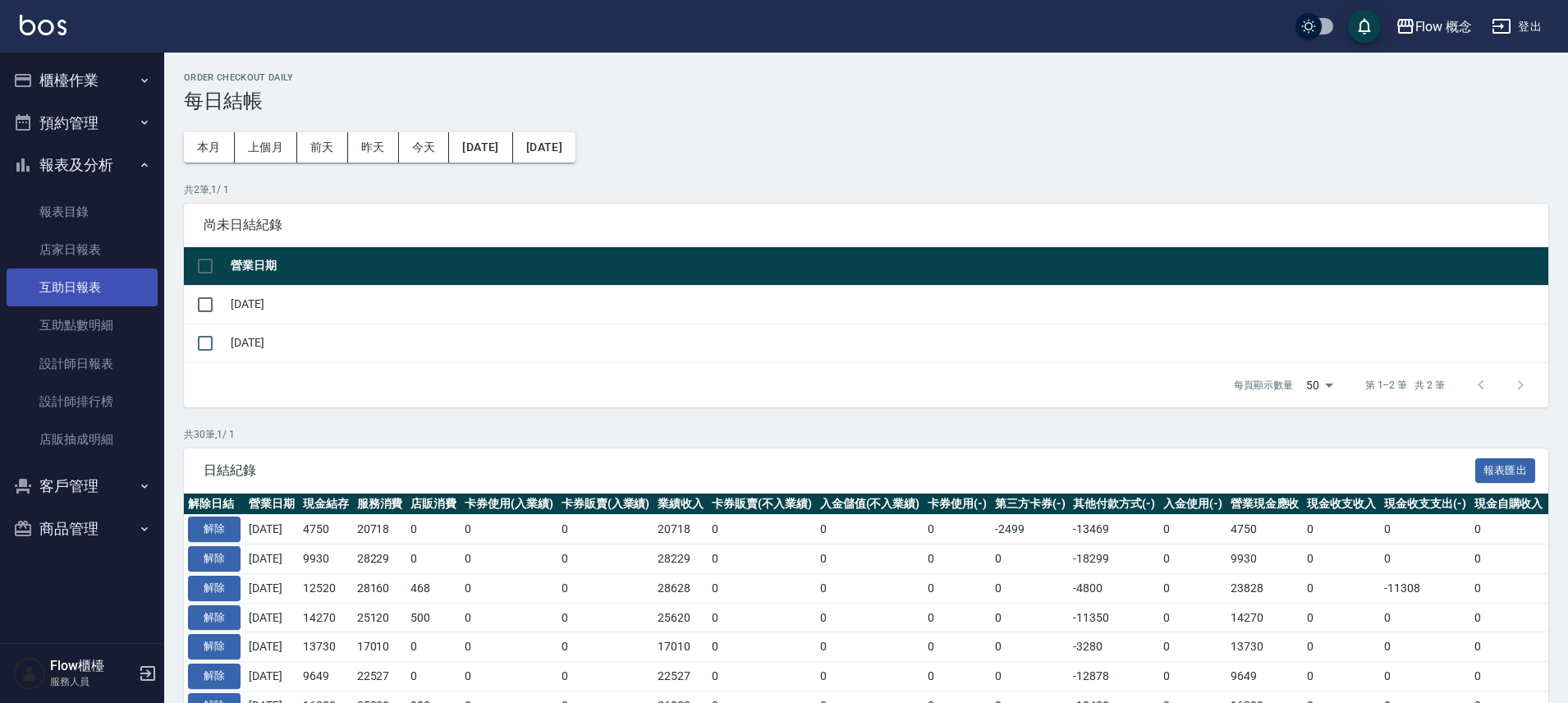
click at [97, 277] on link "互助日報表" at bounding box center [81, 287] width 151 height 38
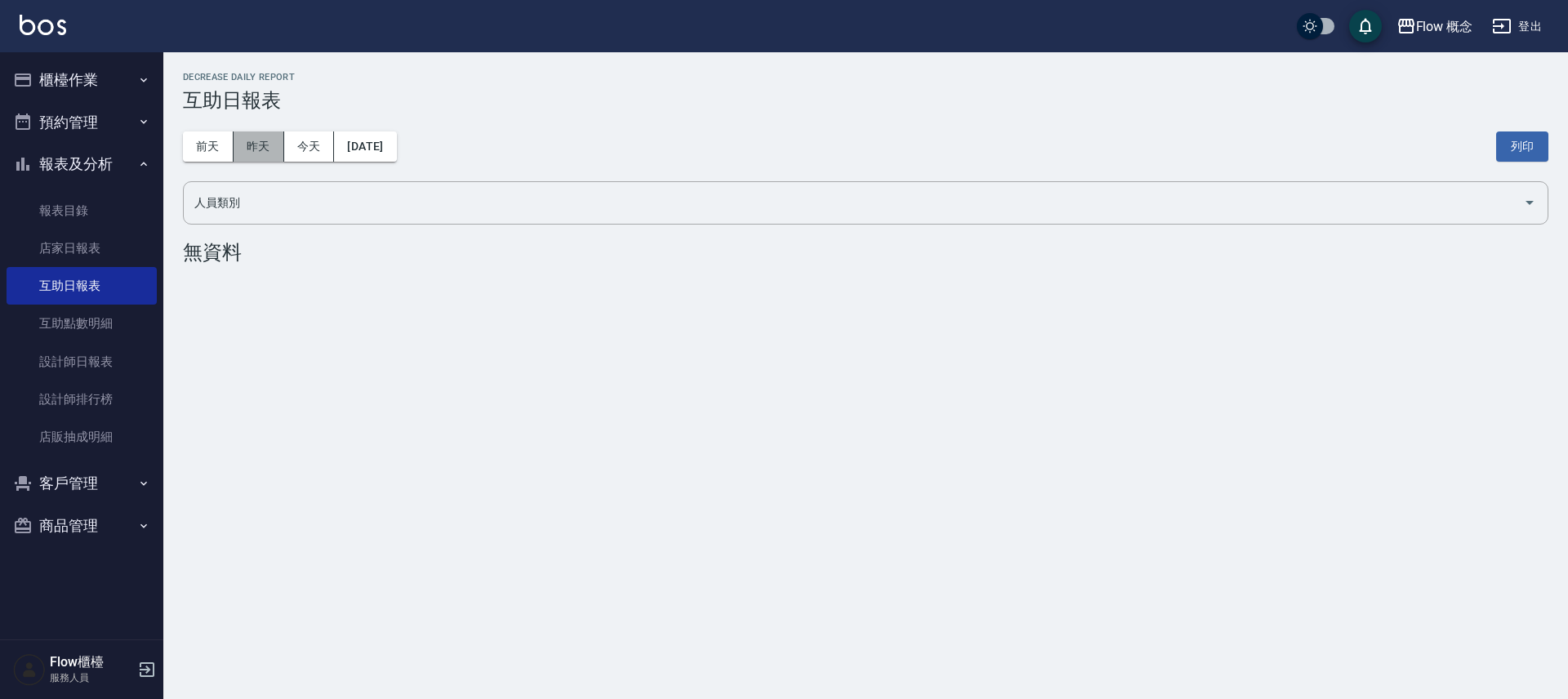
click at [260, 156] on button "昨天" at bounding box center [259, 146] width 50 height 31
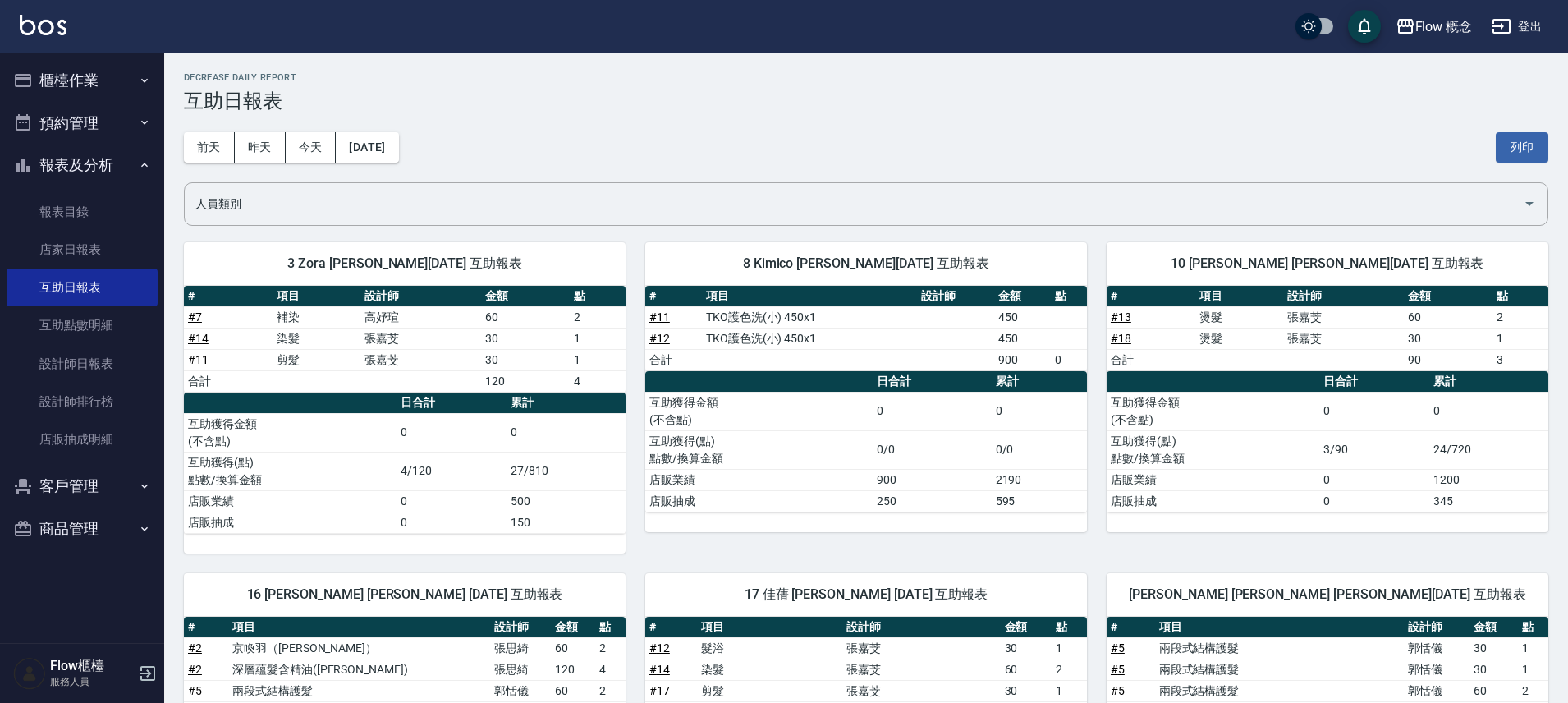
scroll to position [342, 0]
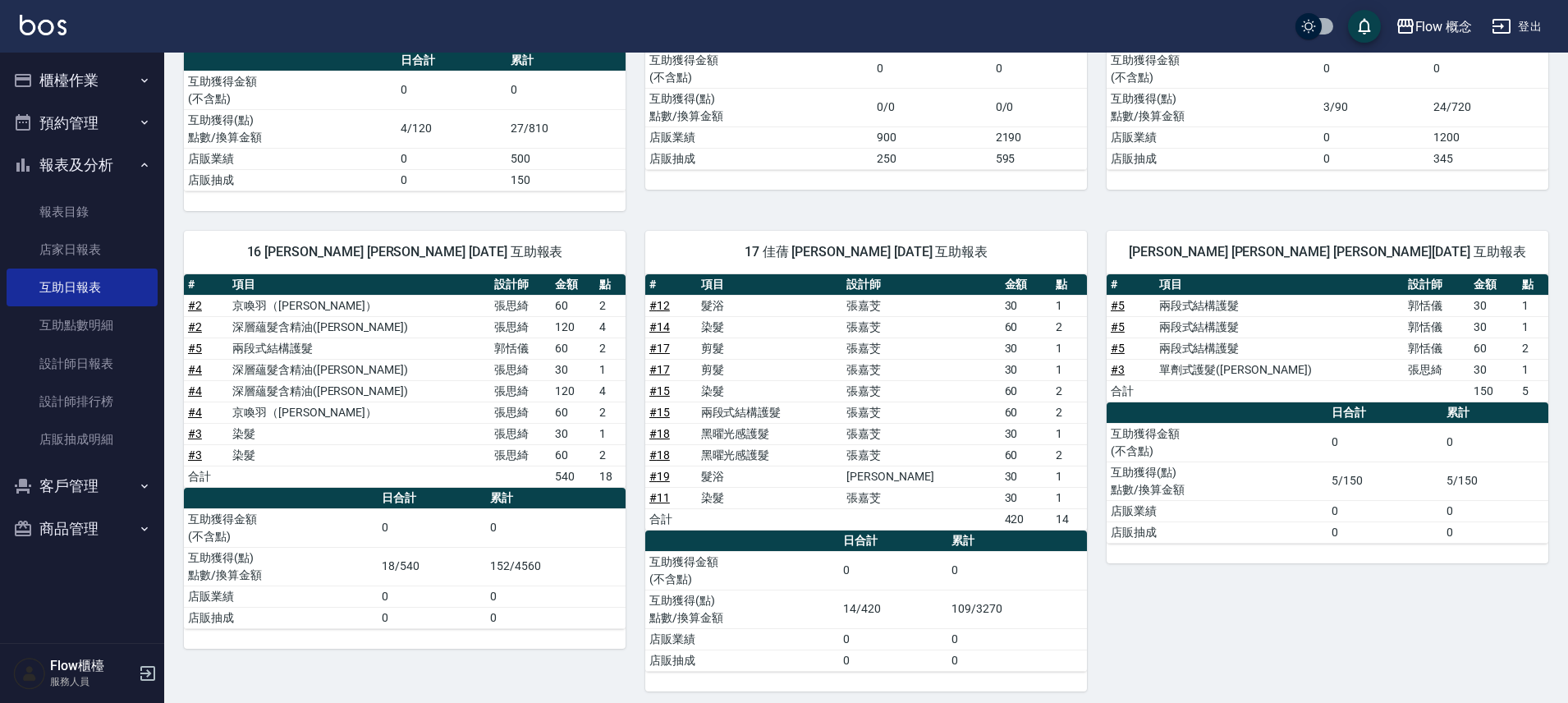
click at [1118, 370] on link "# 3" at bounding box center [1117, 370] width 14 height 14
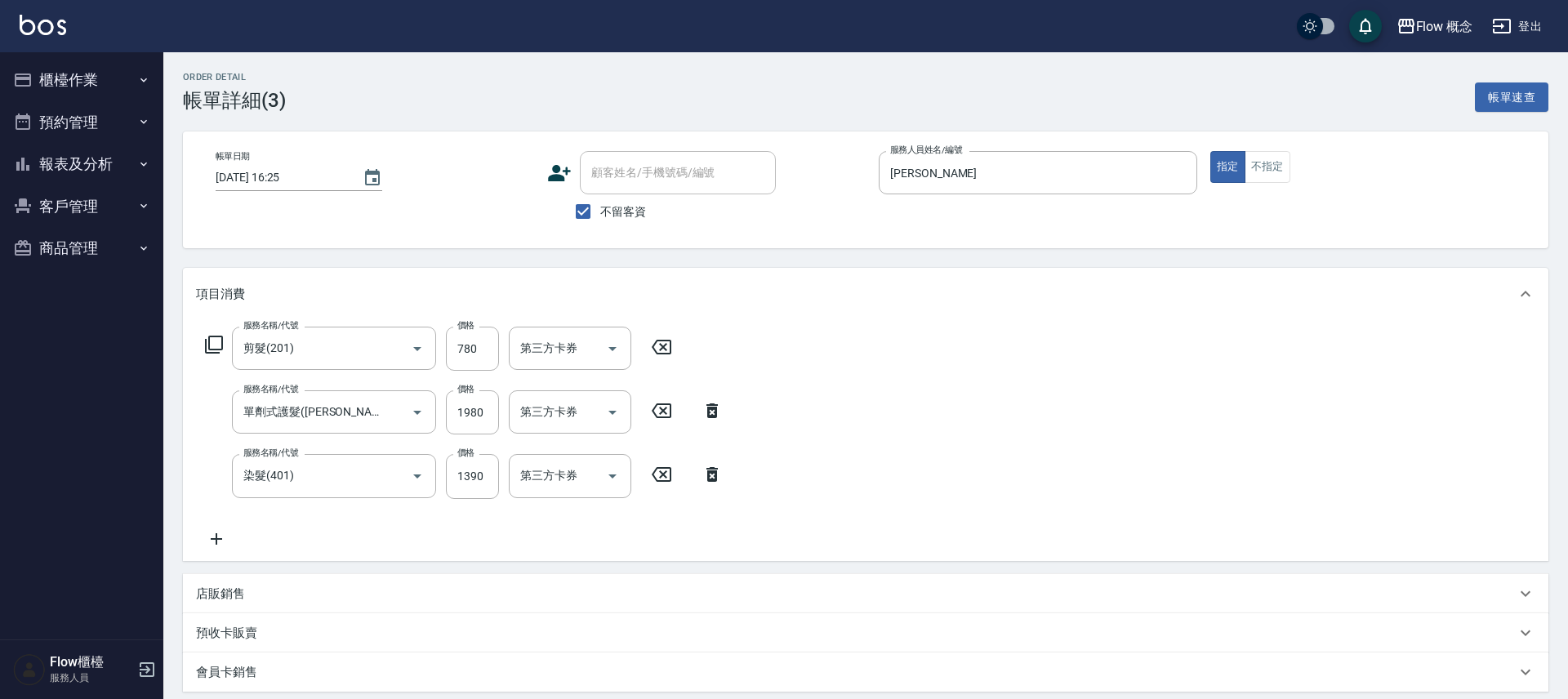
type input "[DATE] 16:25"
checkbox input "true"
type input "[PERSON_NAME]"
type input "剪髮(201)"
type input "單劑式護髮([PERSON_NAME])(519)"
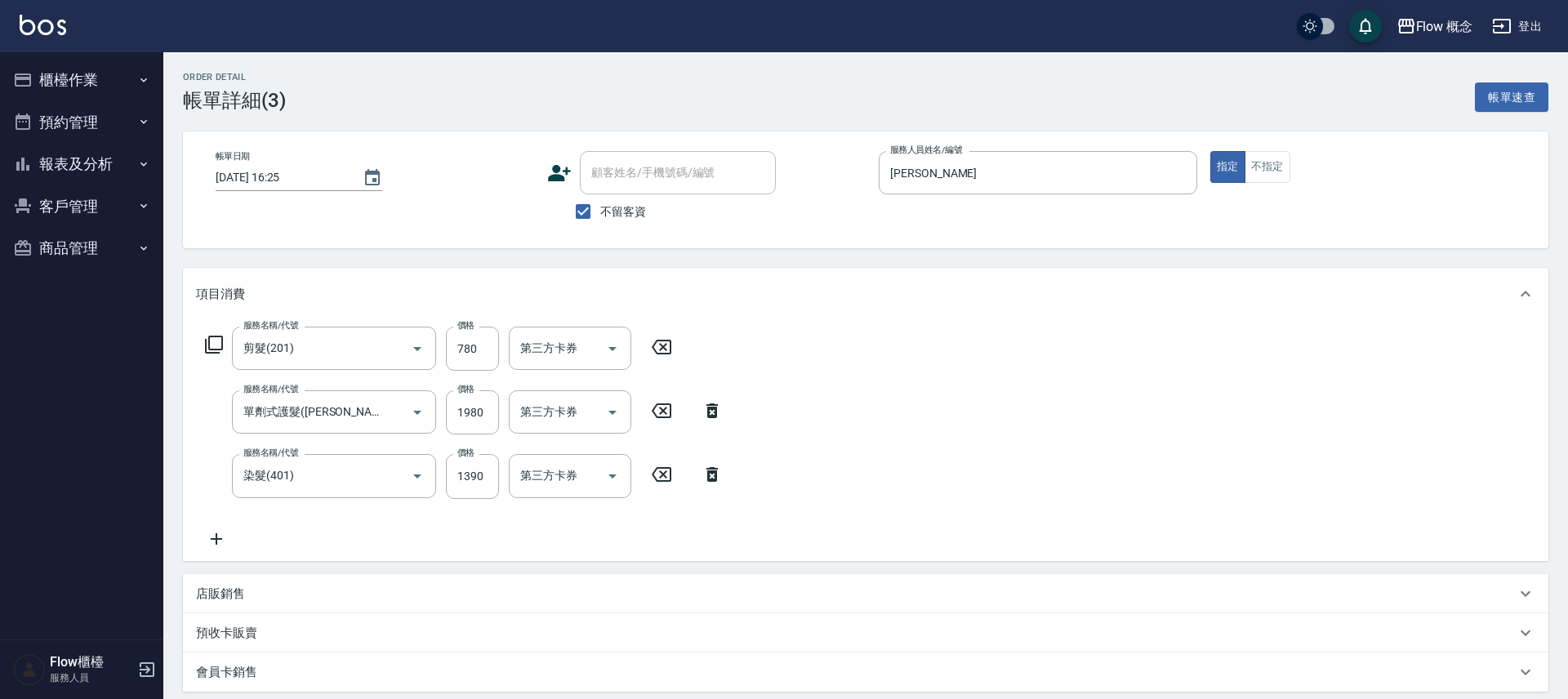
type input "染髮(401)"
type input "FB/Instagram"
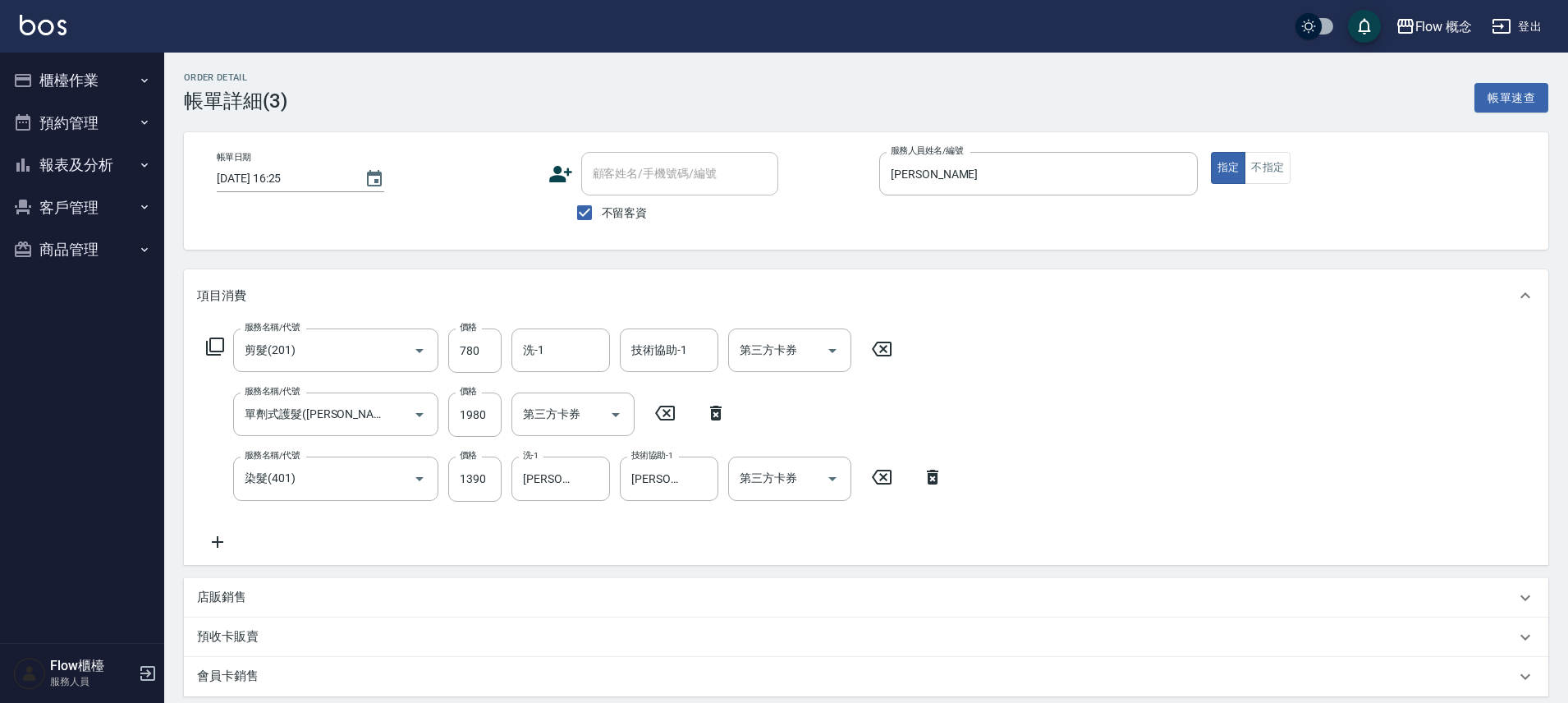
type input "信用卡"
click at [564, 413] on input "Irene-Irene" at bounding box center [548, 414] width 59 height 29
type input "Irene-Ire16ne"
click at [596, 415] on icon "Clear" at bounding box center [593, 415] width 16 height 16
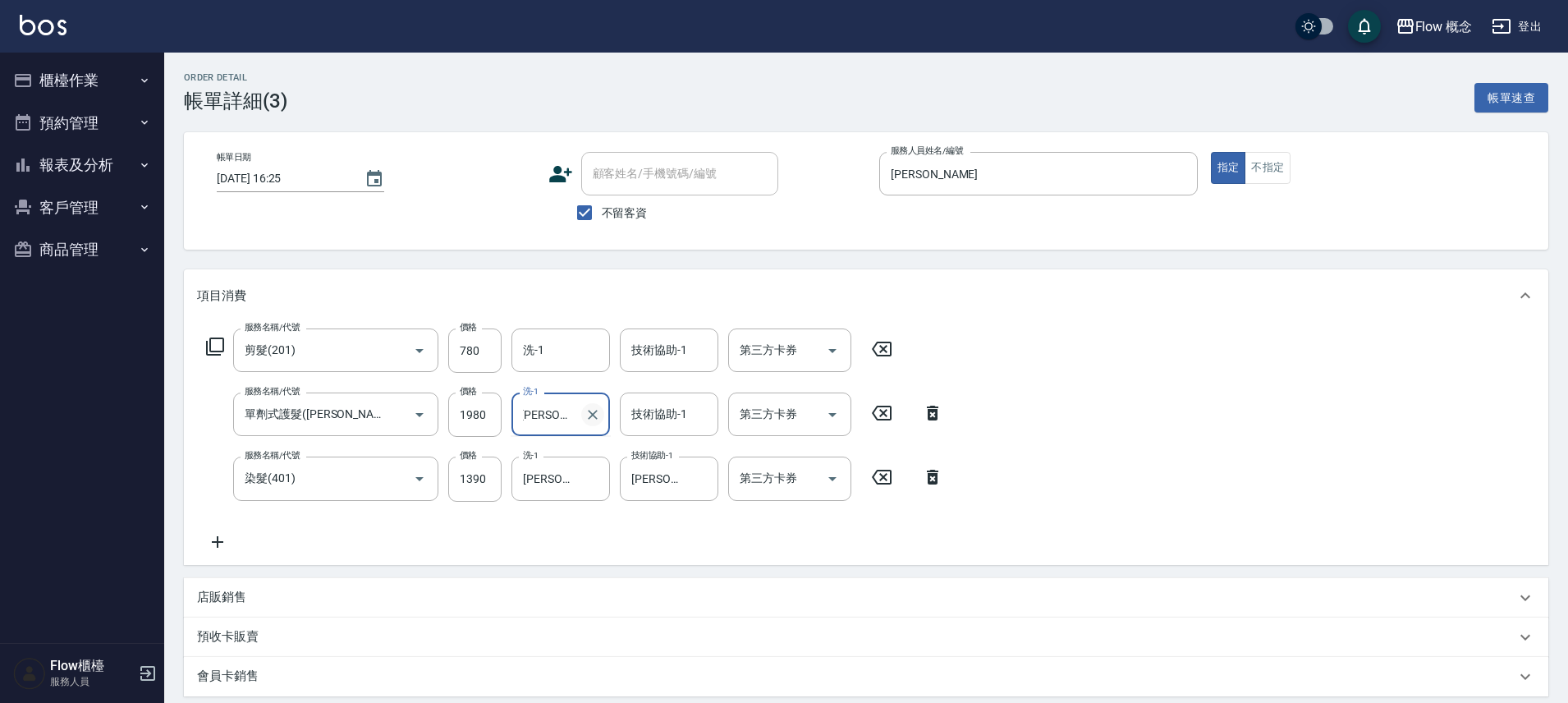
click at [578, 415] on input "Irene-Ire16ne" at bounding box center [548, 414] width 59 height 29
click at [559, 449] on span "亭萱 -16" at bounding box center [576, 455] width 103 height 17
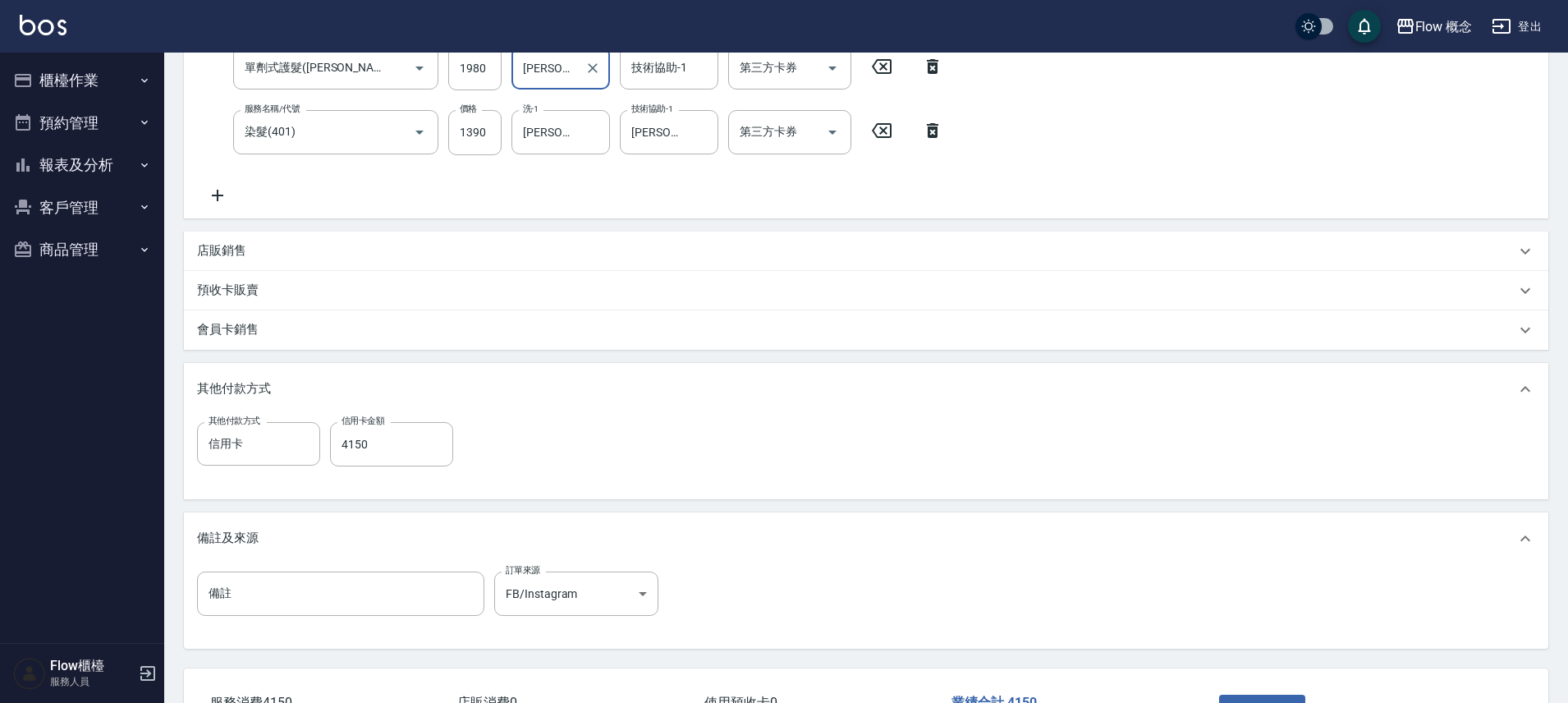
scroll to position [470, 0]
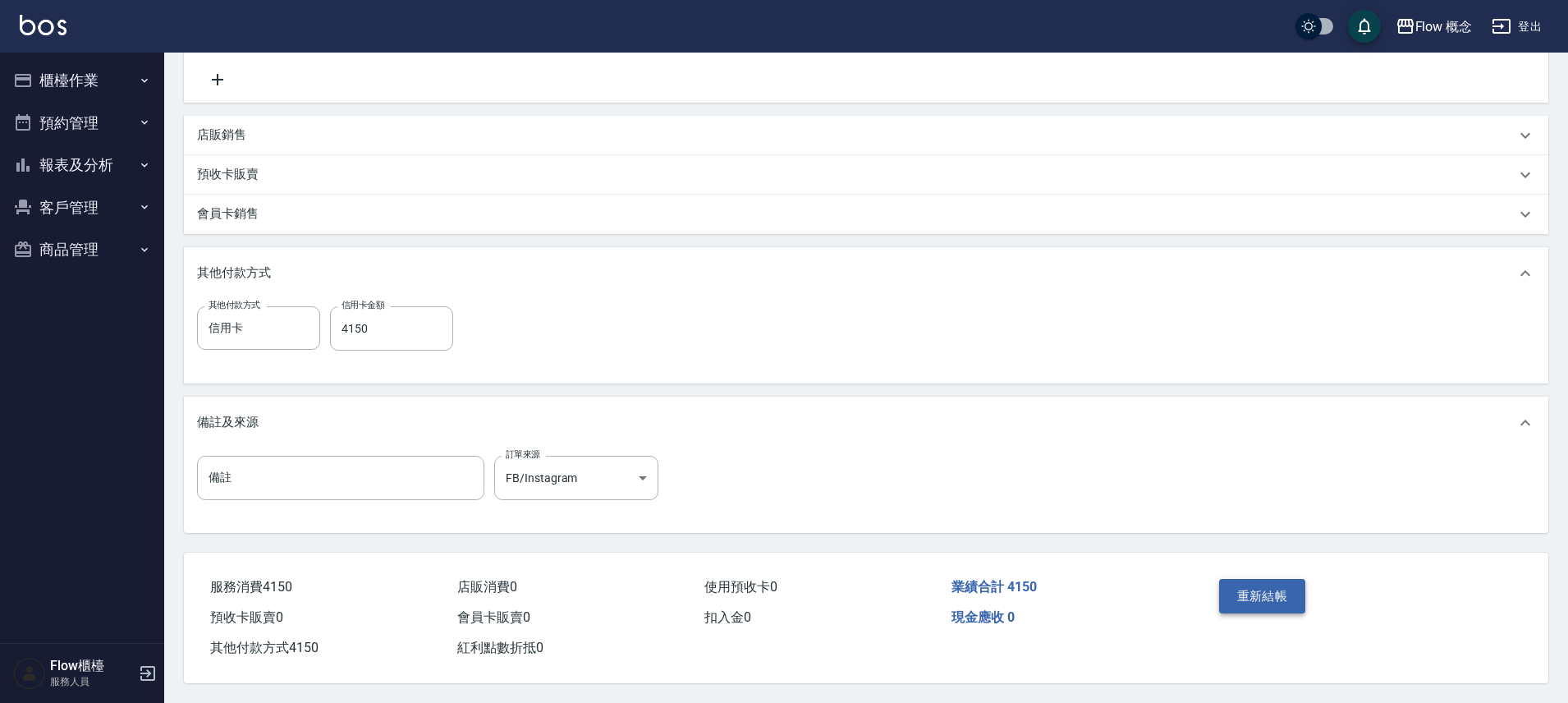
type input "亭萱-16"
click at [1262, 584] on button "重新結帳" at bounding box center [1263, 595] width 87 height 34
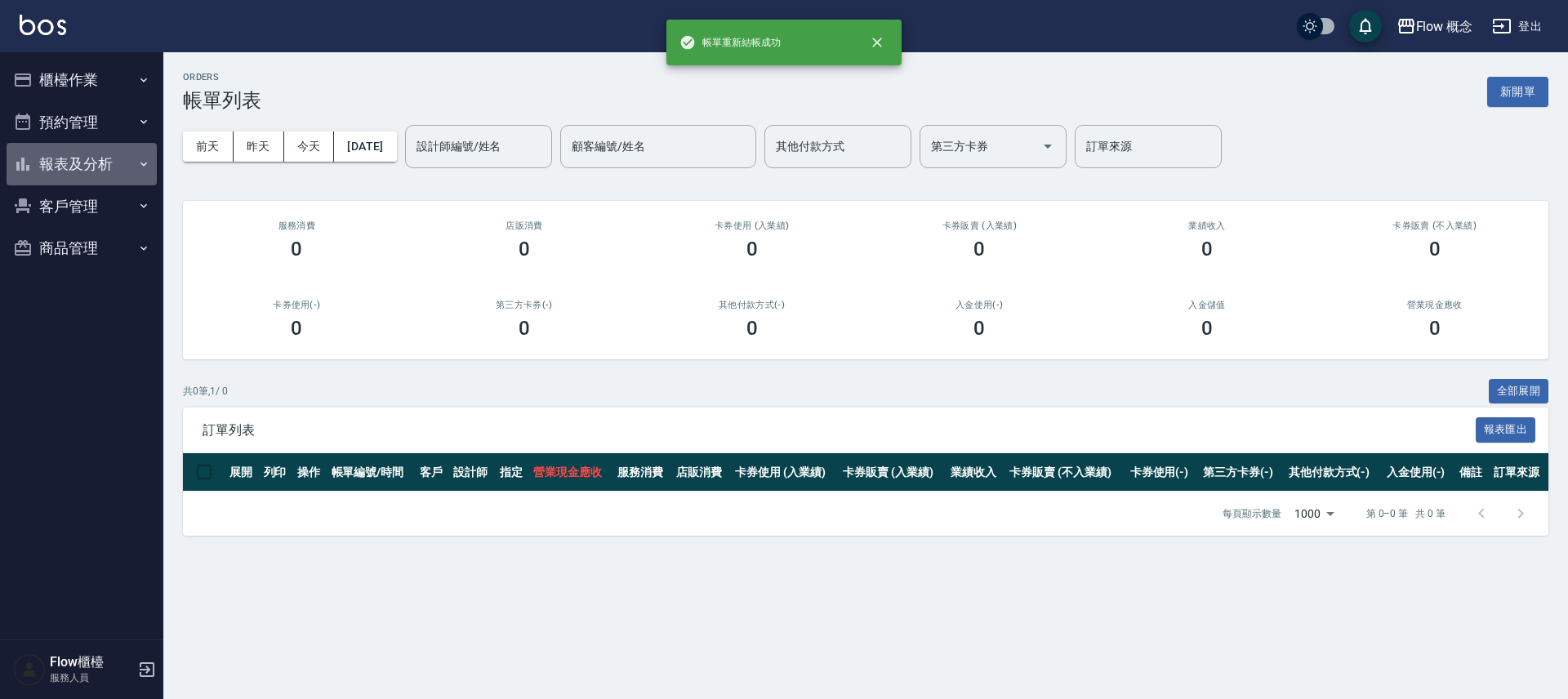
click at [85, 168] on button "報表及分析" at bounding box center [81, 164] width 150 height 42
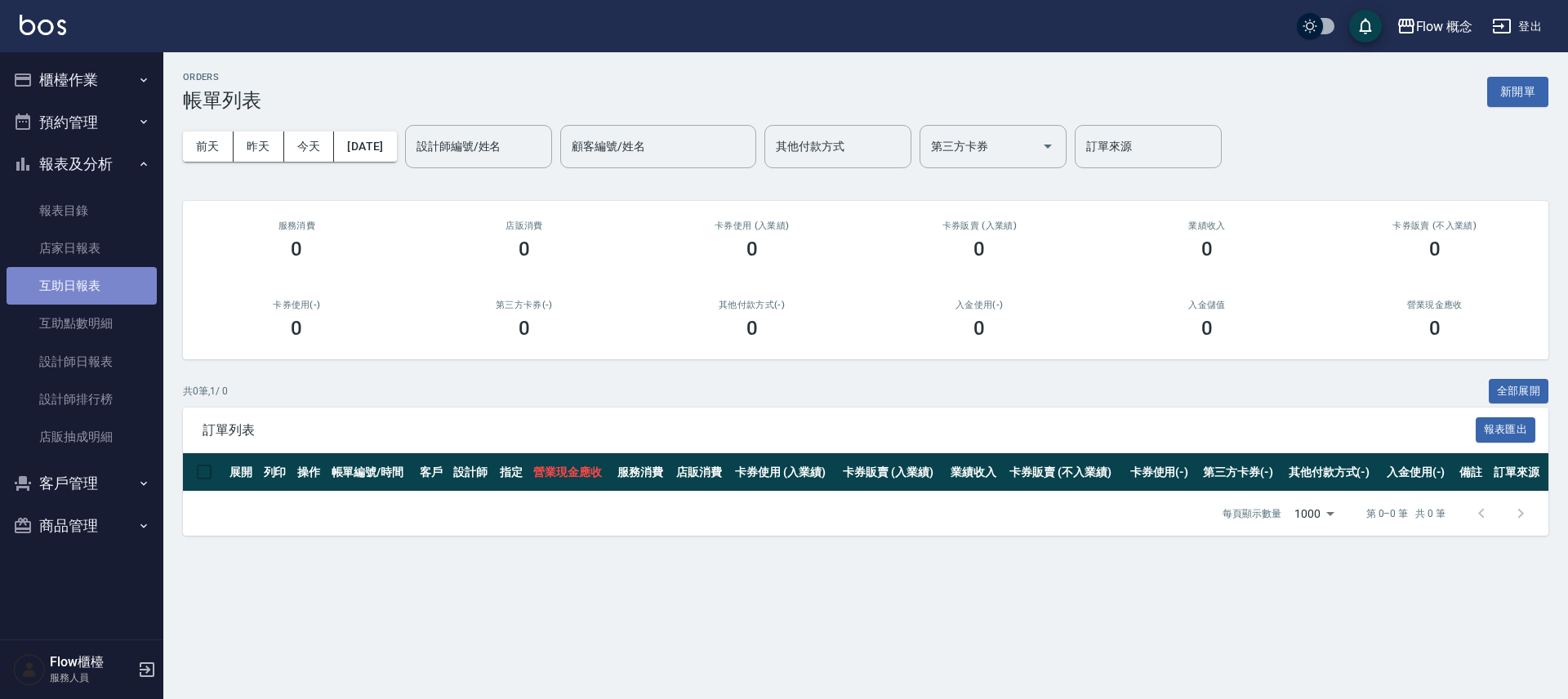
click at [83, 288] on link "互助日報表" at bounding box center [81, 286] width 150 height 38
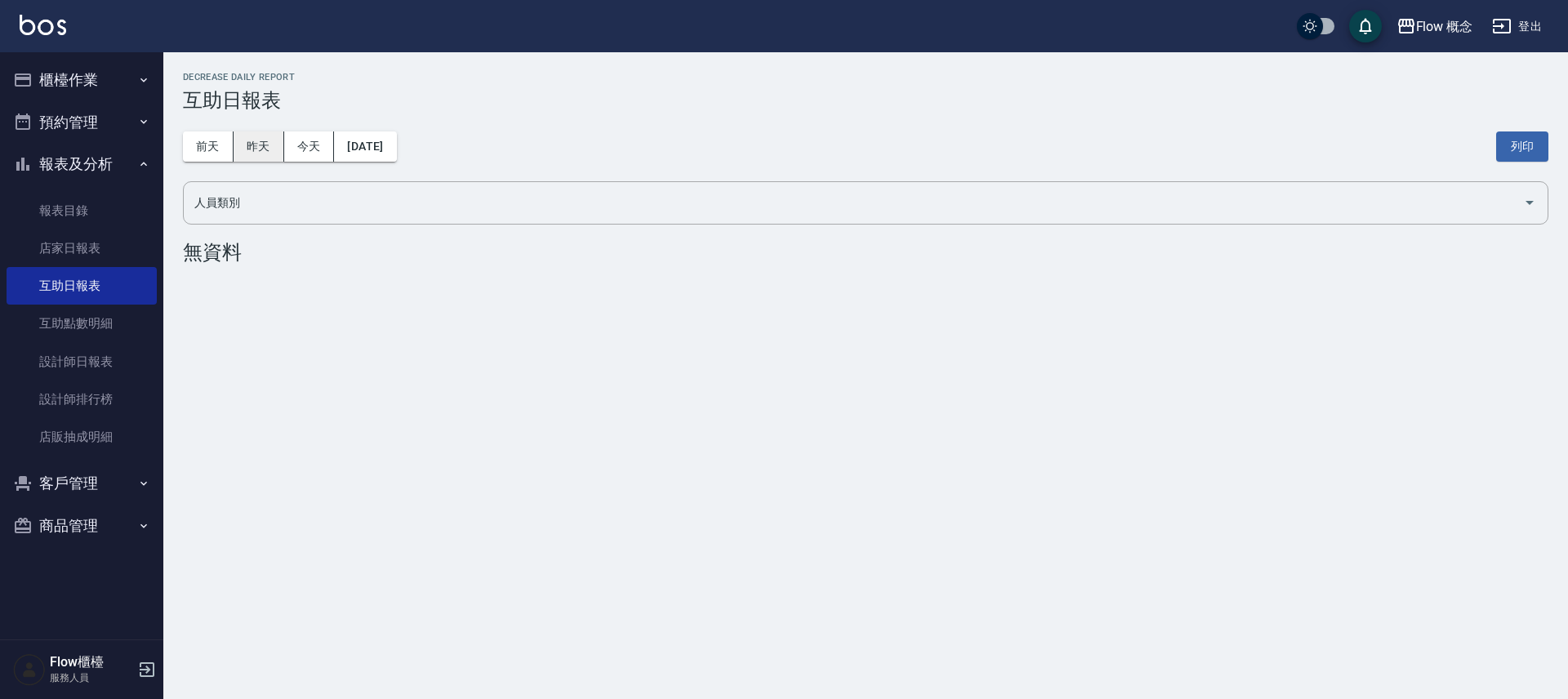
click at [261, 147] on button "昨天" at bounding box center [259, 146] width 50 height 31
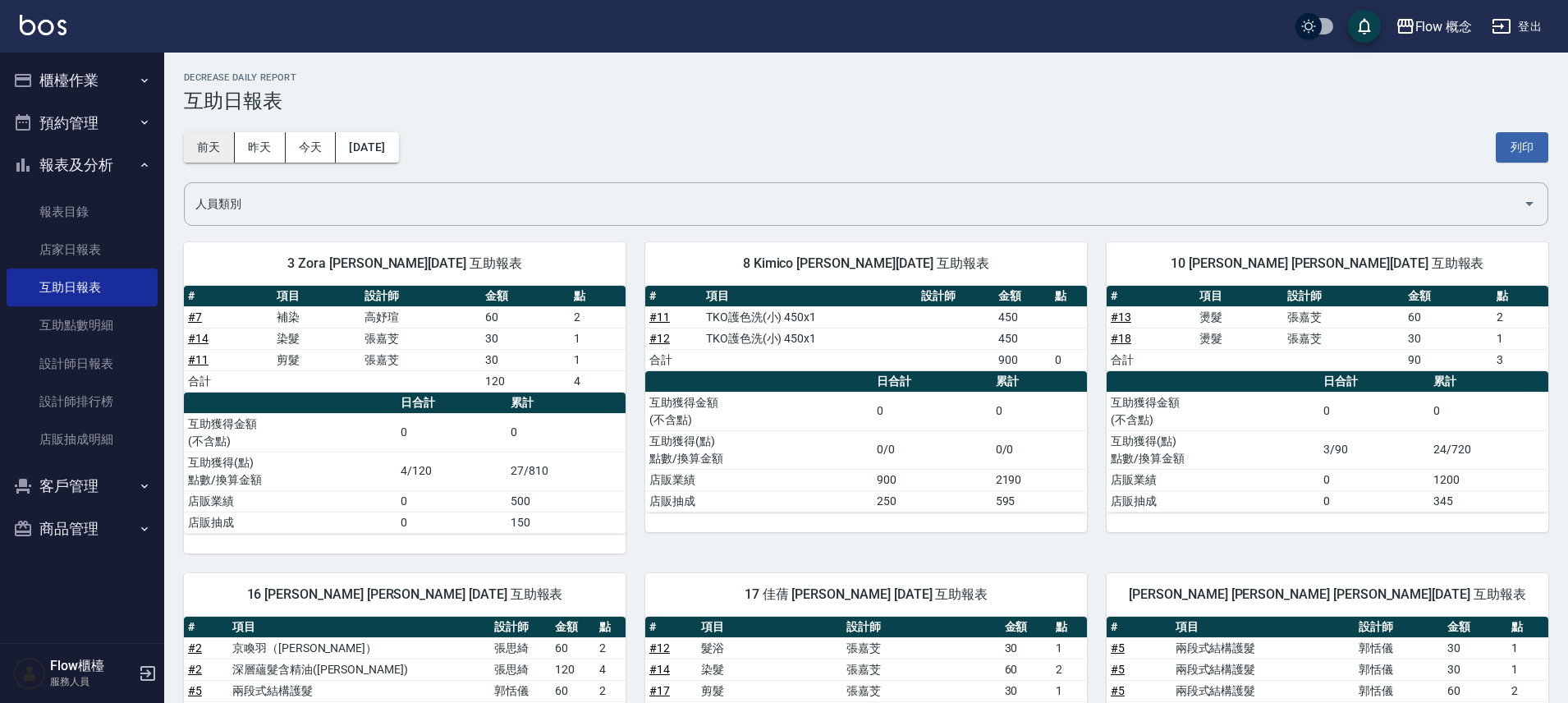
click at [222, 139] on button "前天" at bounding box center [209, 147] width 51 height 31
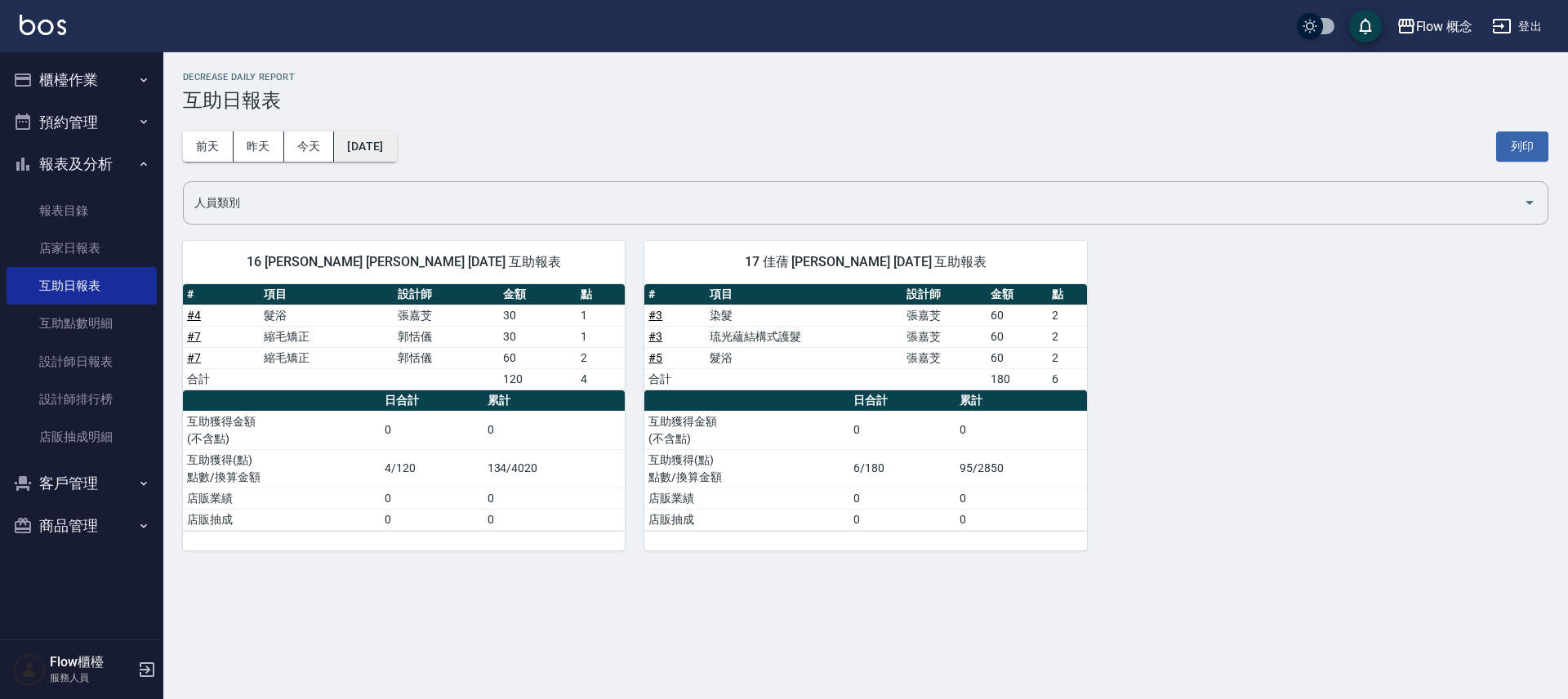
click at [387, 153] on button "[DATE]" at bounding box center [365, 146] width 62 height 31
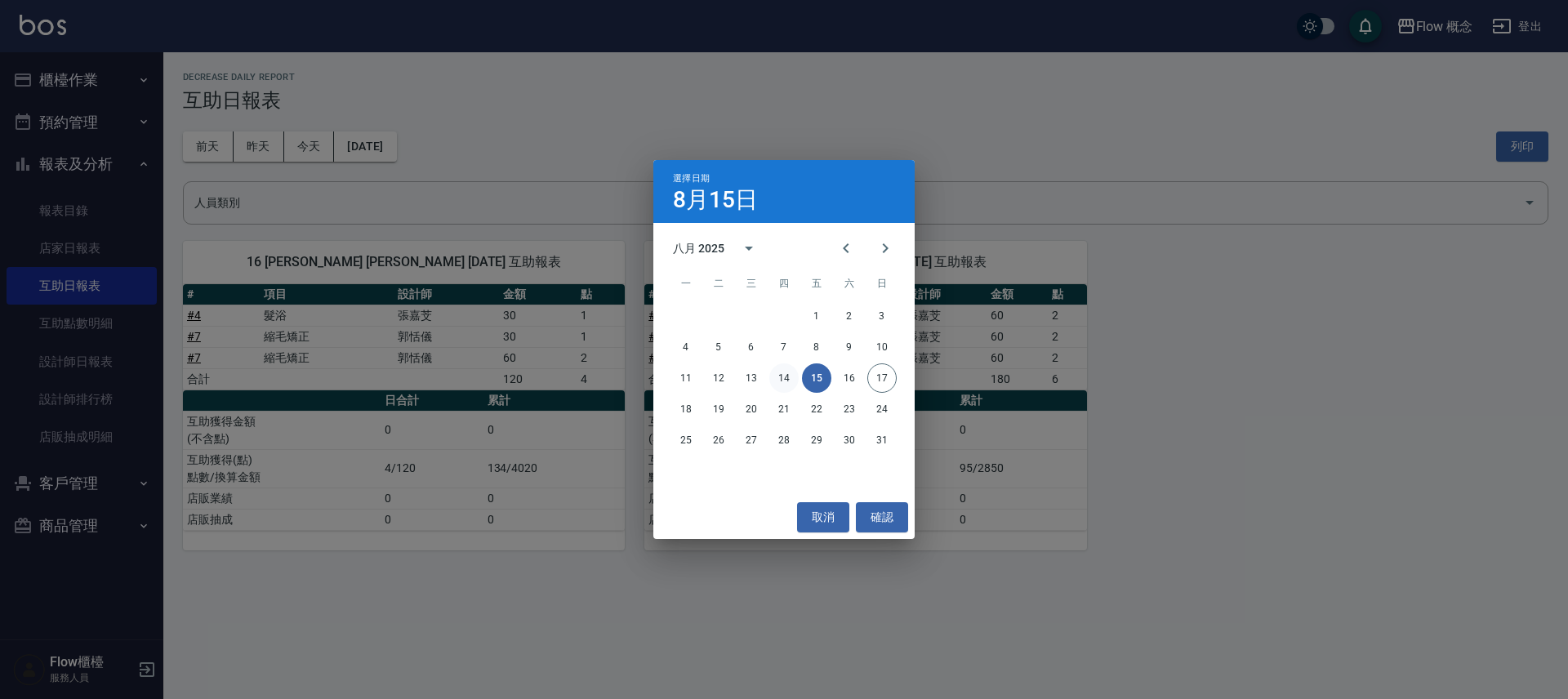
click at [781, 376] on button "14" at bounding box center [784, 377] width 30 height 30
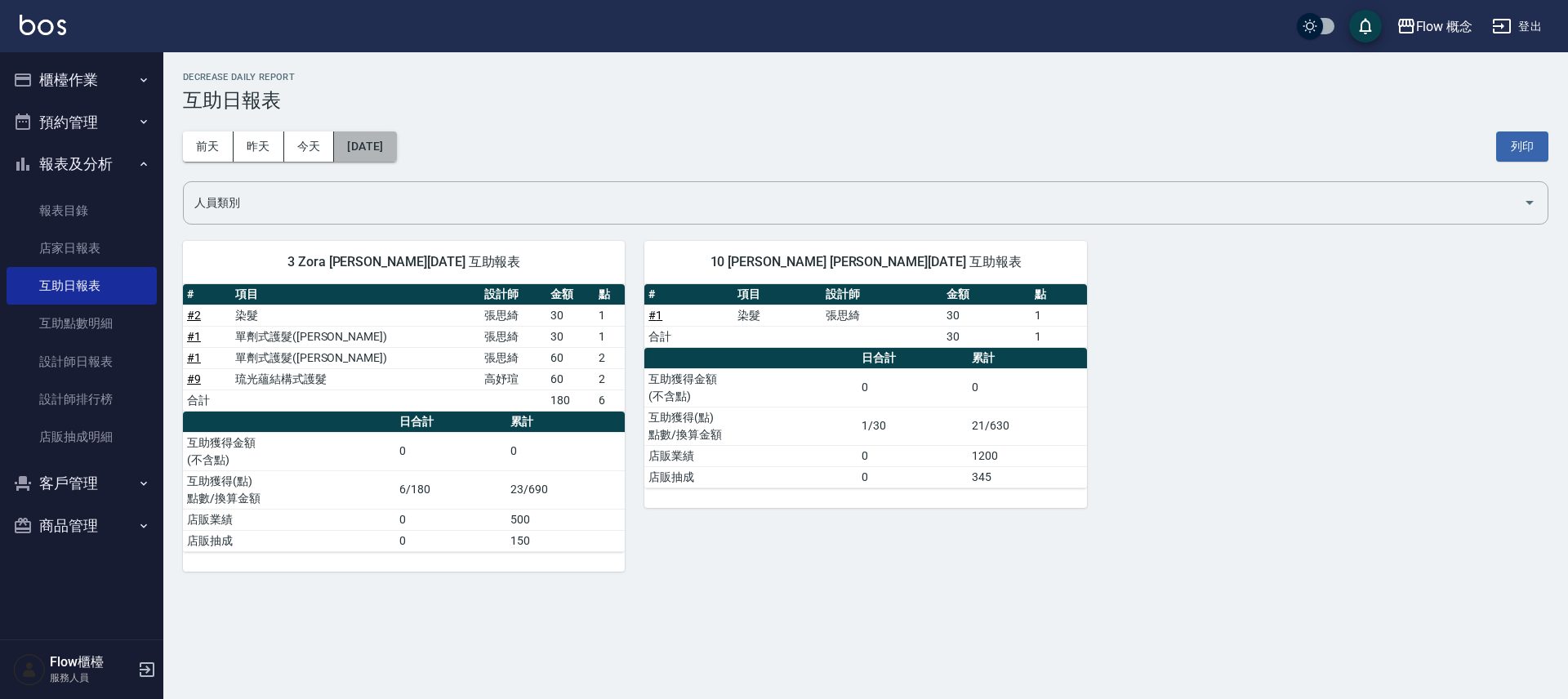
click at [373, 146] on button "[DATE]" at bounding box center [365, 146] width 62 height 31
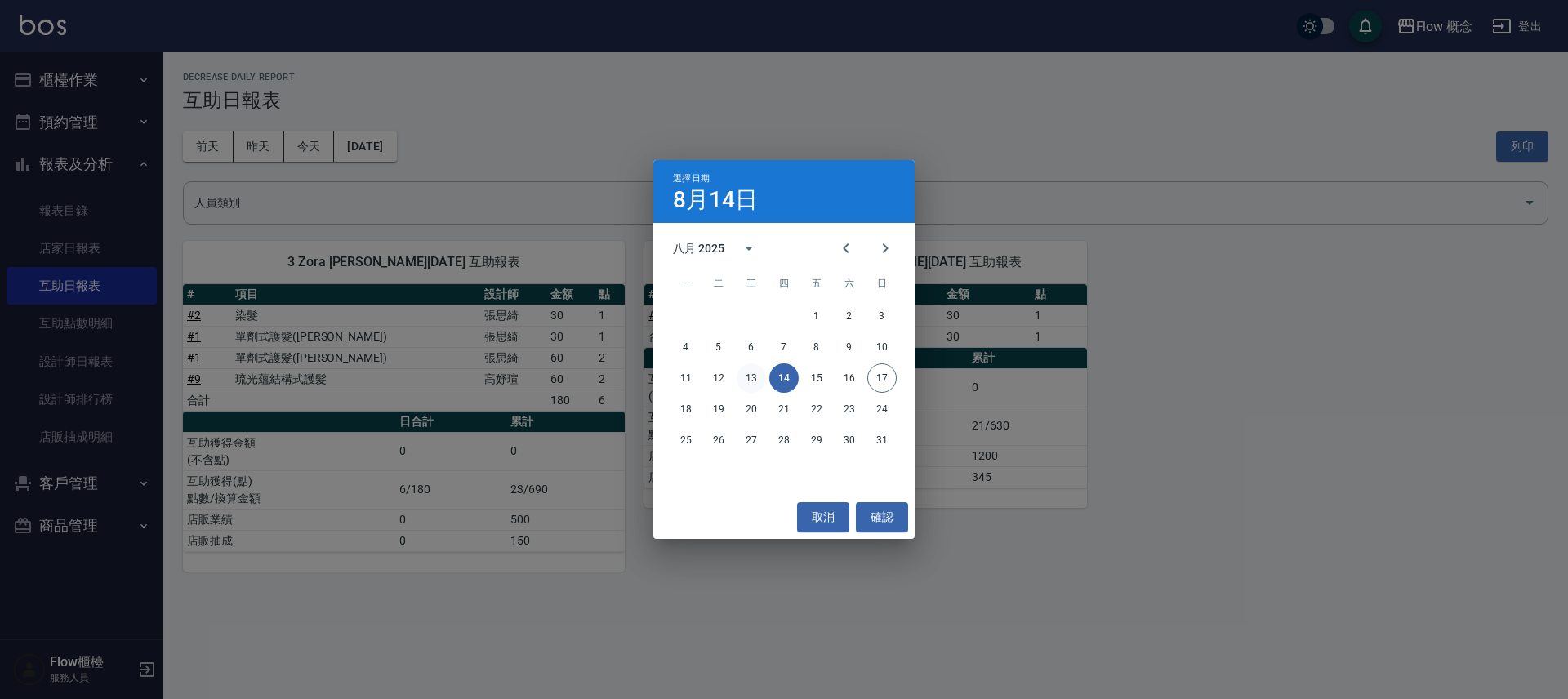
click at [753, 383] on button "13" at bounding box center [751, 377] width 30 height 30
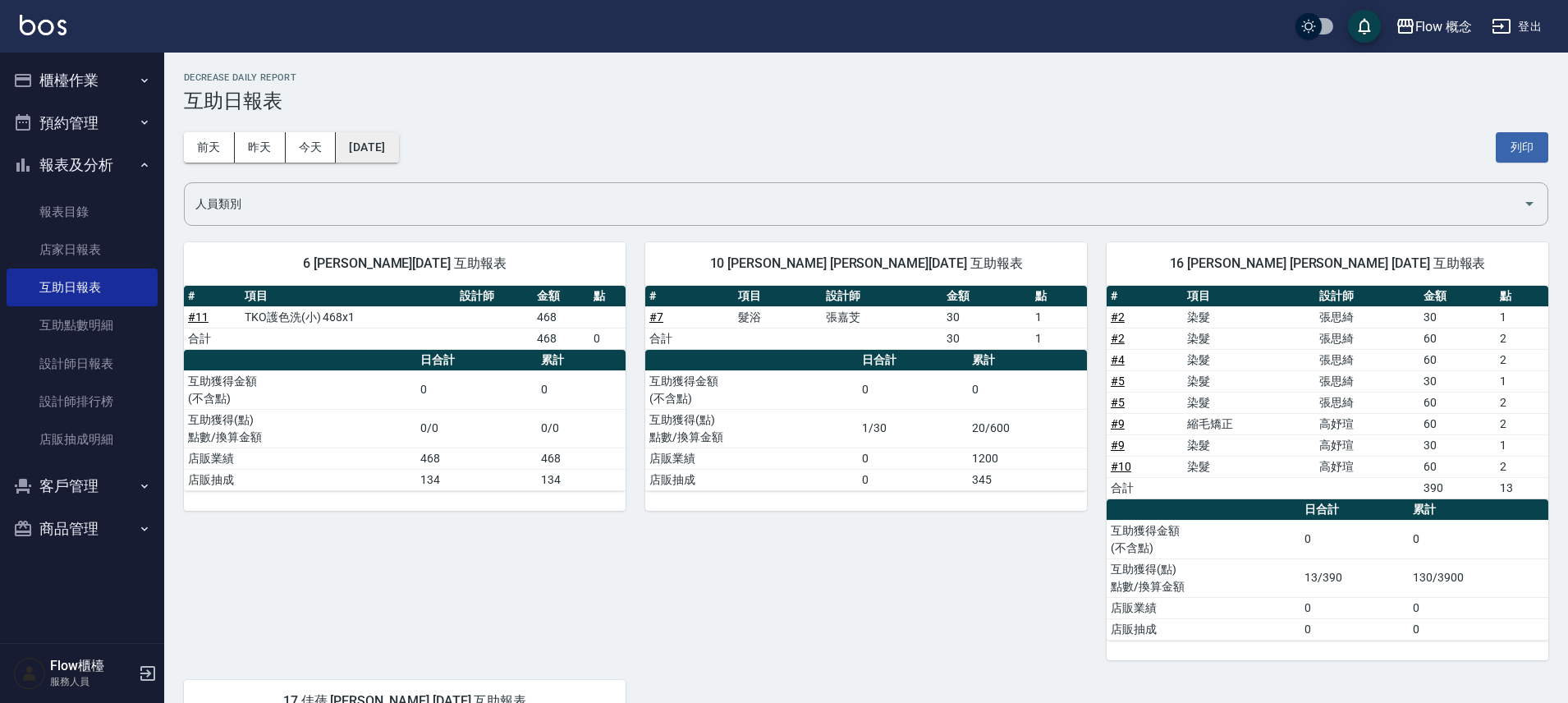
click at [399, 146] on button "[DATE]" at bounding box center [367, 147] width 62 height 31
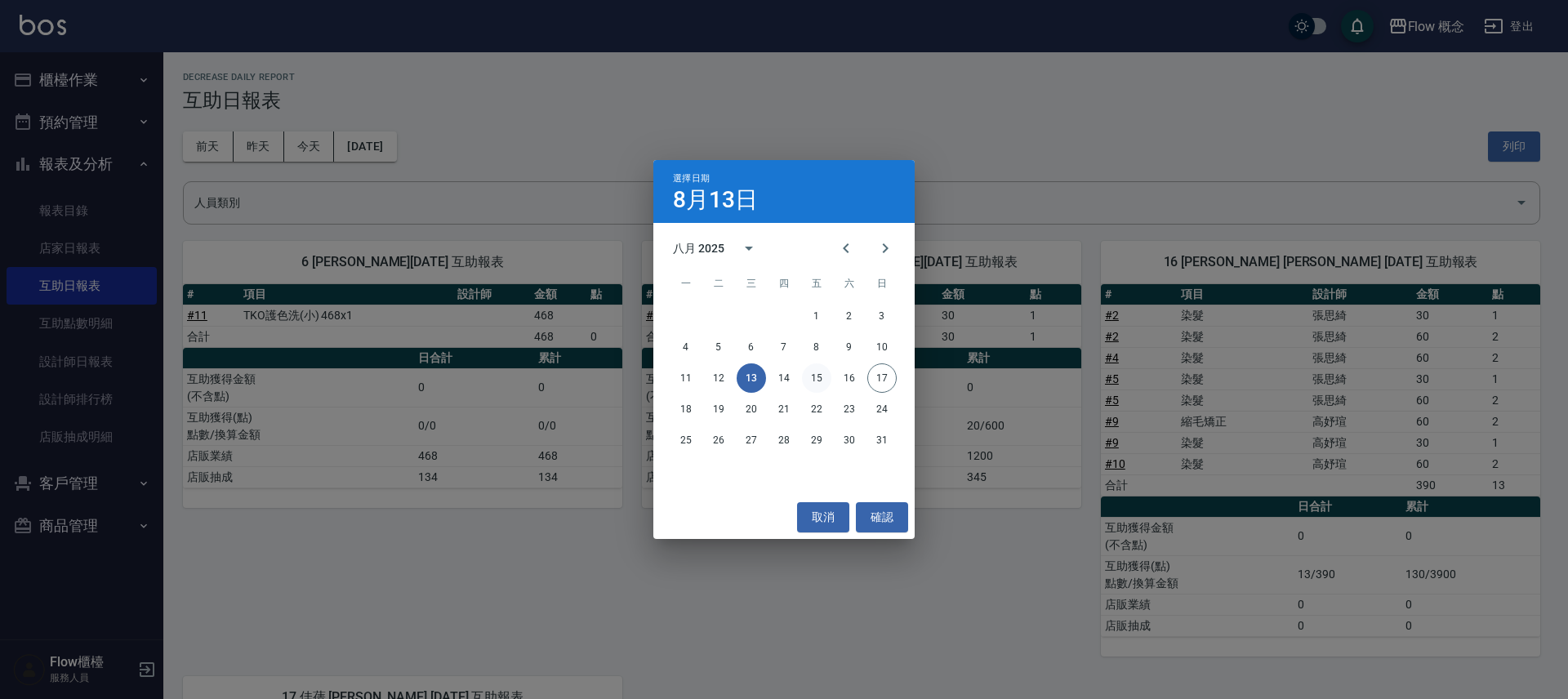
click at [814, 381] on button "15" at bounding box center [816, 377] width 30 height 30
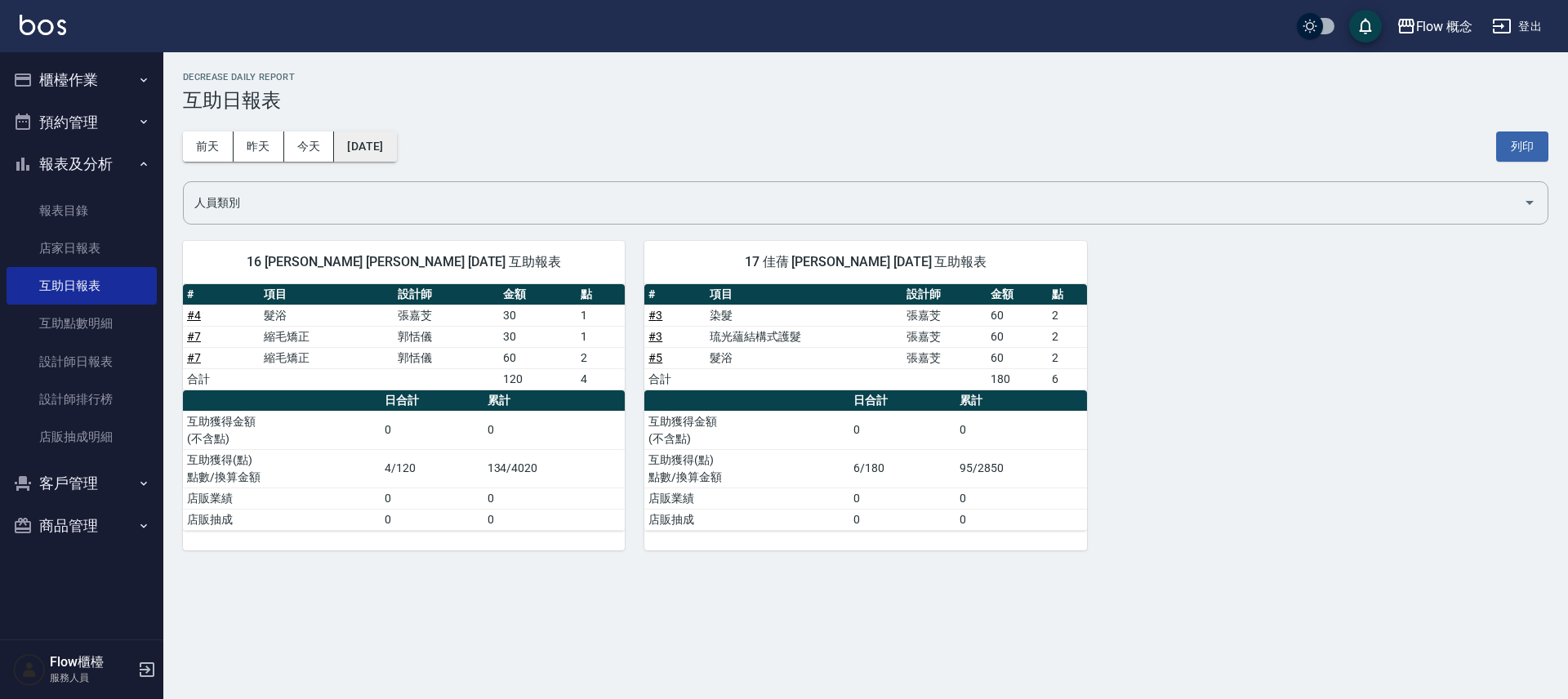
click at [396, 147] on button "[DATE]" at bounding box center [365, 146] width 62 height 31
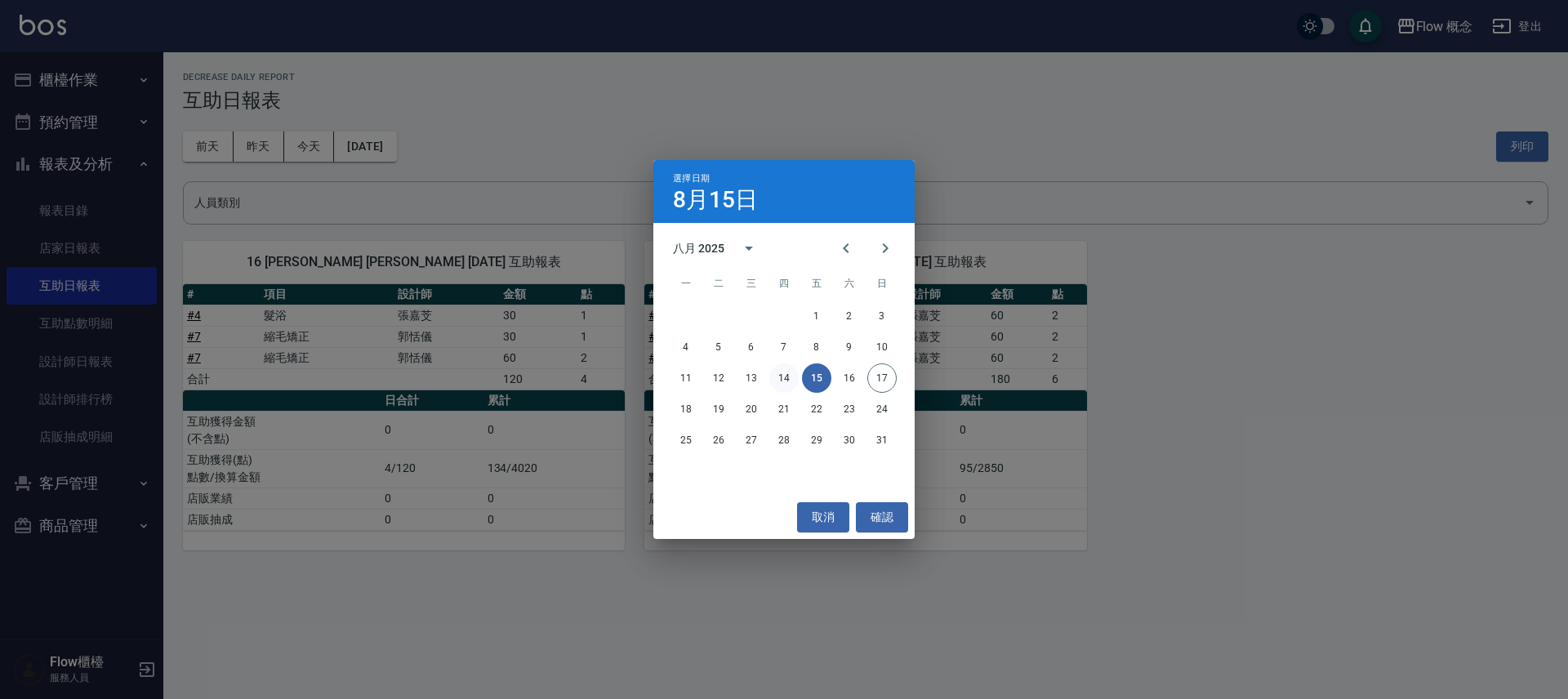
click at [792, 377] on button "14" at bounding box center [784, 377] width 30 height 30
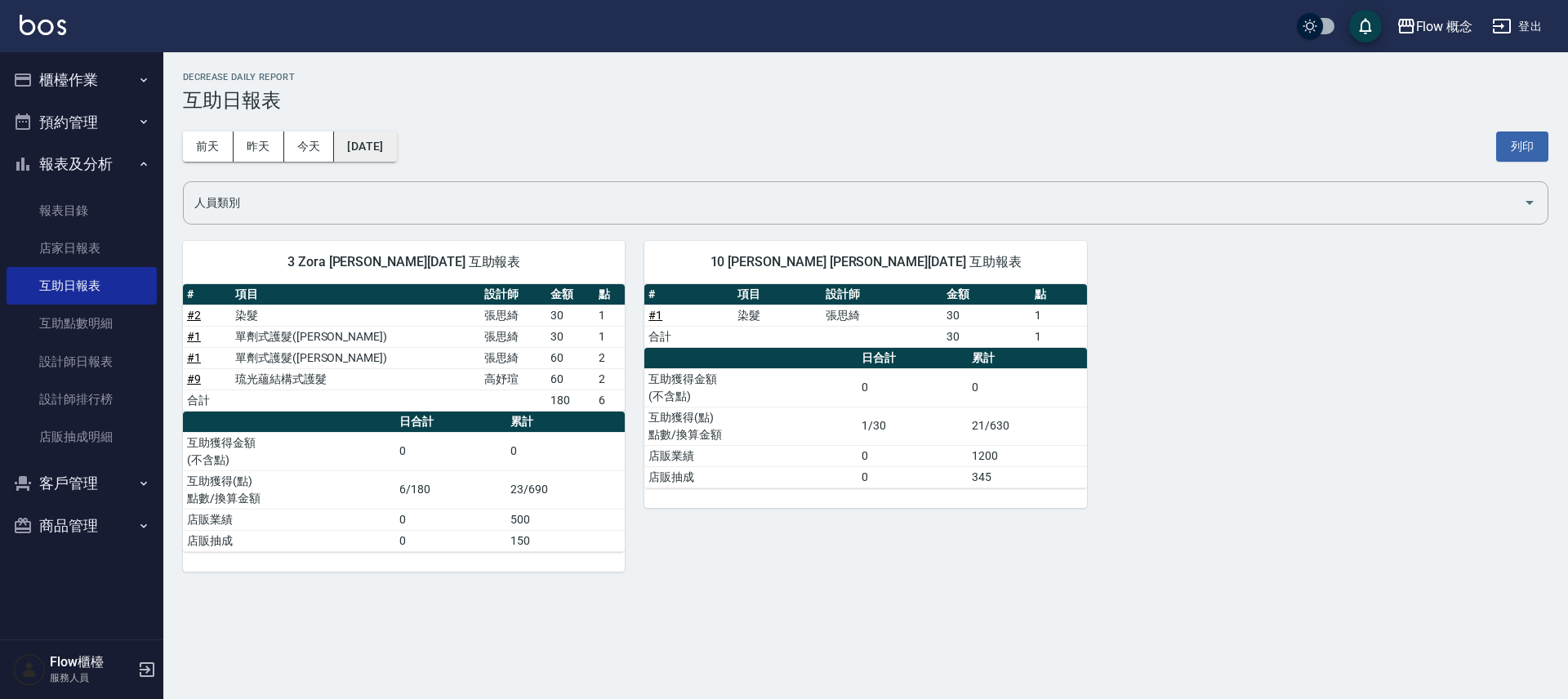
click at [396, 146] on button "[DATE]" at bounding box center [365, 146] width 62 height 31
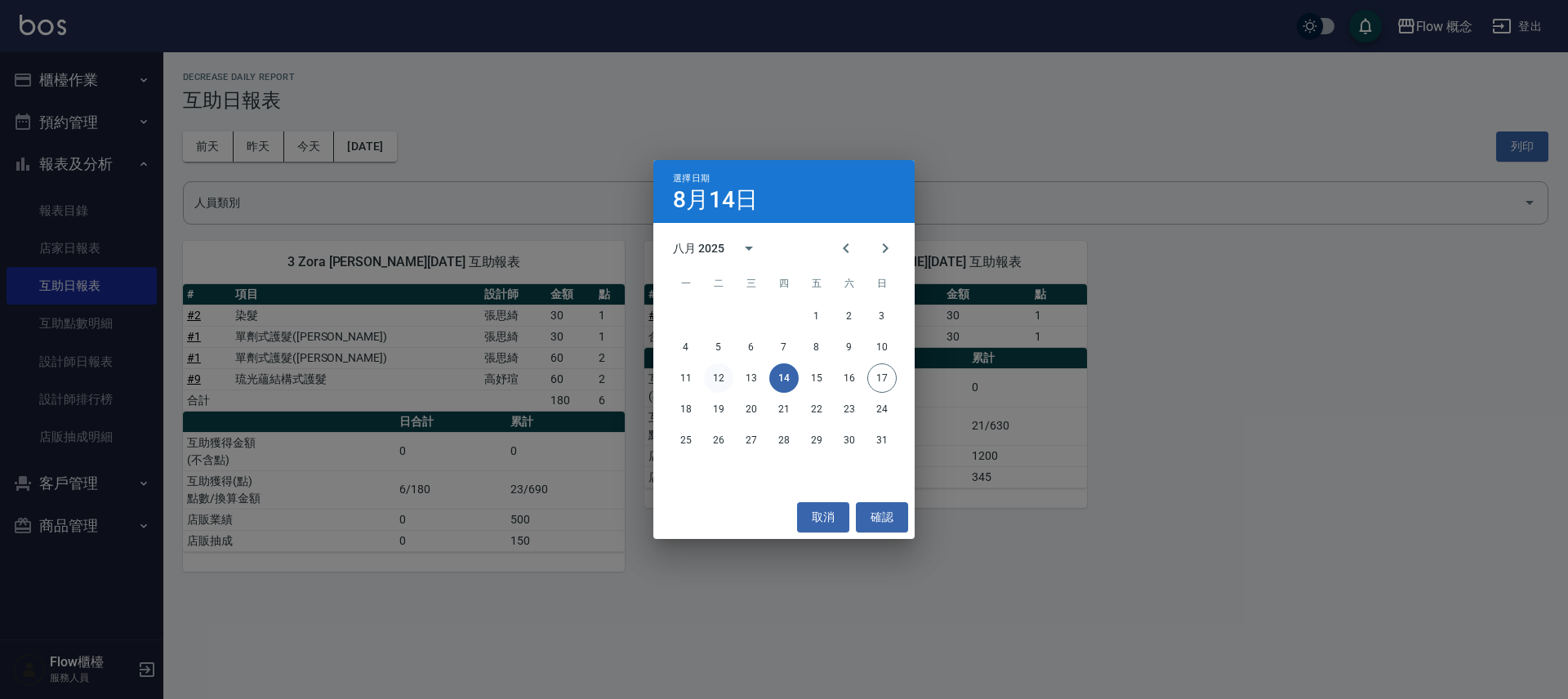
click at [709, 379] on button "12" at bounding box center [718, 377] width 30 height 30
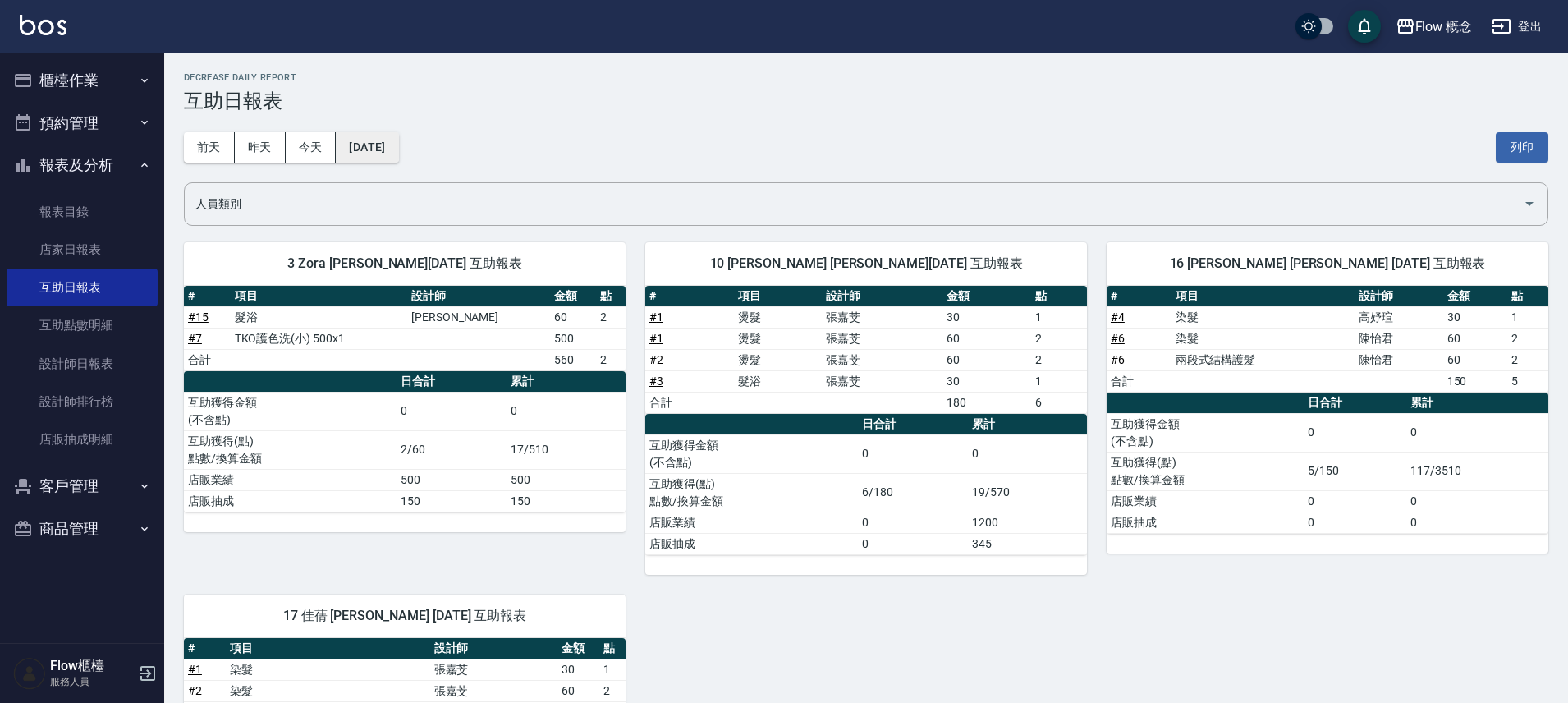
click at [378, 155] on button "[DATE]" at bounding box center [367, 147] width 62 height 31
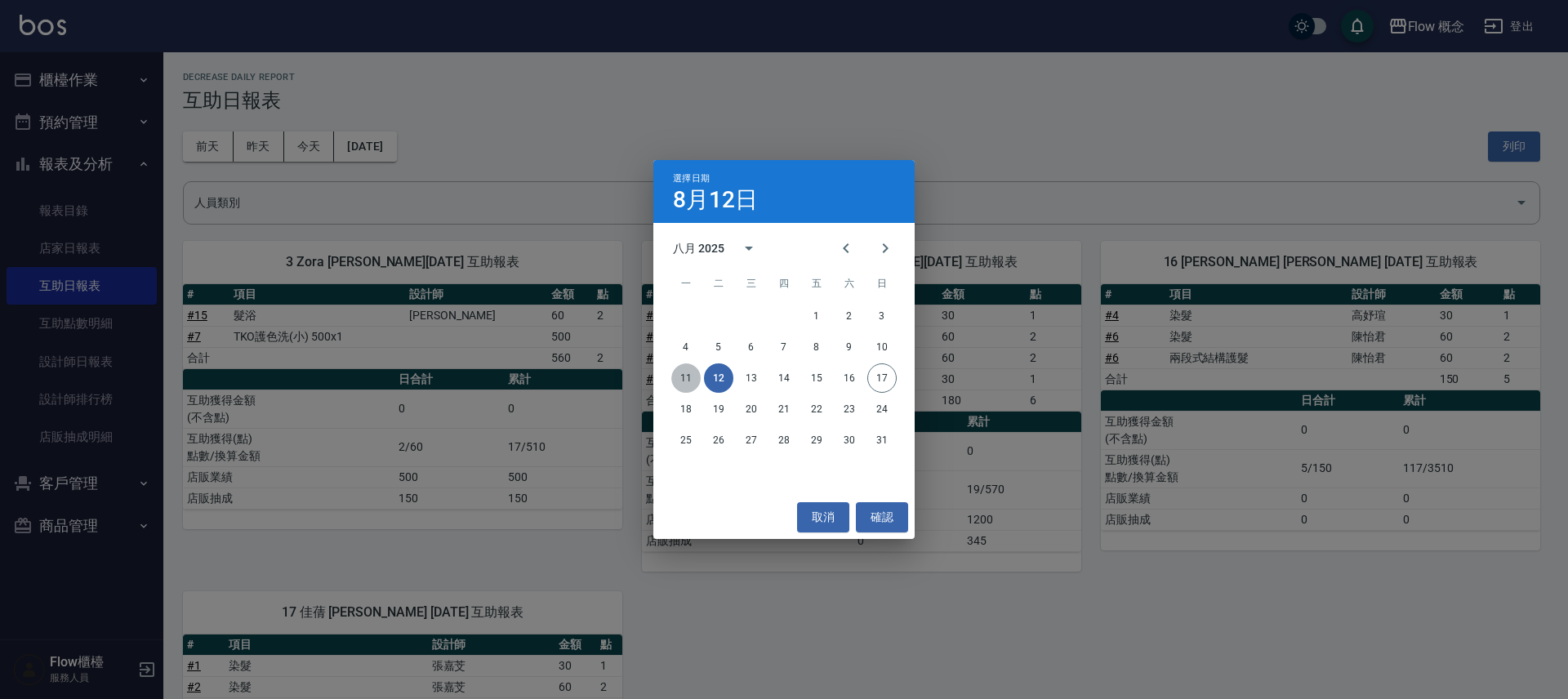
click at [685, 378] on button "11" at bounding box center [686, 377] width 30 height 30
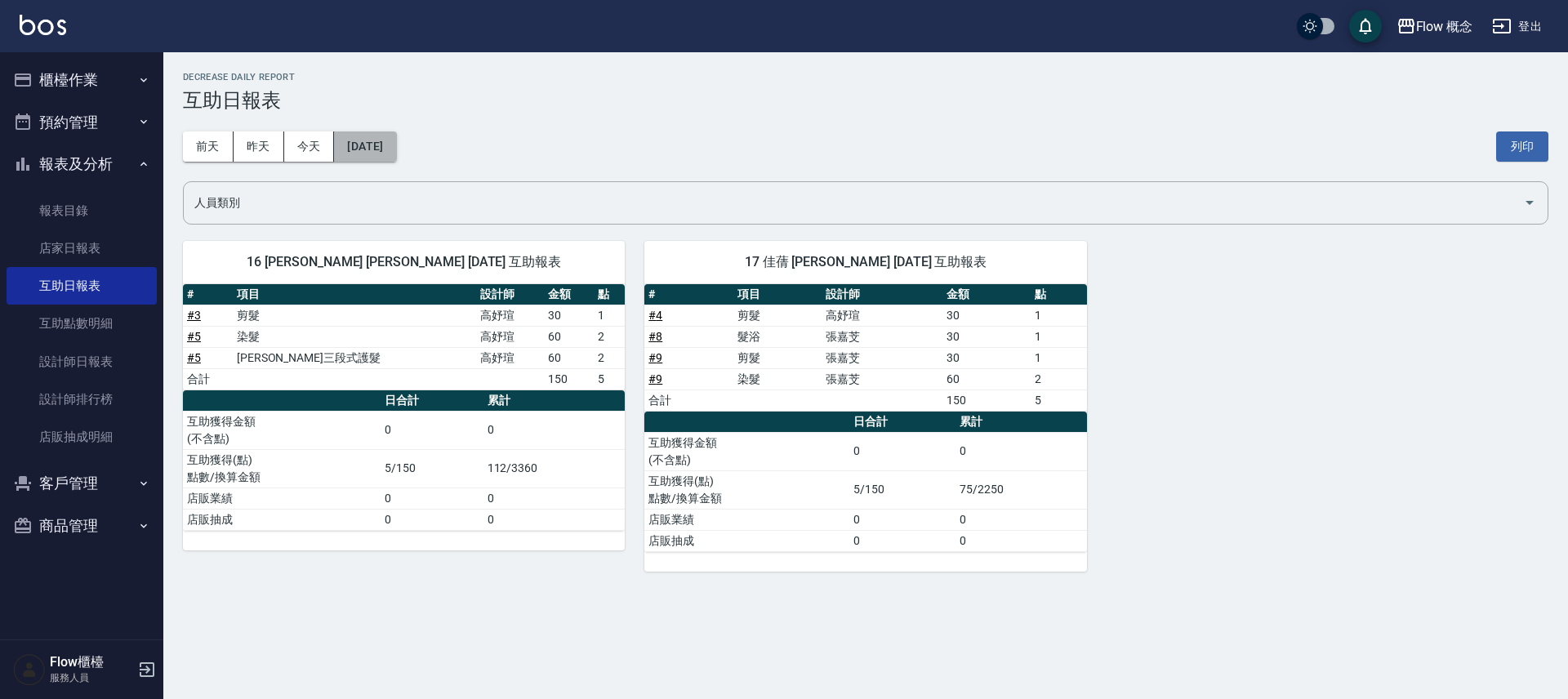
click at [360, 142] on button "[DATE]" at bounding box center [365, 146] width 62 height 31
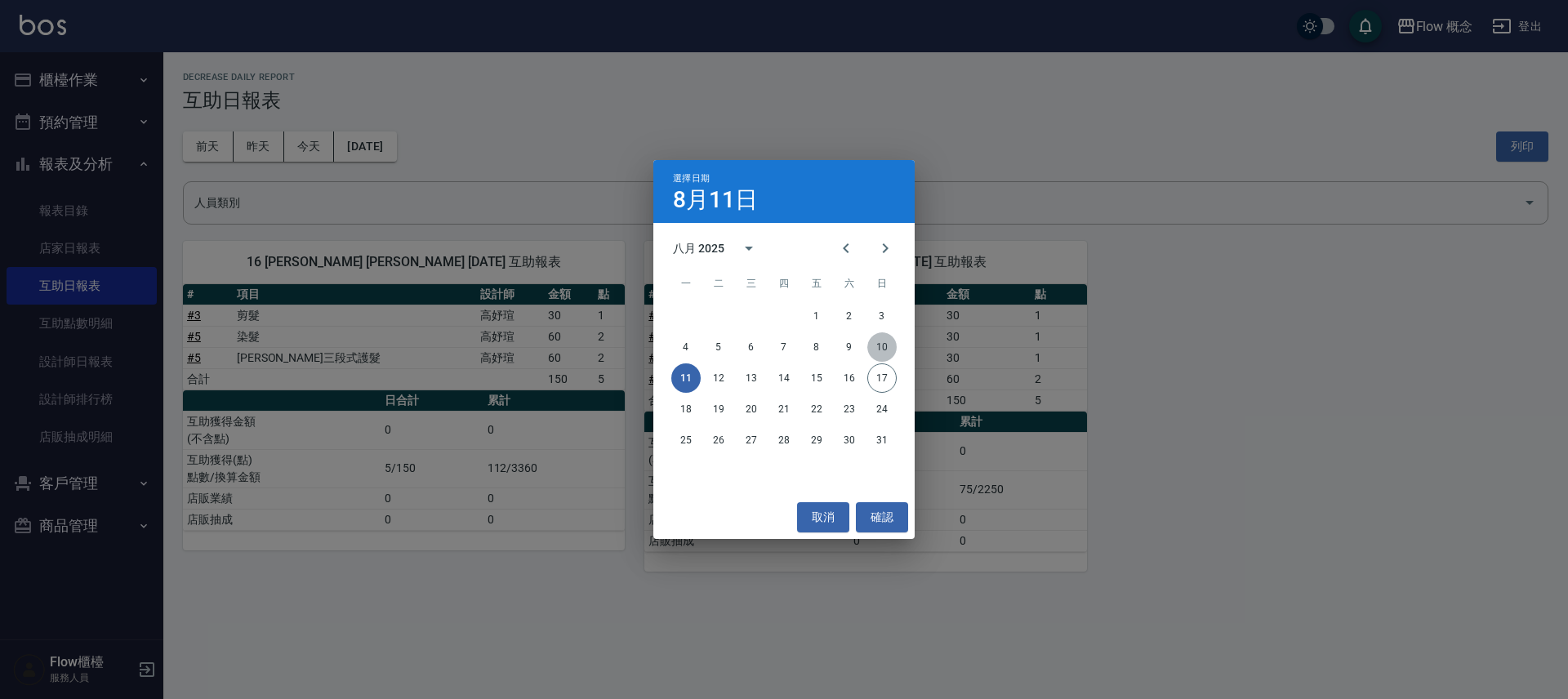
click at [881, 353] on button "10" at bounding box center [882, 347] width 30 height 30
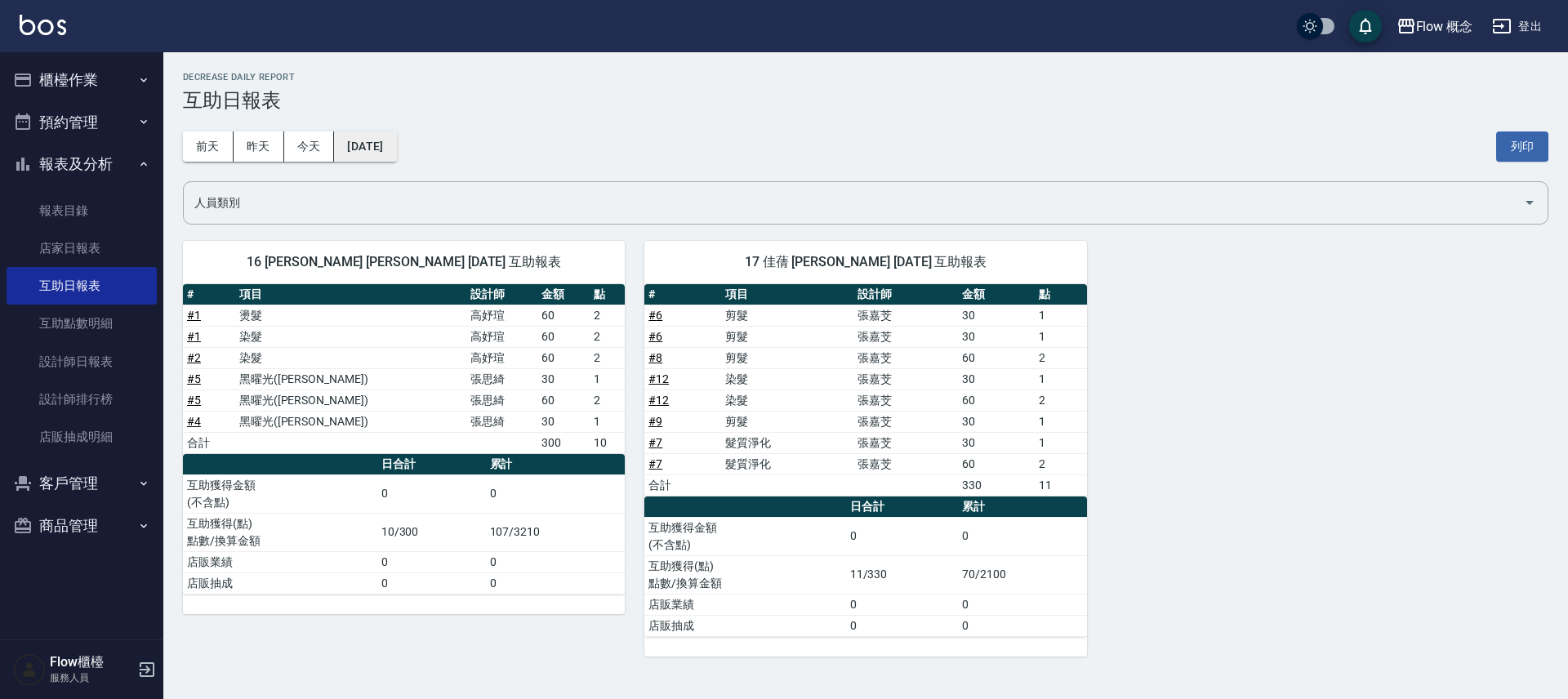
click at [373, 147] on button "[DATE]" at bounding box center [365, 146] width 62 height 31
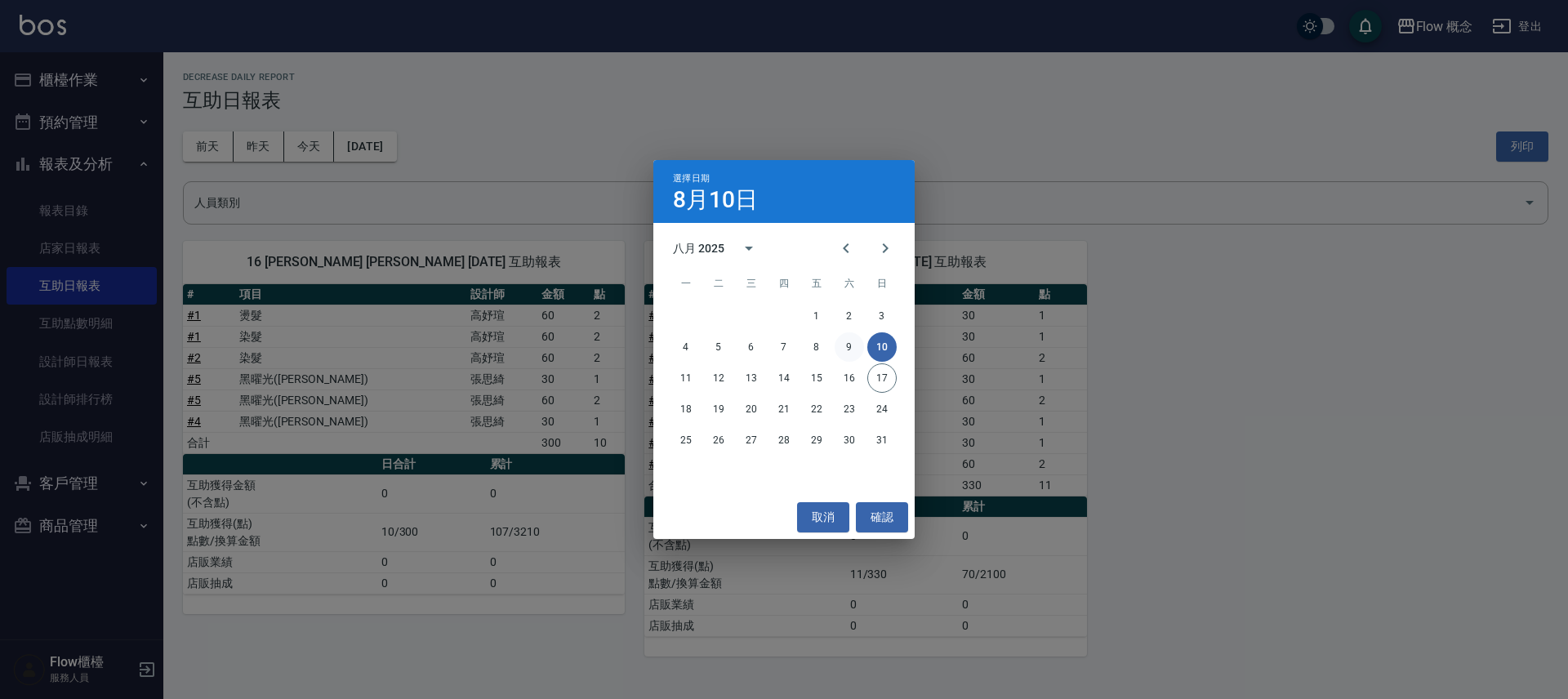
click at [849, 352] on button "9" at bounding box center [849, 347] width 30 height 30
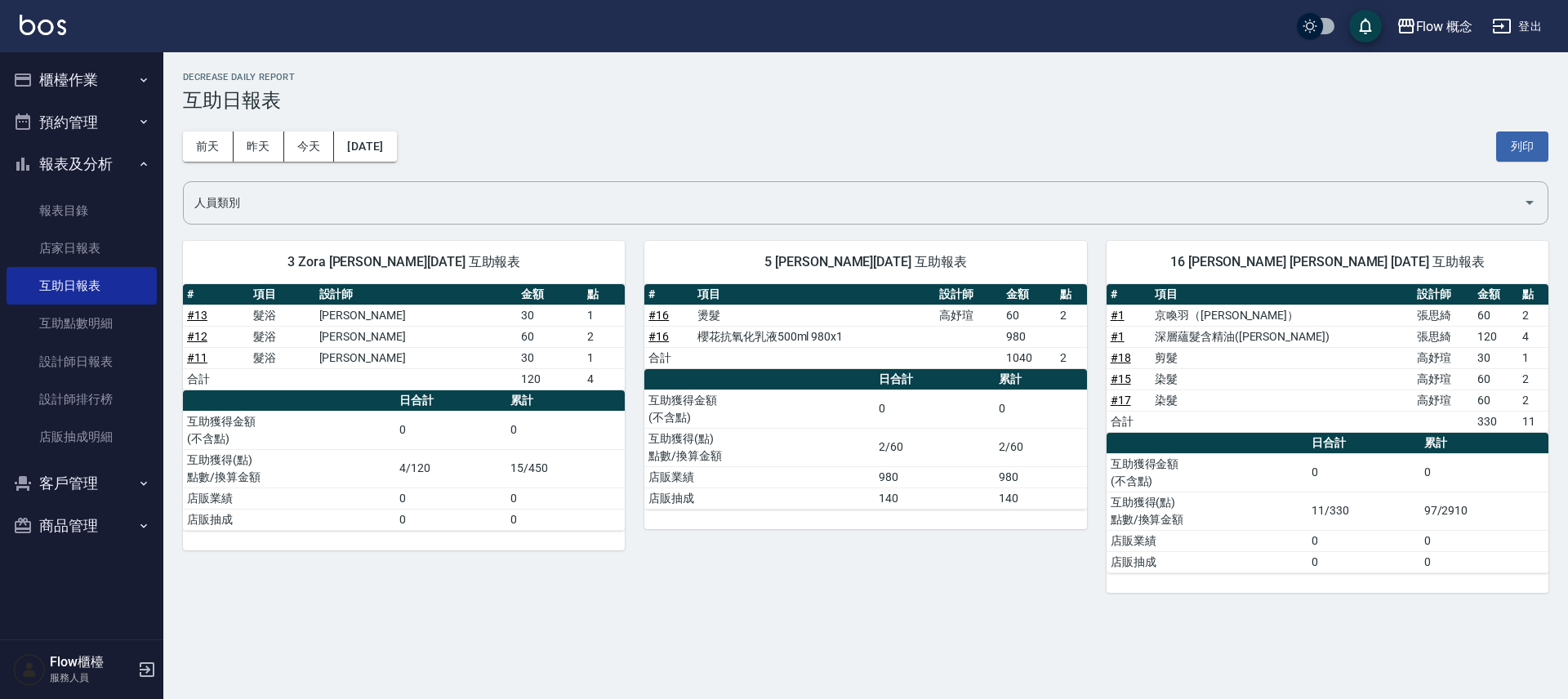
click at [656, 315] on link "# 16" at bounding box center [658, 314] width 21 height 13
click at [85, 80] on button "櫃檯作業" at bounding box center [81, 79] width 150 height 42
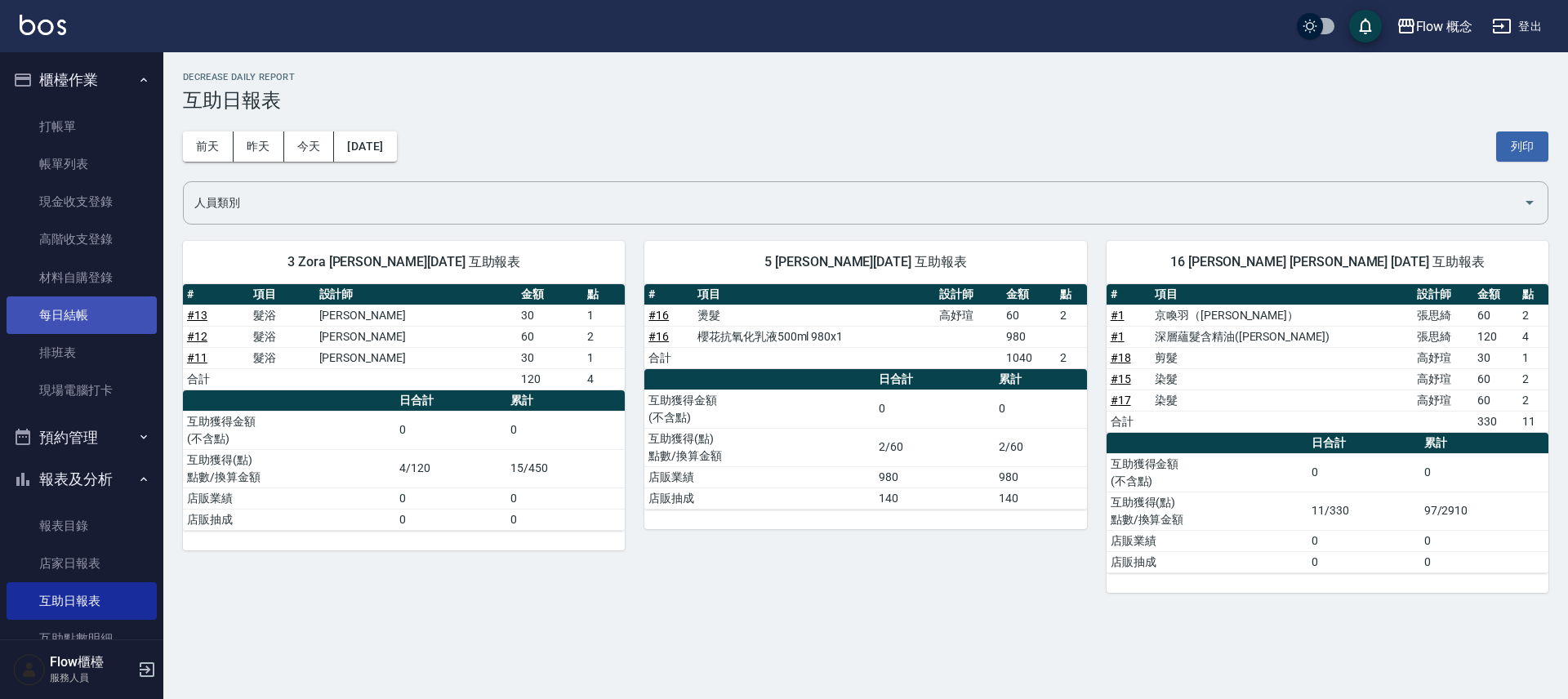
click at [88, 314] on link "每日結帳" at bounding box center [81, 315] width 150 height 38
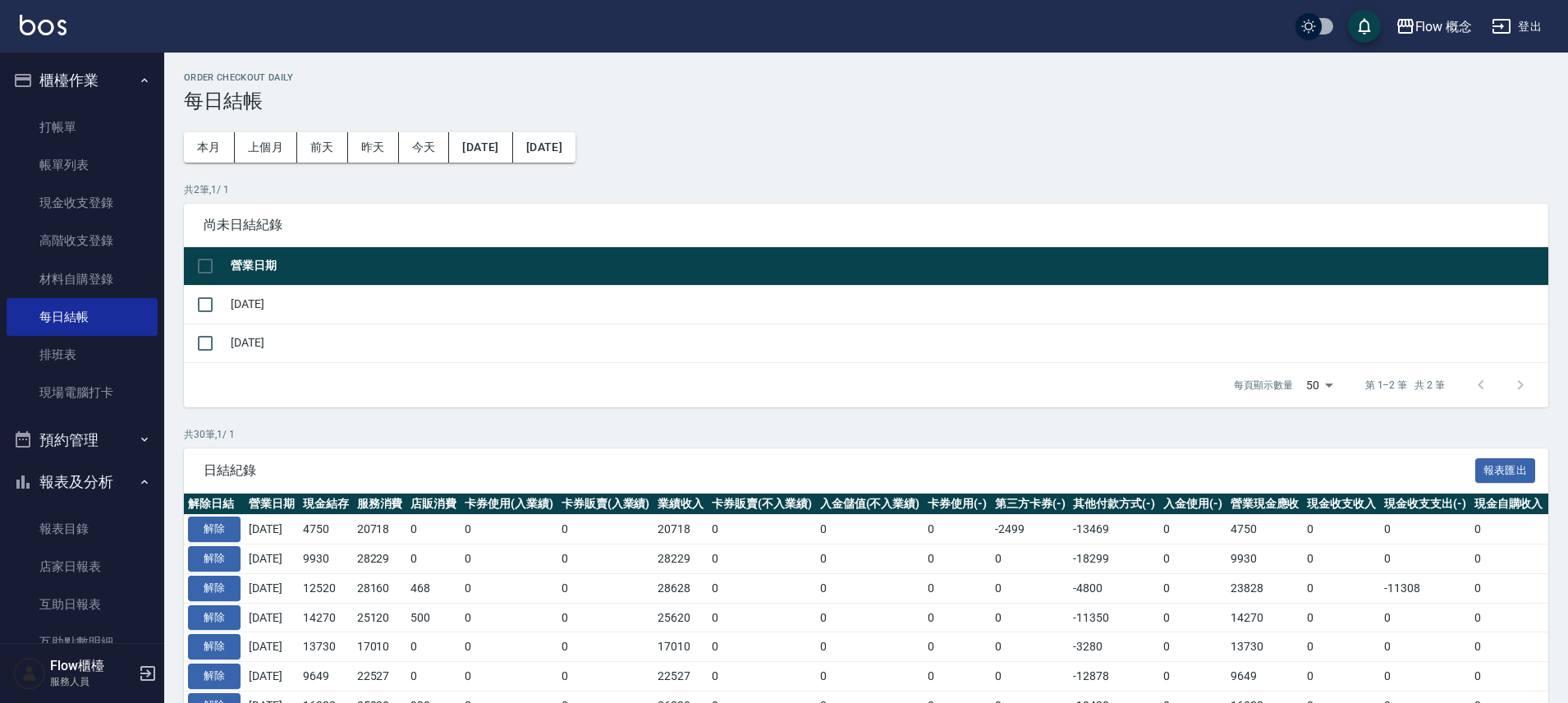
scroll to position [554, 0]
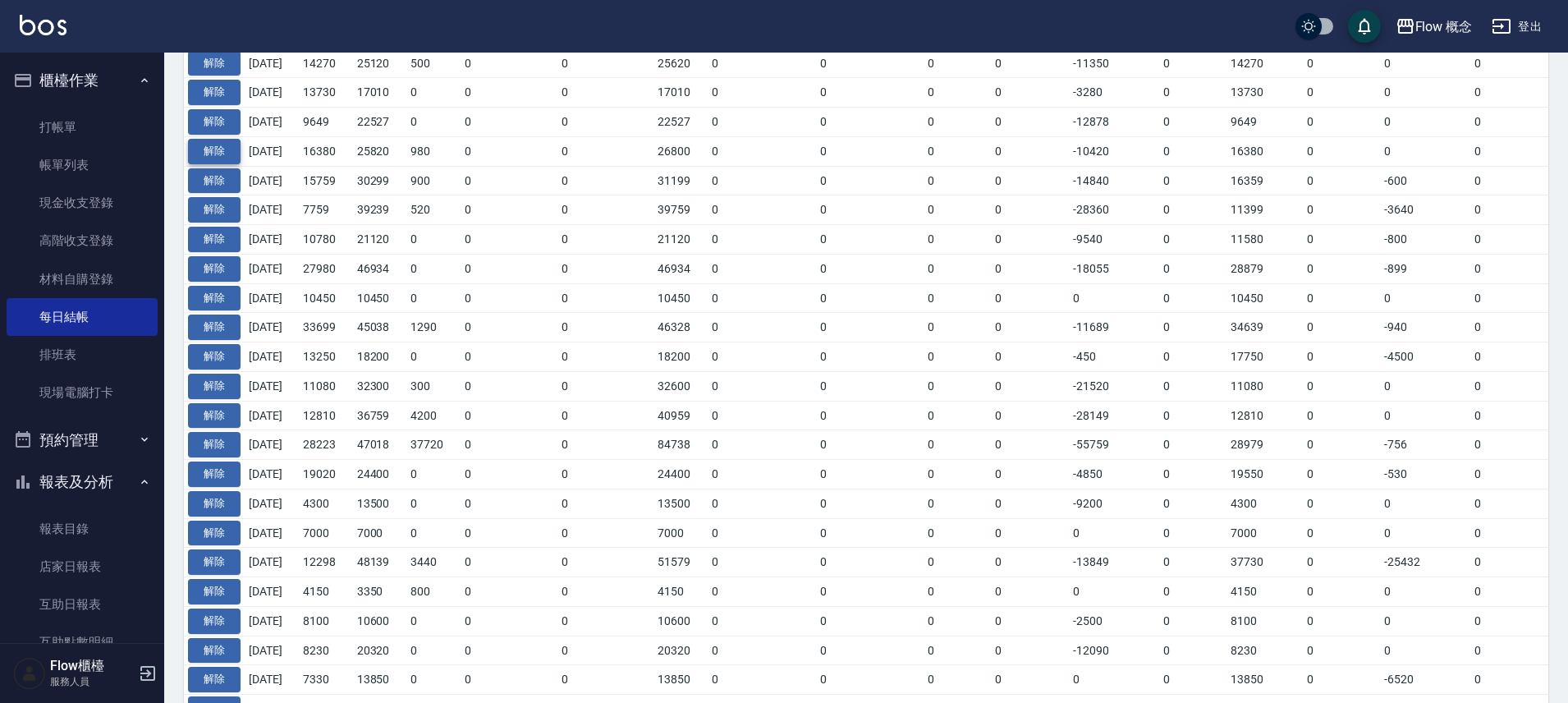
click at [231, 153] on button "解除" at bounding box center [214, 152] width 52 height 25
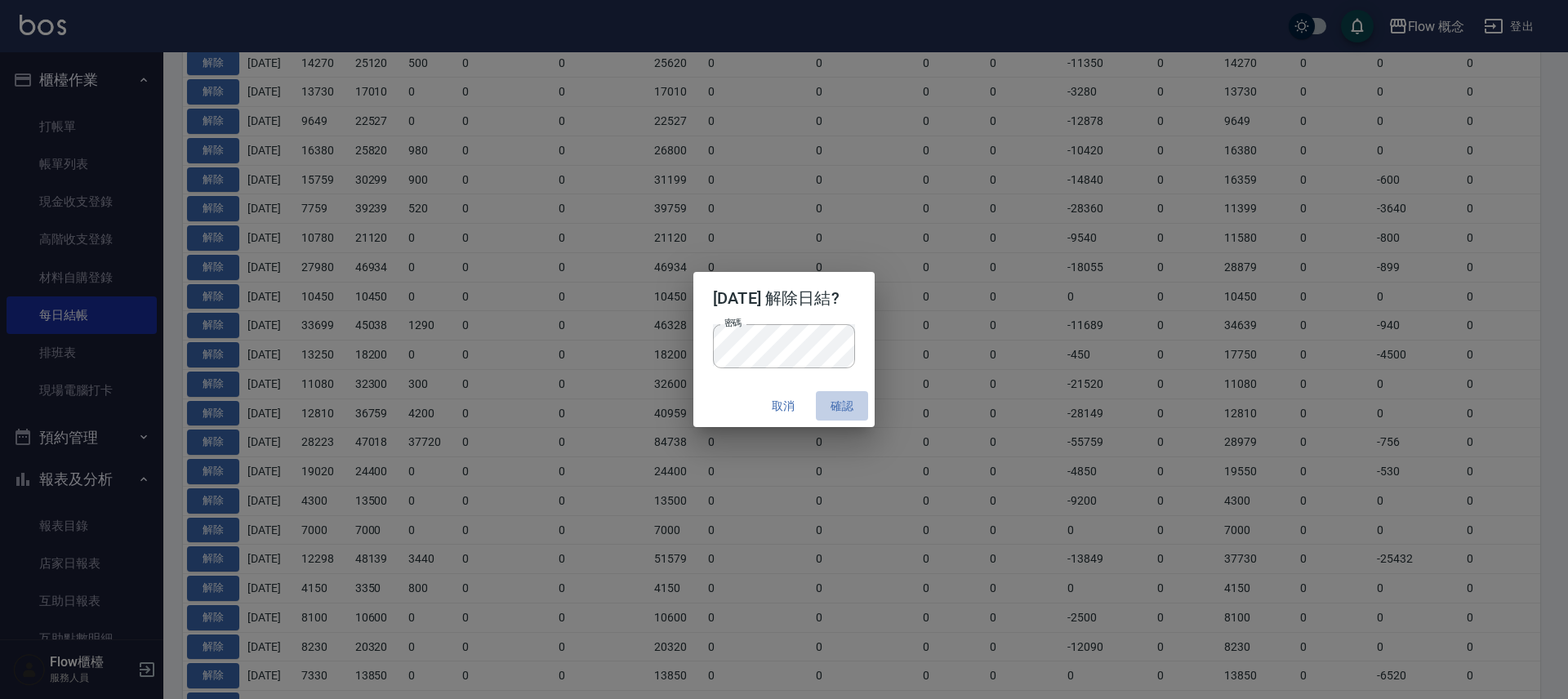
click at [863, 398] on button "確認" at bounding box center [842, 406] width 52 height 31
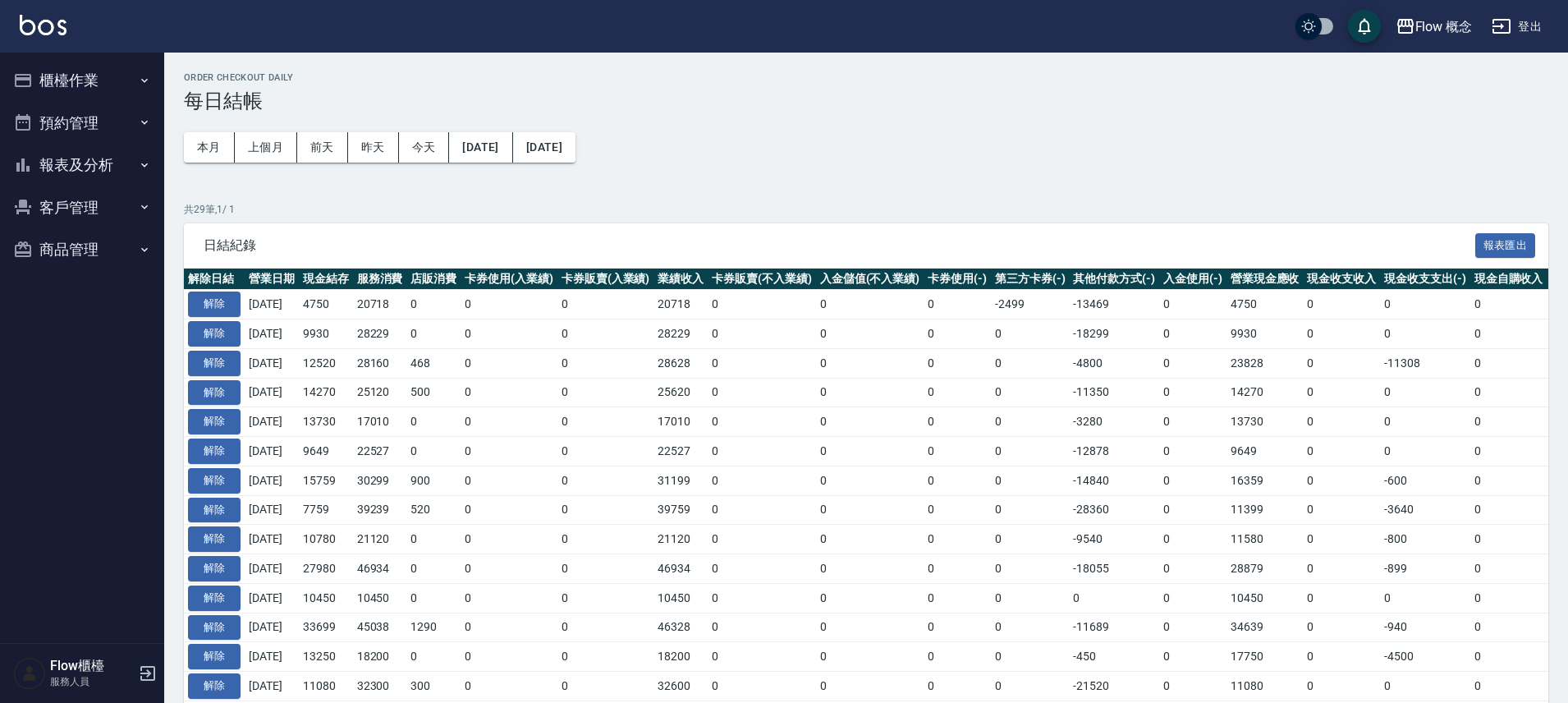
click at [99, 159] on button "報表及分析" at bounding box center [81, 164] width 151 height 42
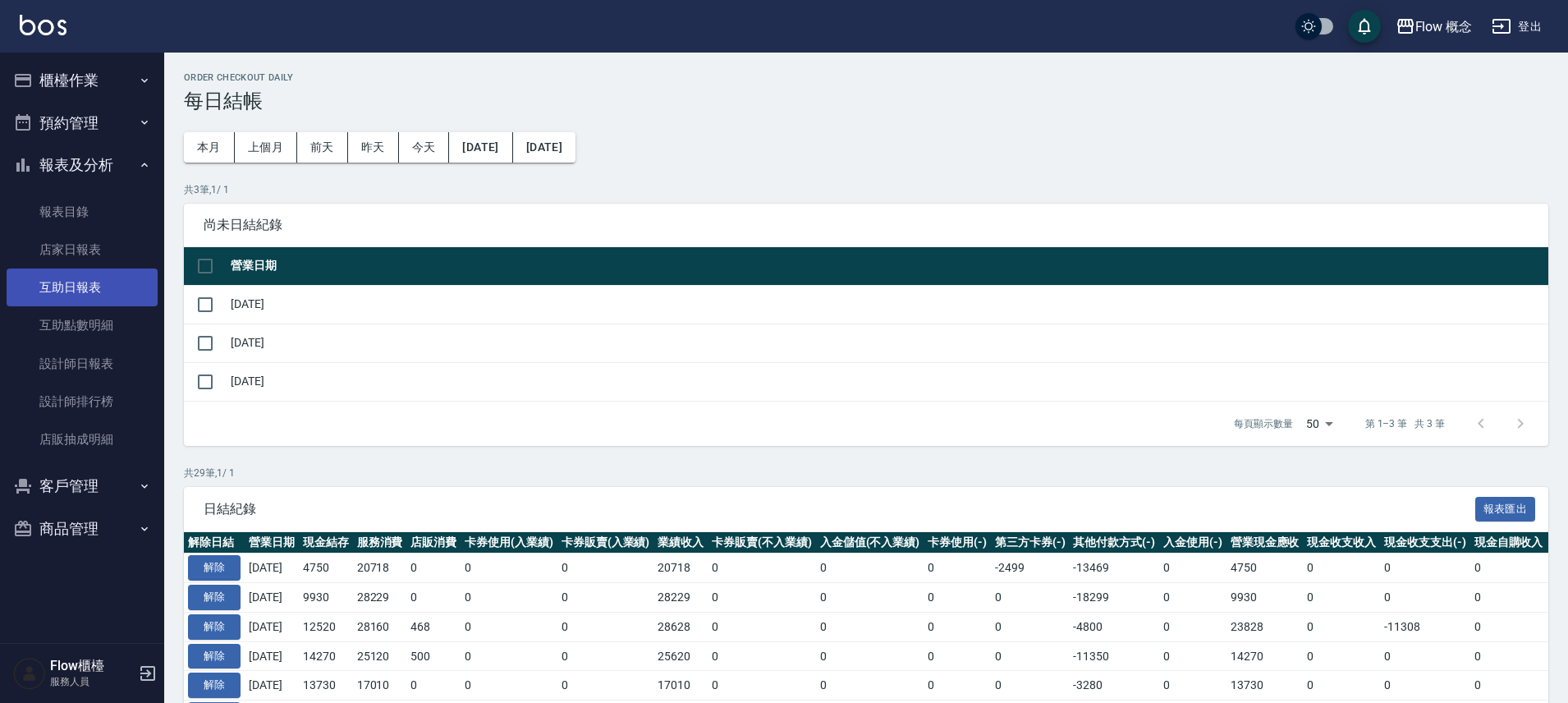
click at [123, 290] on link "互助日報表" at bounding box center [81, 287] width 151 height 38
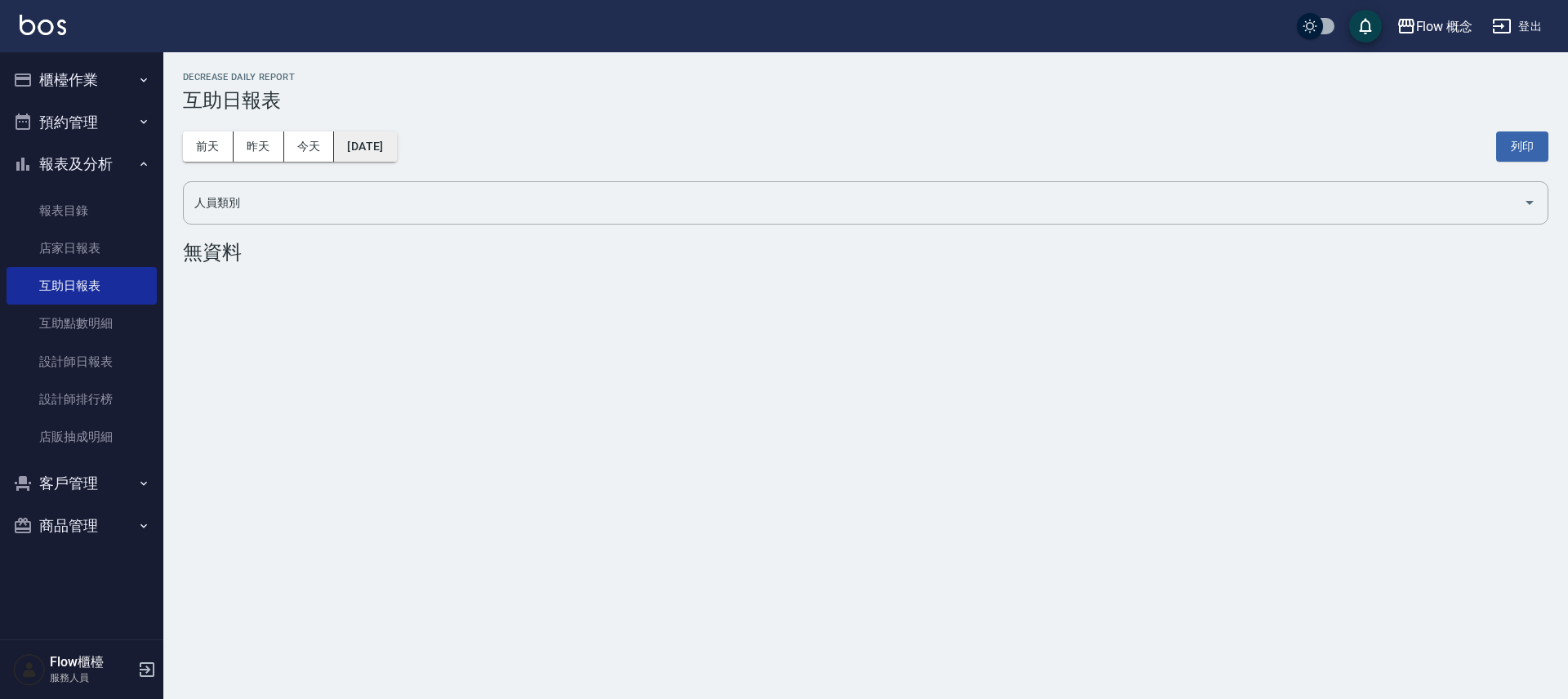
click at [396, 149] on button "[DATE]" at bounding box center [365, 146] width 62 height 31
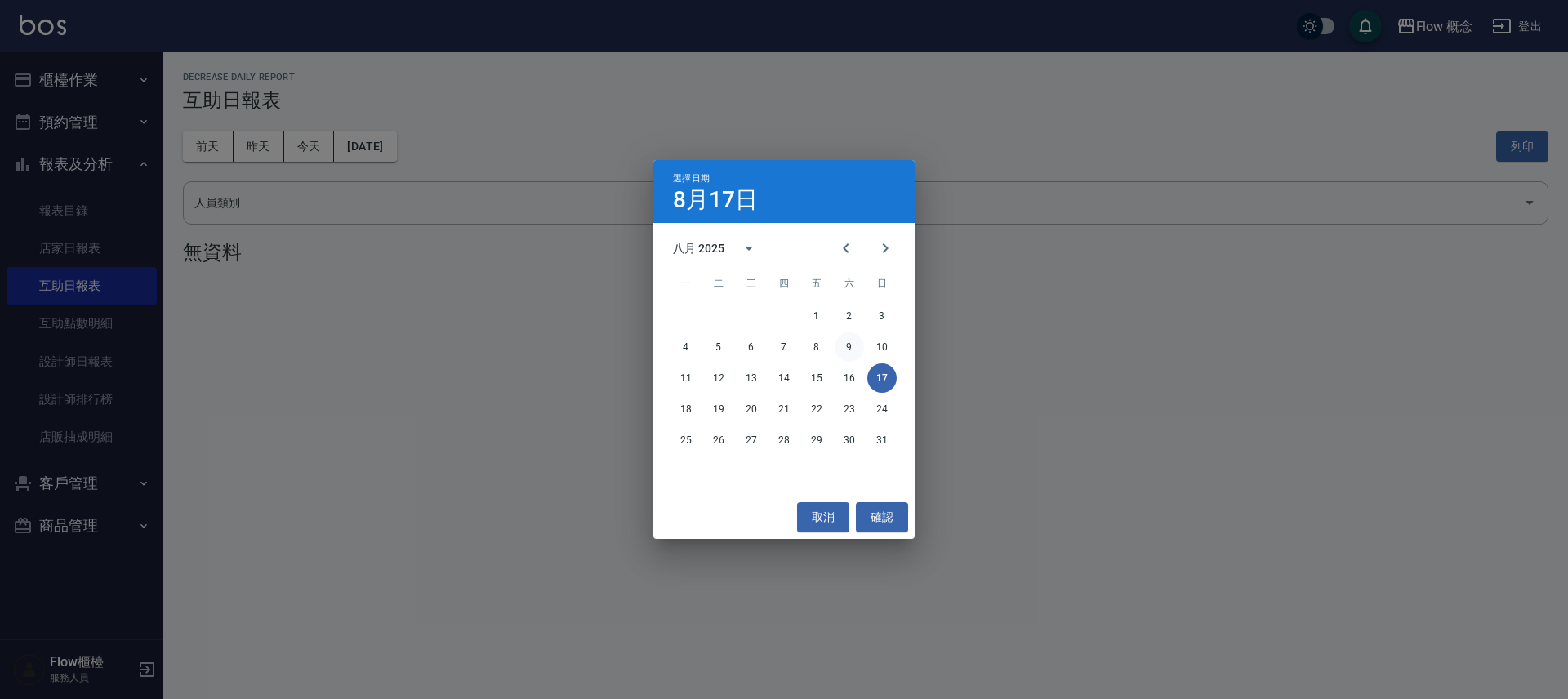
click at [854, 352] on button "9" at bounding box center [849, 347] width 30 height 30
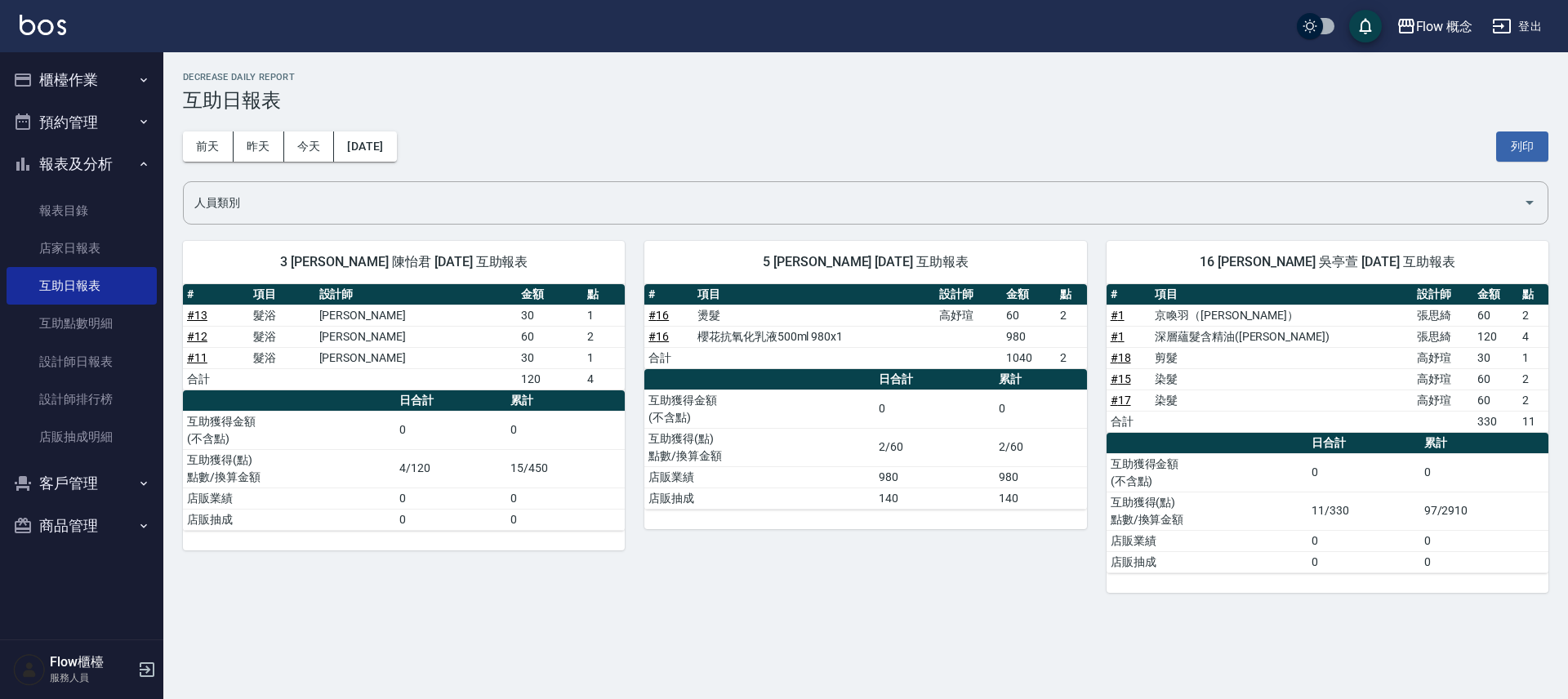
click at [664, 316] on link "# 16" at bounding box center [658, 314] width 21 height 13
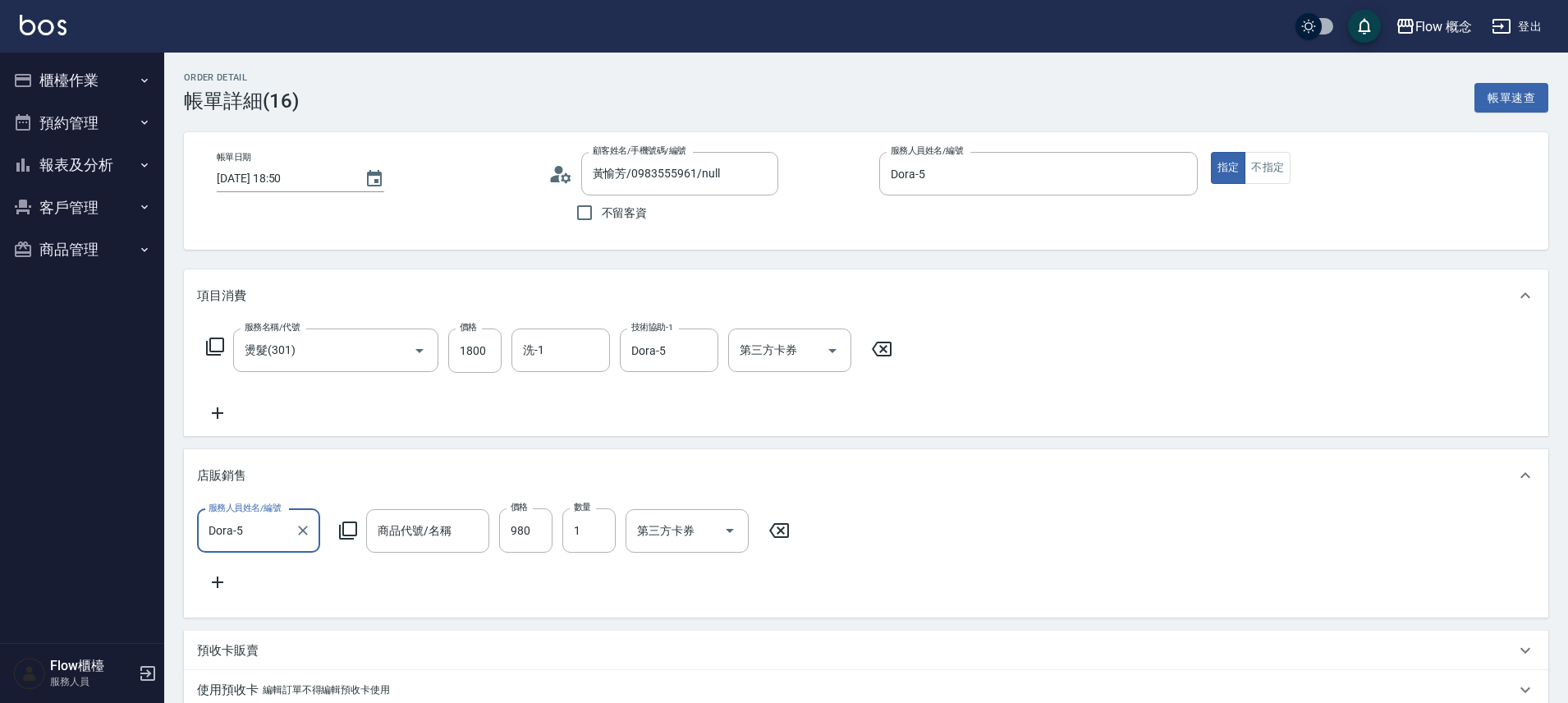
type input "黃愉芳/0983555961/null"
type input "燙髮(301)"
type input "櫻花抗氧化乳液500ml"
click at [698, 357] on icon "Clear" at bounding box center [701, 351] width 16 height 16
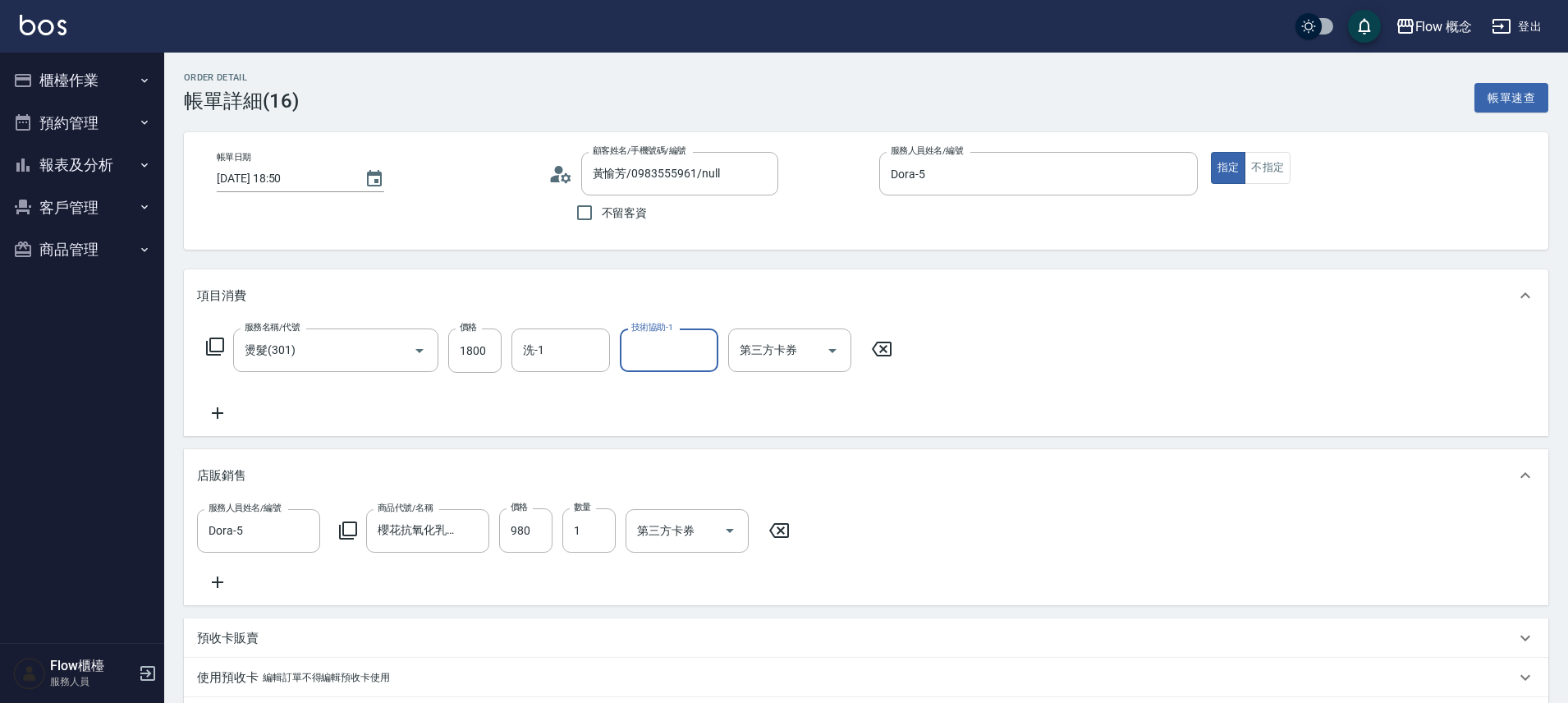
scroll to position [413, 0]
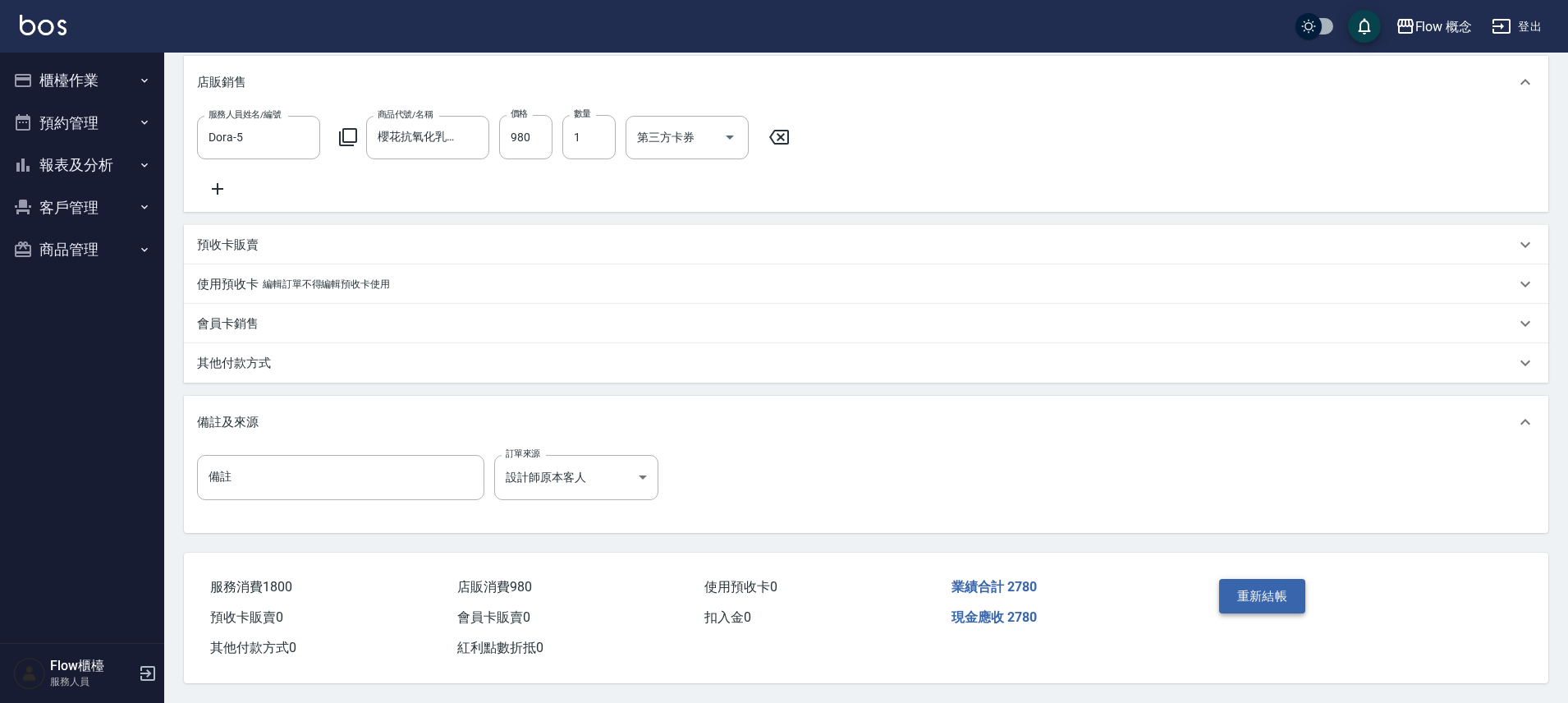
click at [1278, 587] on button "重新結帳" at bounding box center [1263, 595] width 87 height 34
click at [1278, 587] on div "重新結帳" at bounding box center [1287, 607] width 148 height 71
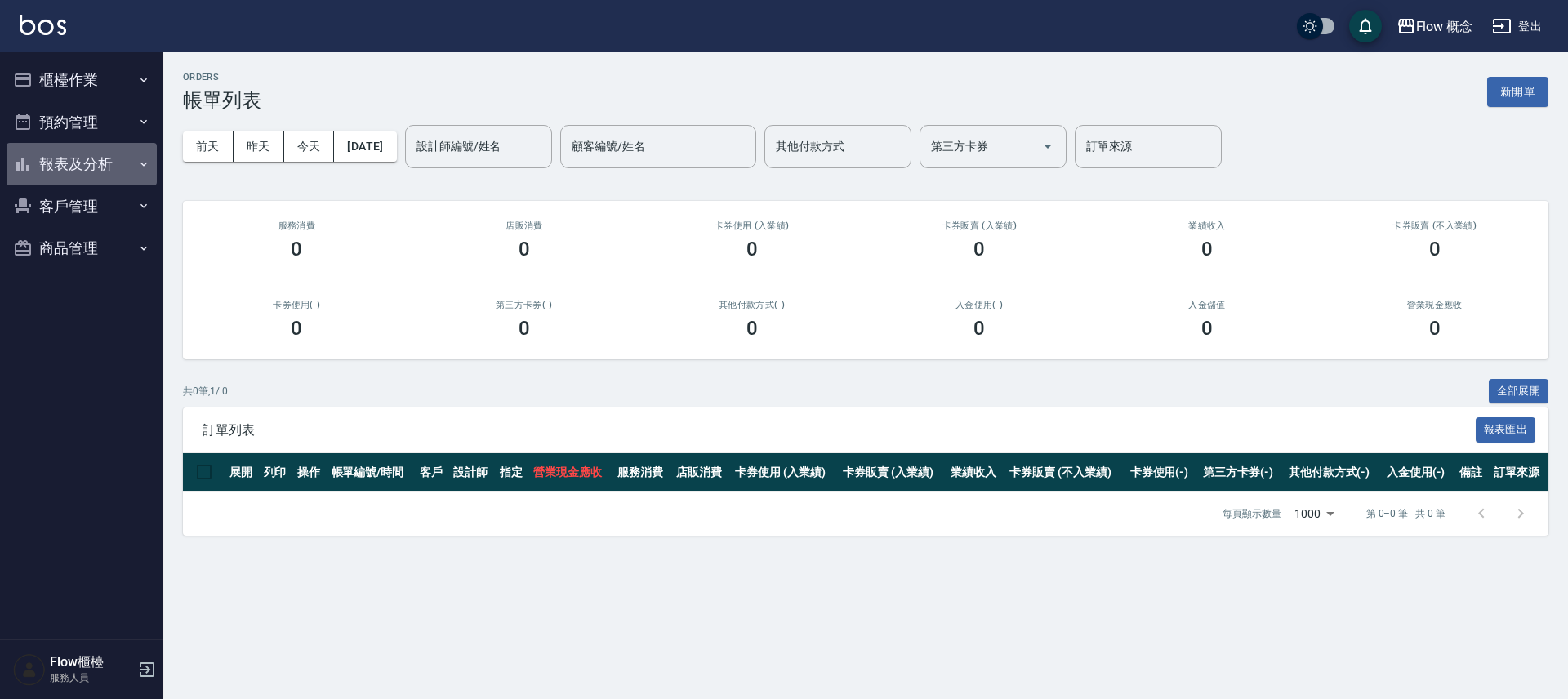
click at [107, 155] on button "報表及分析" at bounding box center [81, 164] width 150 height 42
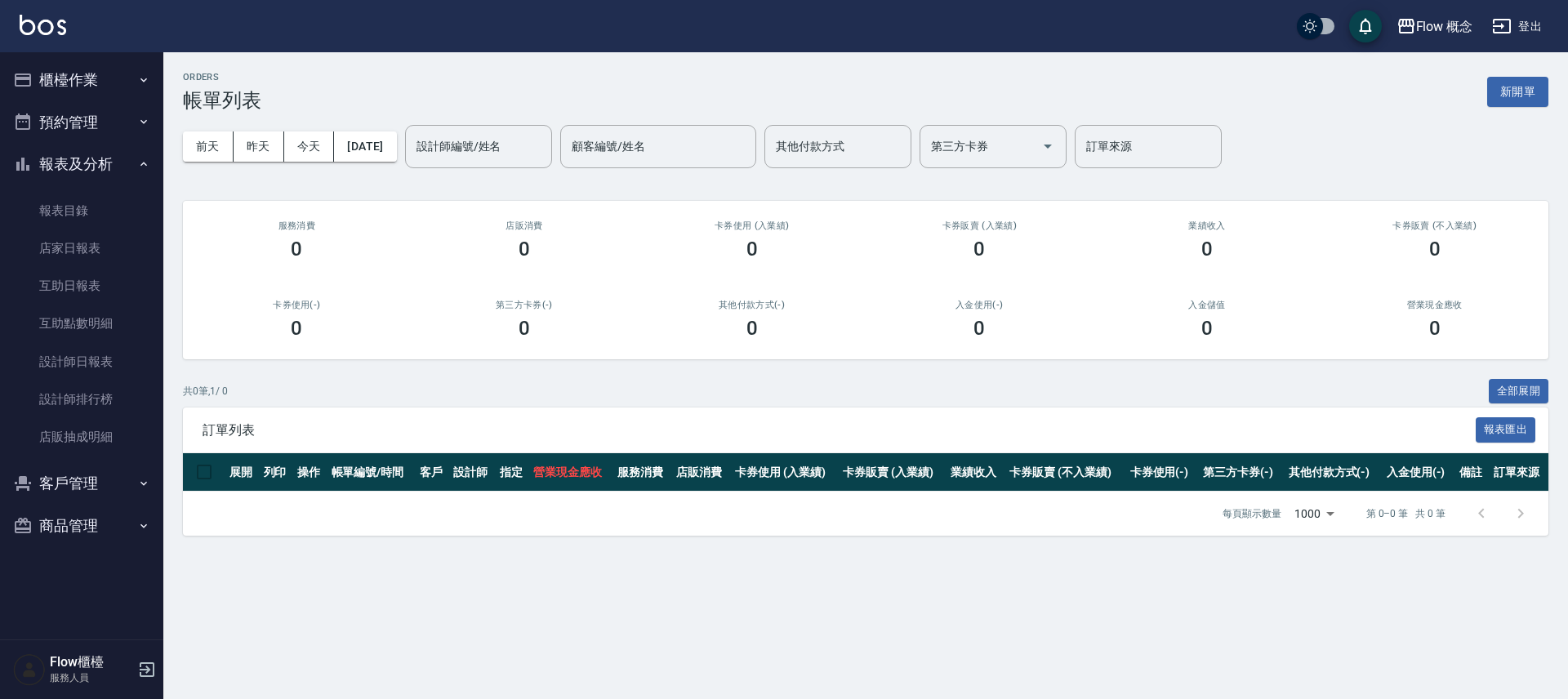
click at [85, 165] on button "報表及分析" at bounding box center [81, 164] width 150 height 42
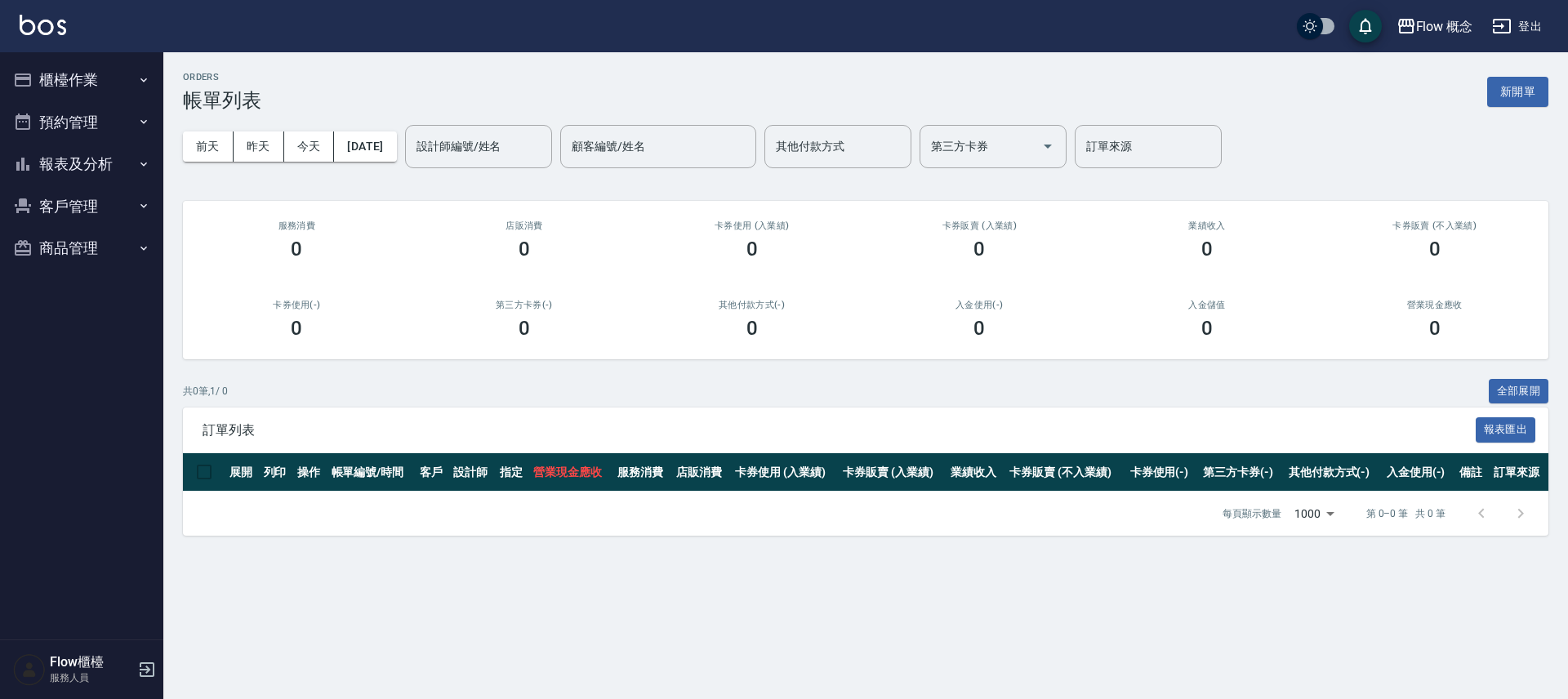
click at [76, 83] on button "櫃檯作業" at bounding box center [81, 79] width 150 height 42
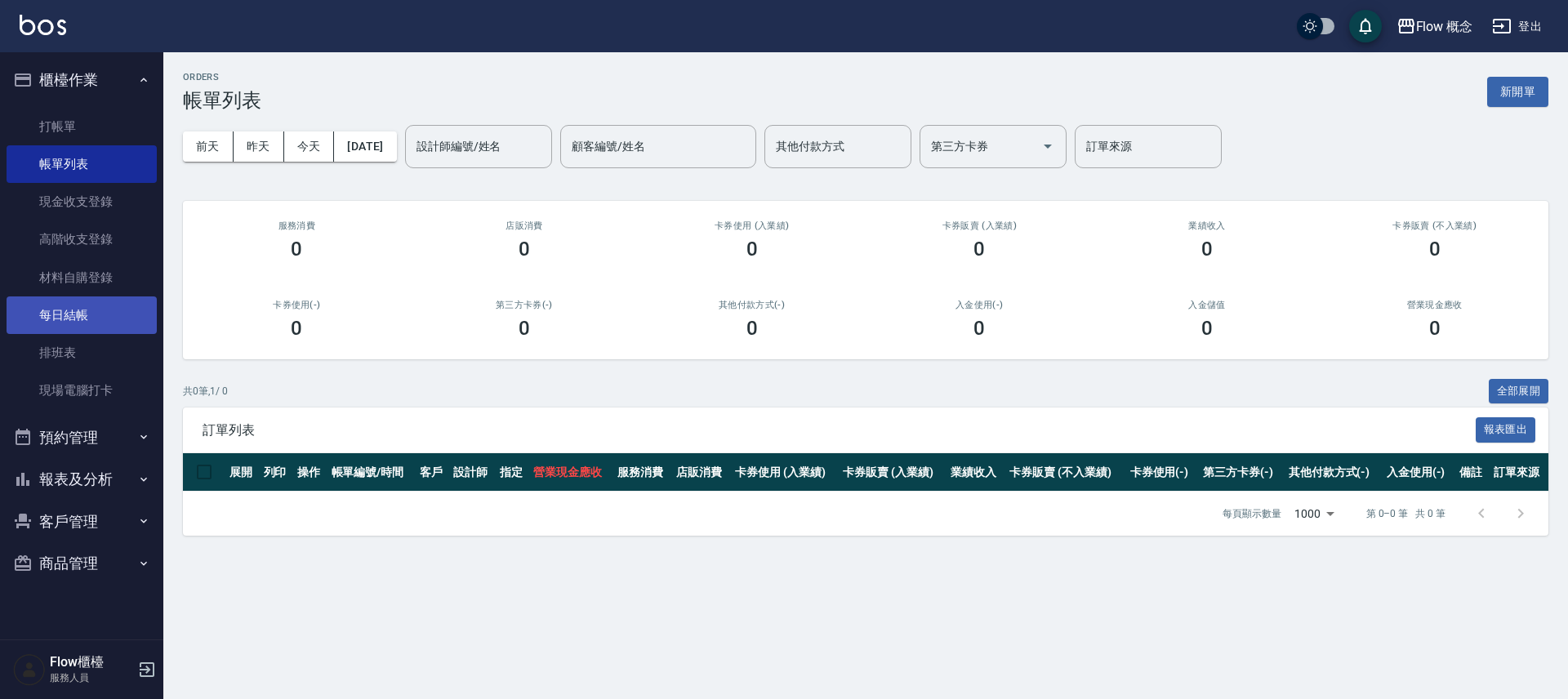
click at [113, 311] on link "每日結帳" at bounding box center [81, 315] width 150 height 38
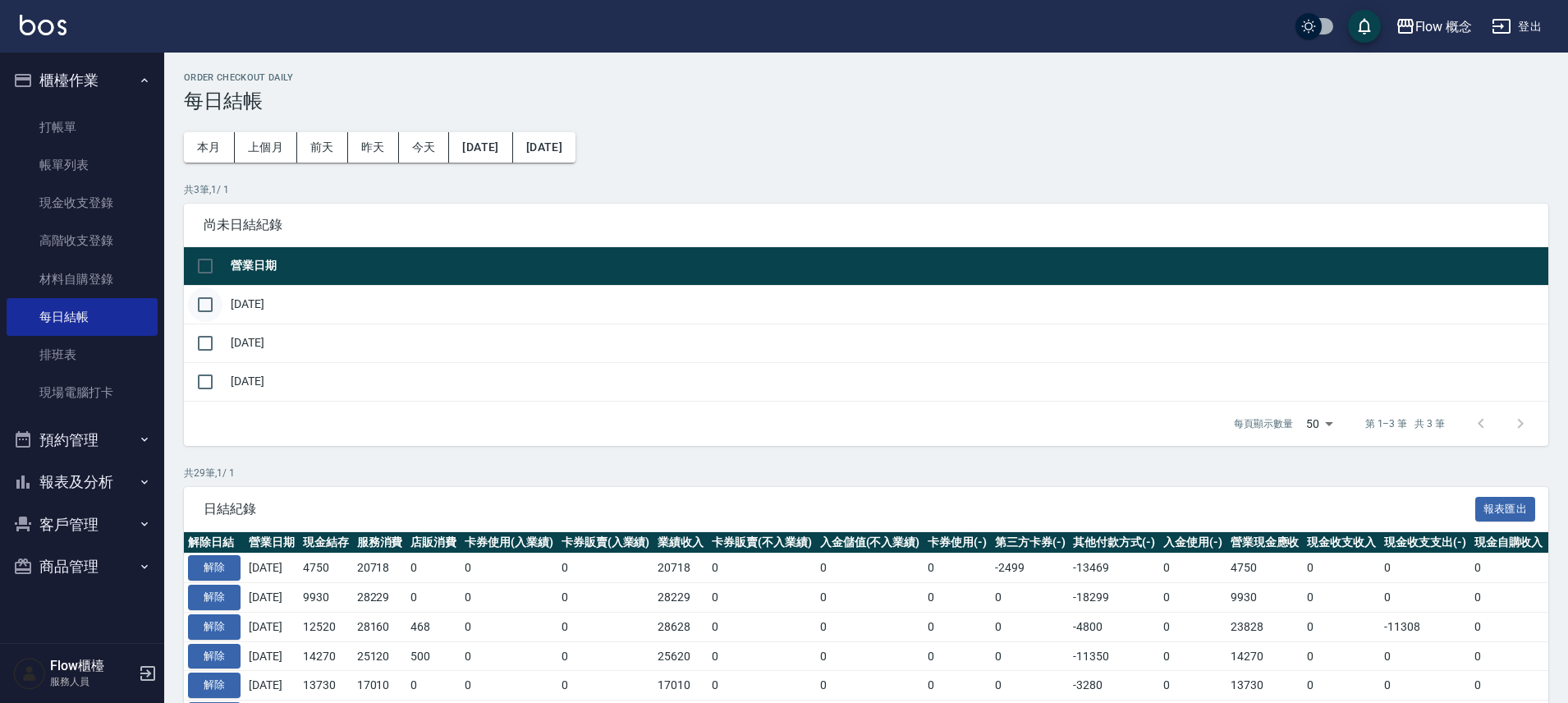
click at [208, 314] on input "checkbox" at bounding box center [205, 305] width 34 height 34
checkbox input "true"
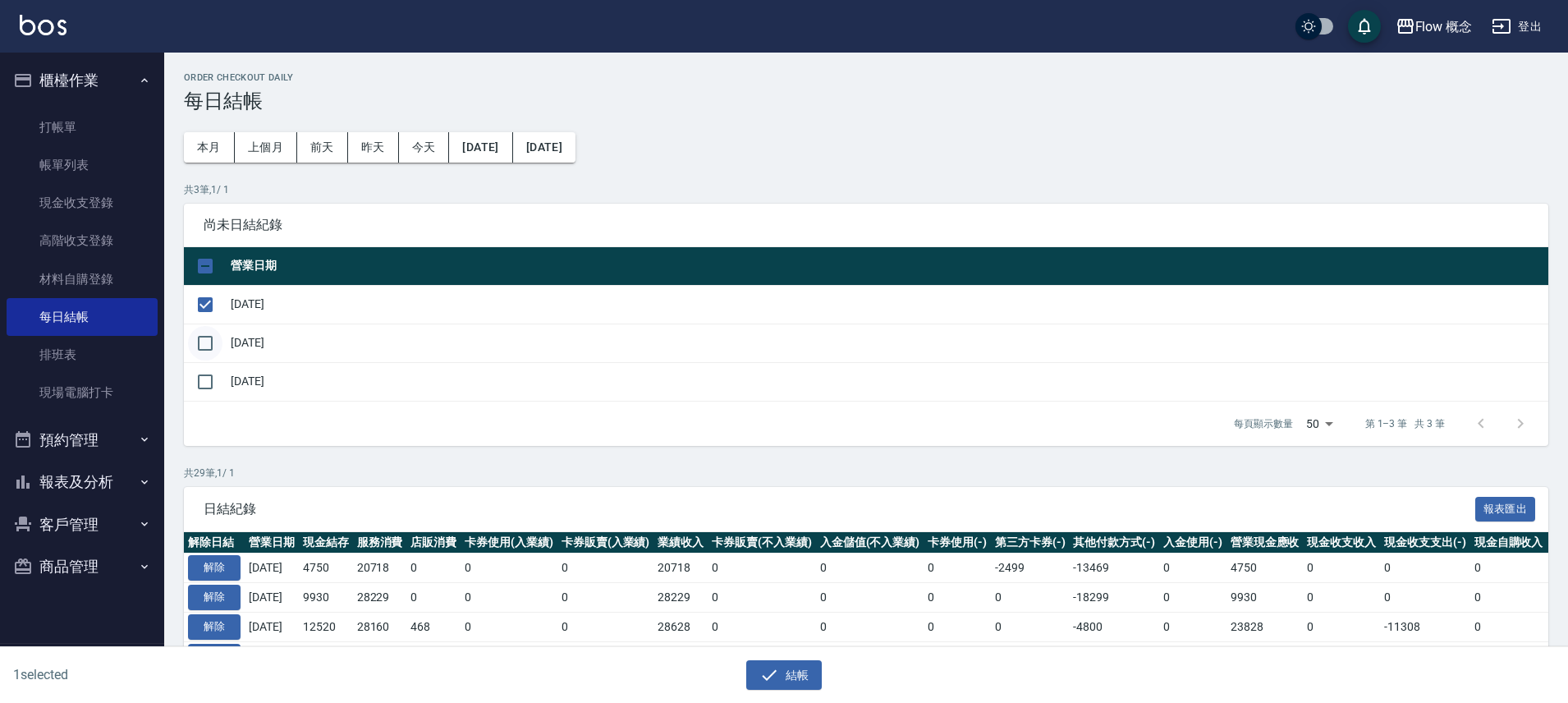
click at [202, 343] on input "checkbox" at bounding box center [205, 343] width 34 height 34
checkbox input "true"
click at [790, 672] on button "結帳" at bounding box center [784, 675] width 76 height 31
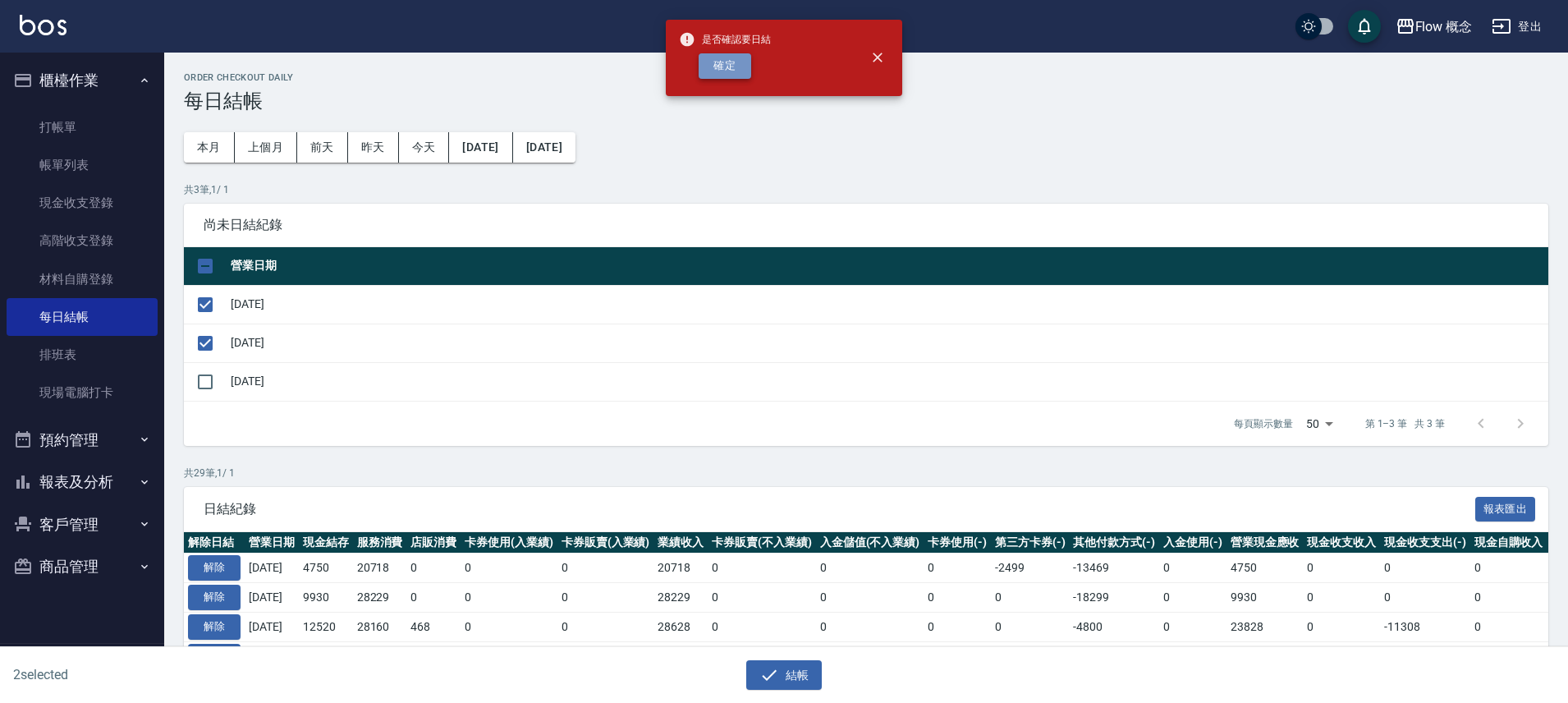
click at [731, 59] on button "確定" at bounding box center [725, 66] width 52 height 25
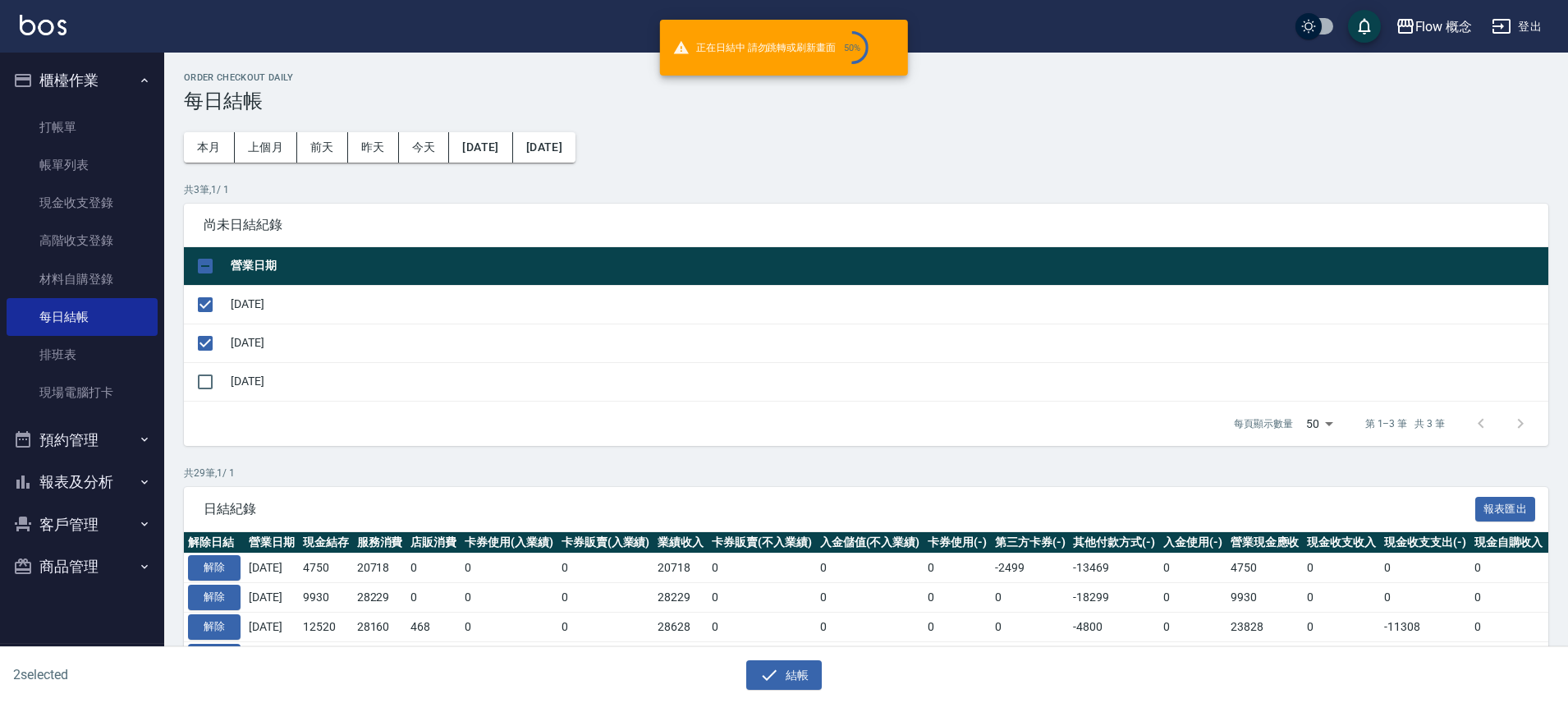
checkbox input "false"
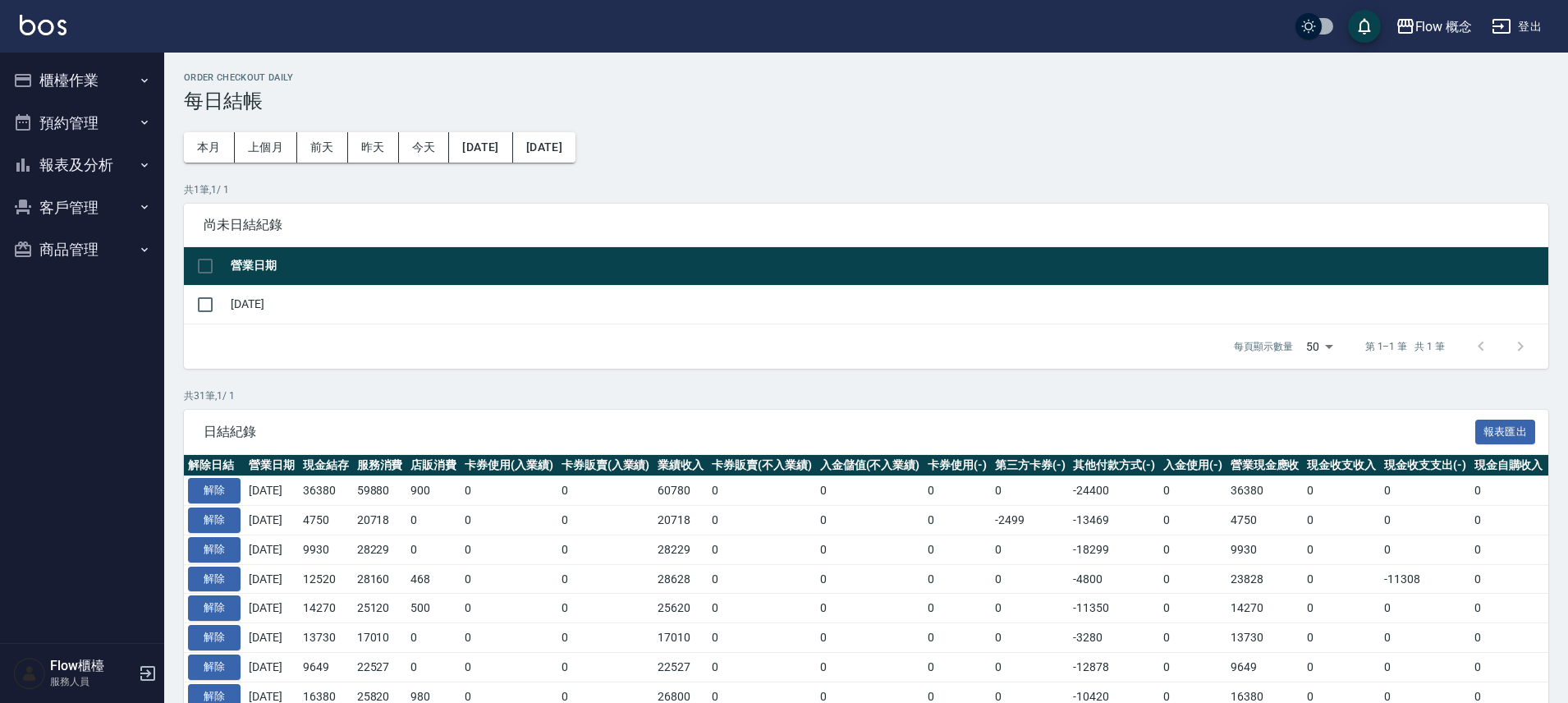
click at [142, 75] on icon "button" at bounding box center [145, 80] width 14 height 14
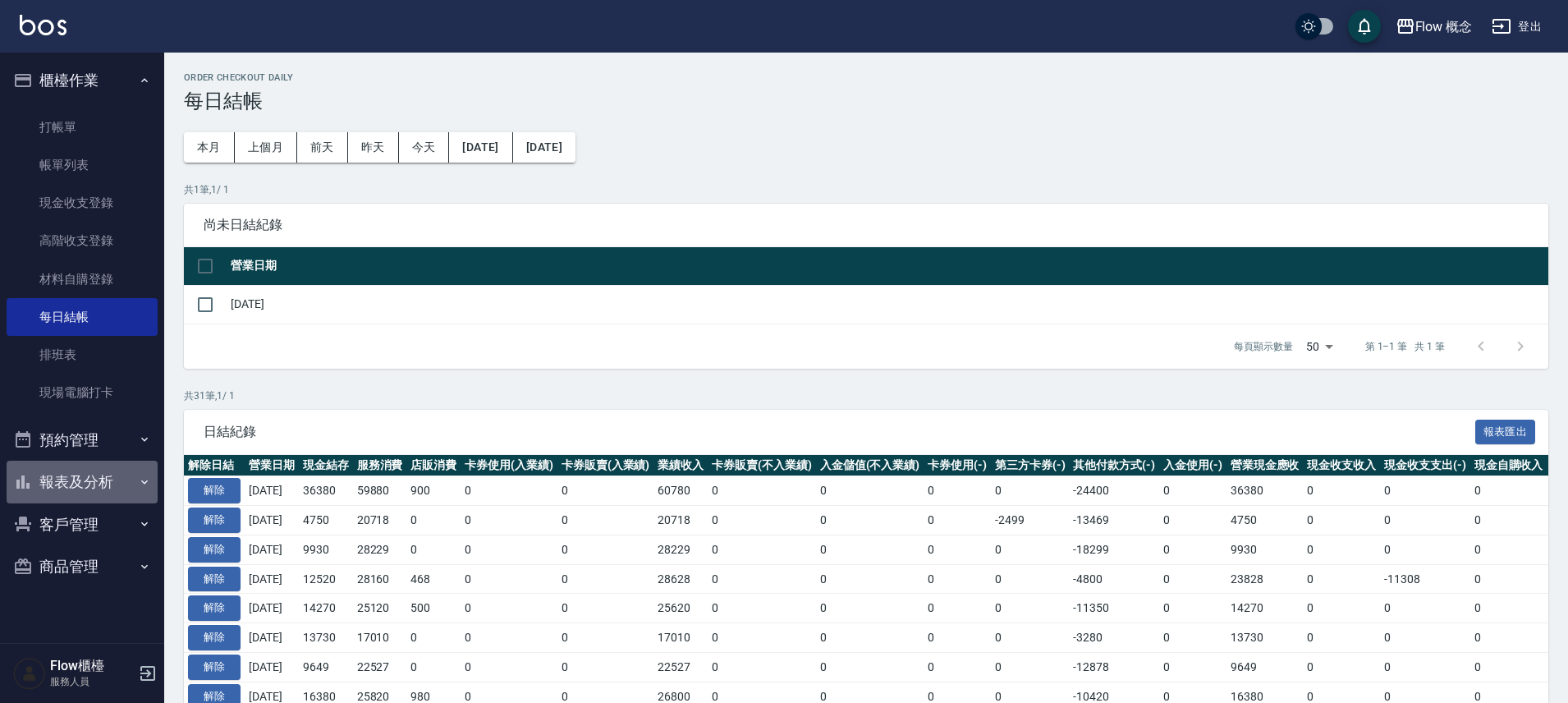
click at [109, 483] on button "報表及分析" at bounding box center [81, 482] width 151 height 42
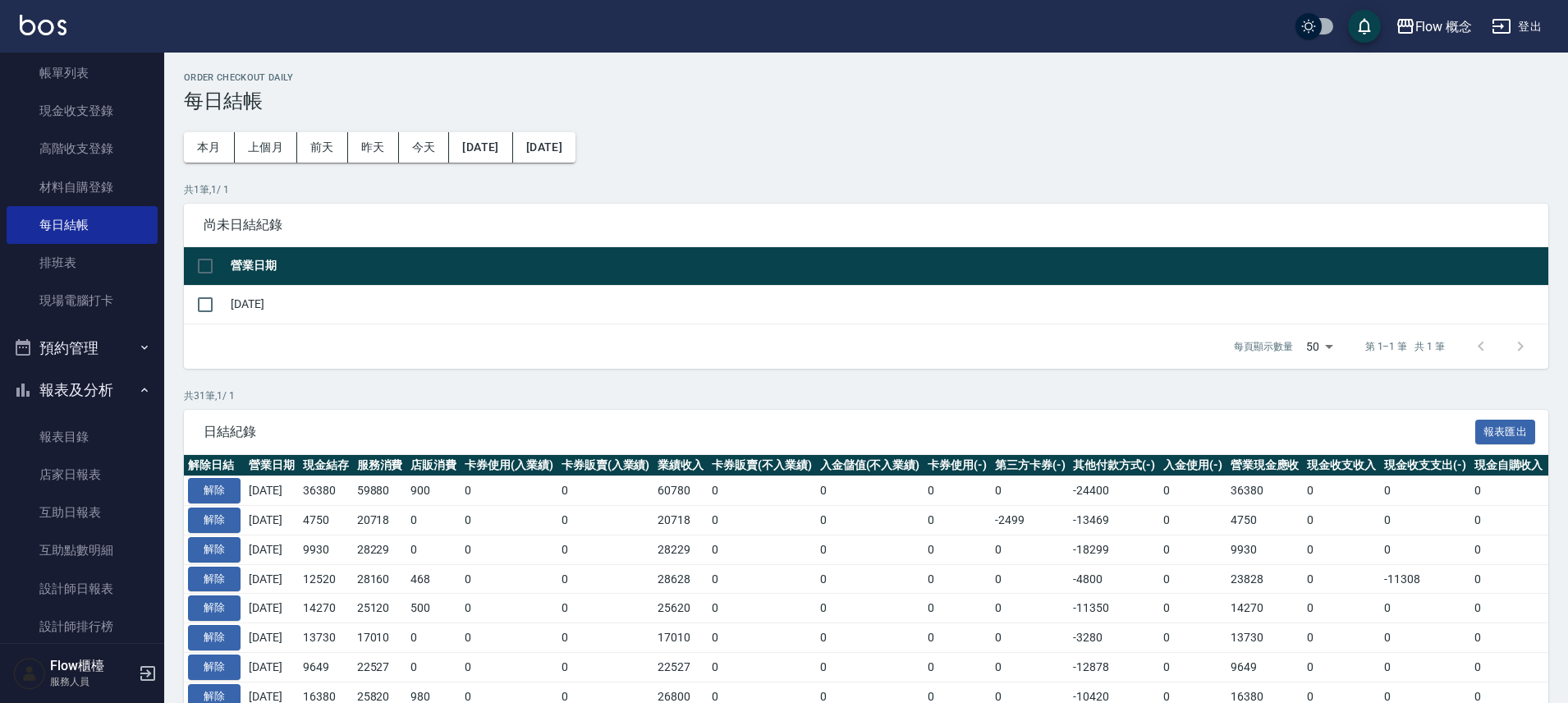
scroll to position [243, 0]
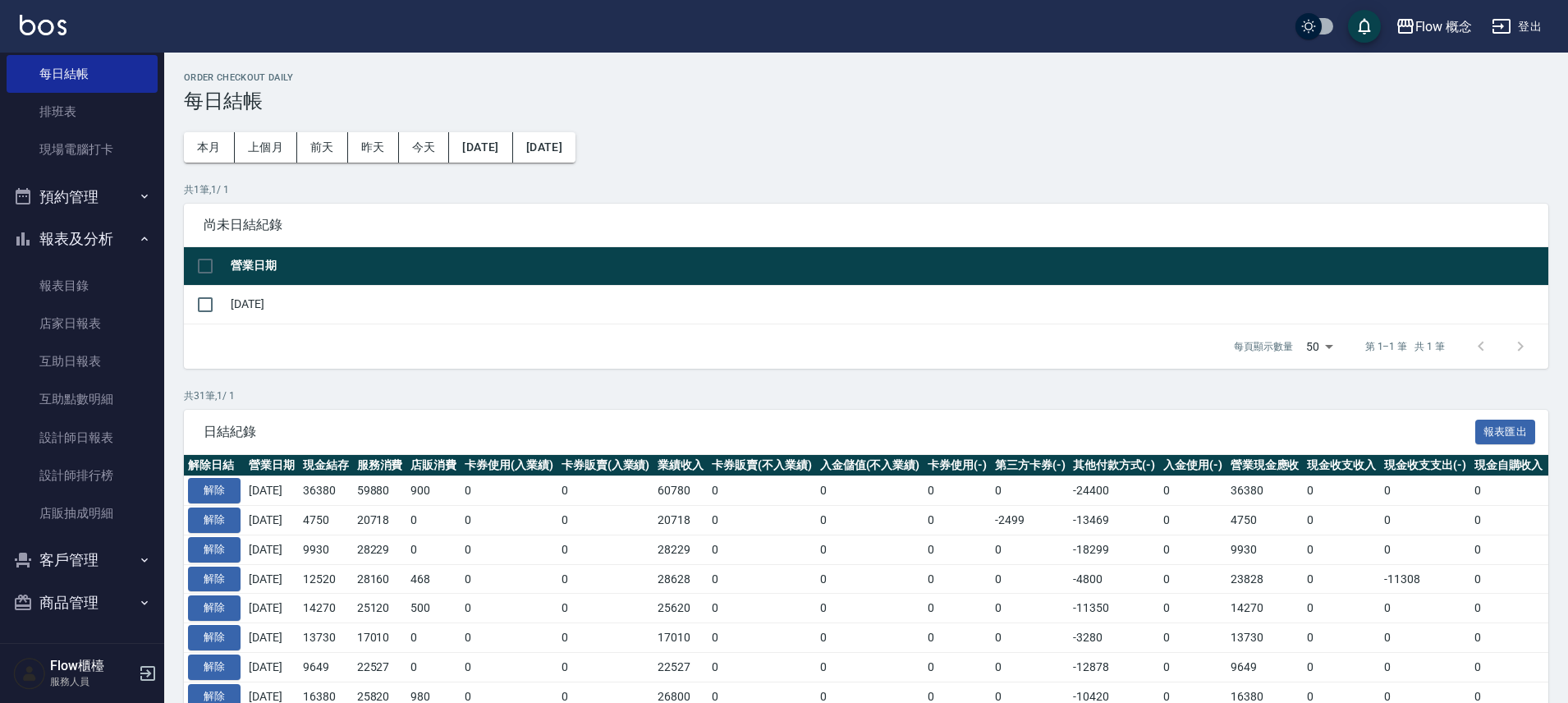
click at [109, 483] on link "設計師排行榜" at bounding box center [81, 475] width 151 height 38
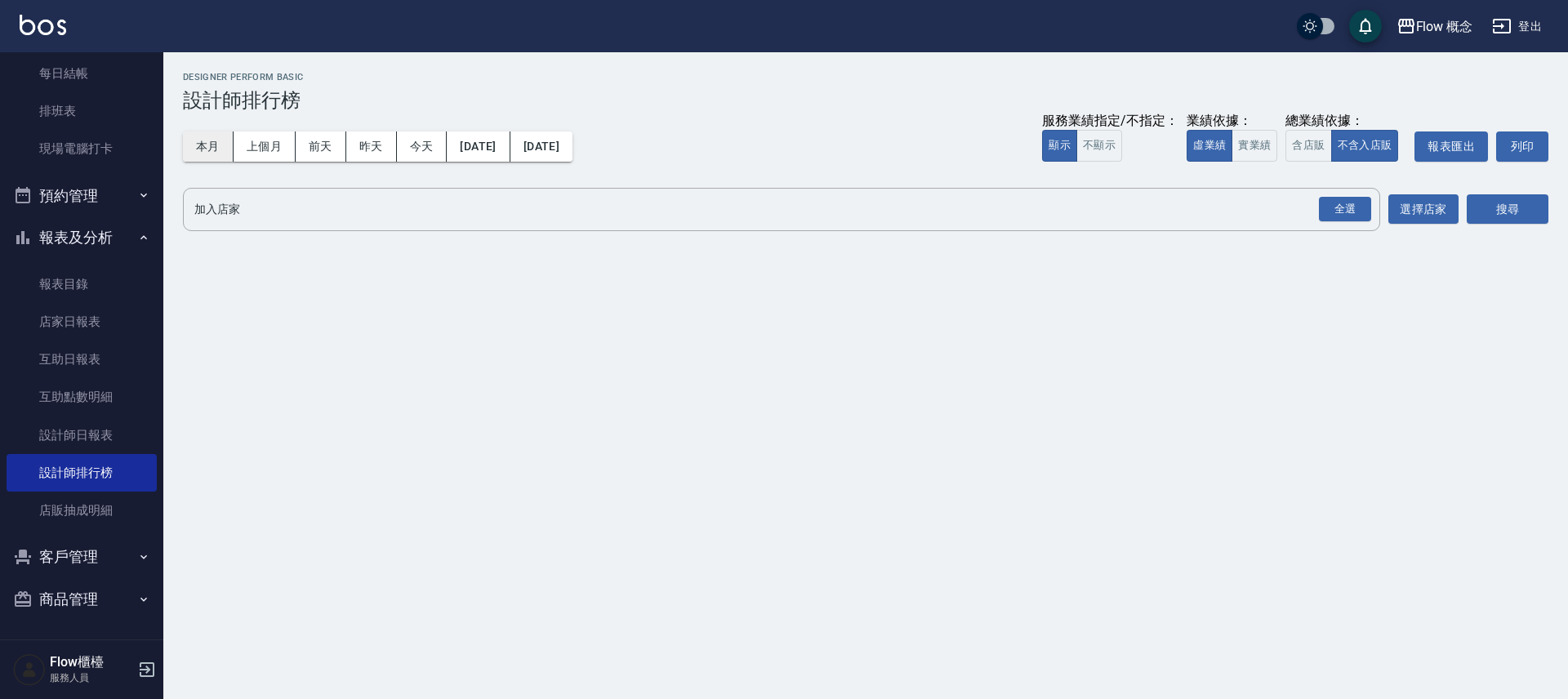
click at [209, 149] on button "本月" at bounding box center [208, 146] width 50 height 31
click at [1246, 137] on button "實業績" at bounding box center [1254, 145] width 46 height 31
click at [1361, 231] on div "Flow 概念 [DATE] - [DATE] 設計師排行榜 列印時間： [DATE][PHONE_NUMBER]:50 Designer Perform B…" at bounding box center [866, 155] width 1405 height 205
click at [1334, 199] on div "全選" at bounding box center [1345, 209] width 52 height 25
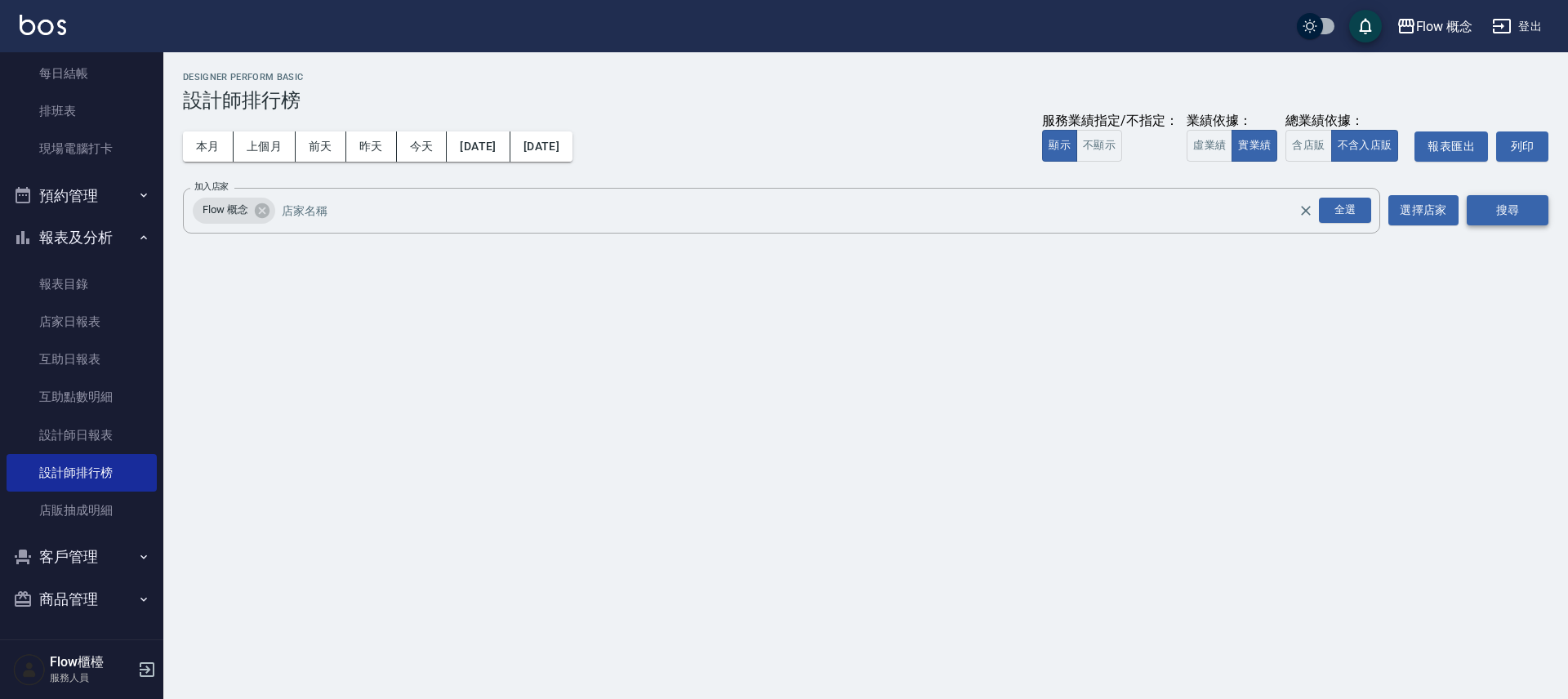
click at [1526, 208] on button "搜尋" at bounding box center [1508, 210] width 82 height 31
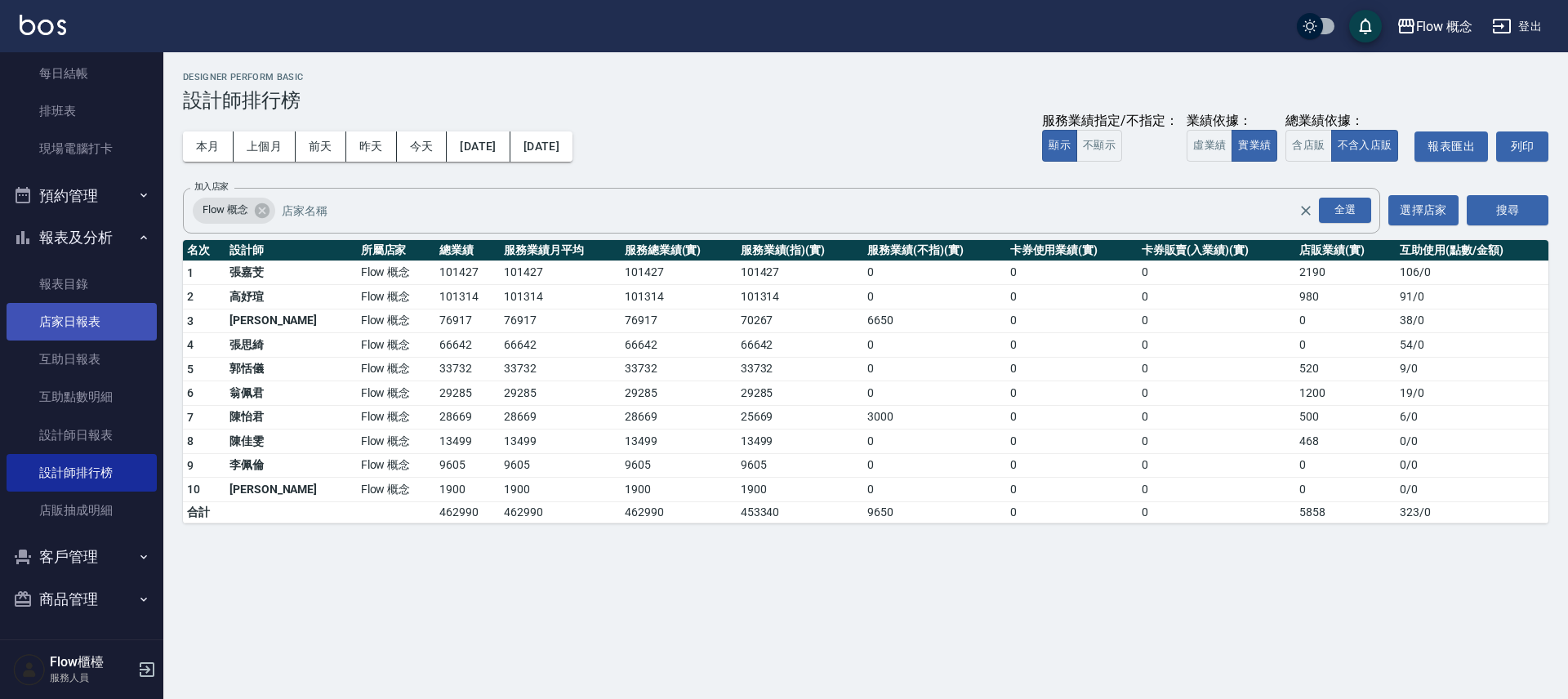
click at [82, 334] on link "店家日報表" at bounding box center [81, 322] width 150 height 38
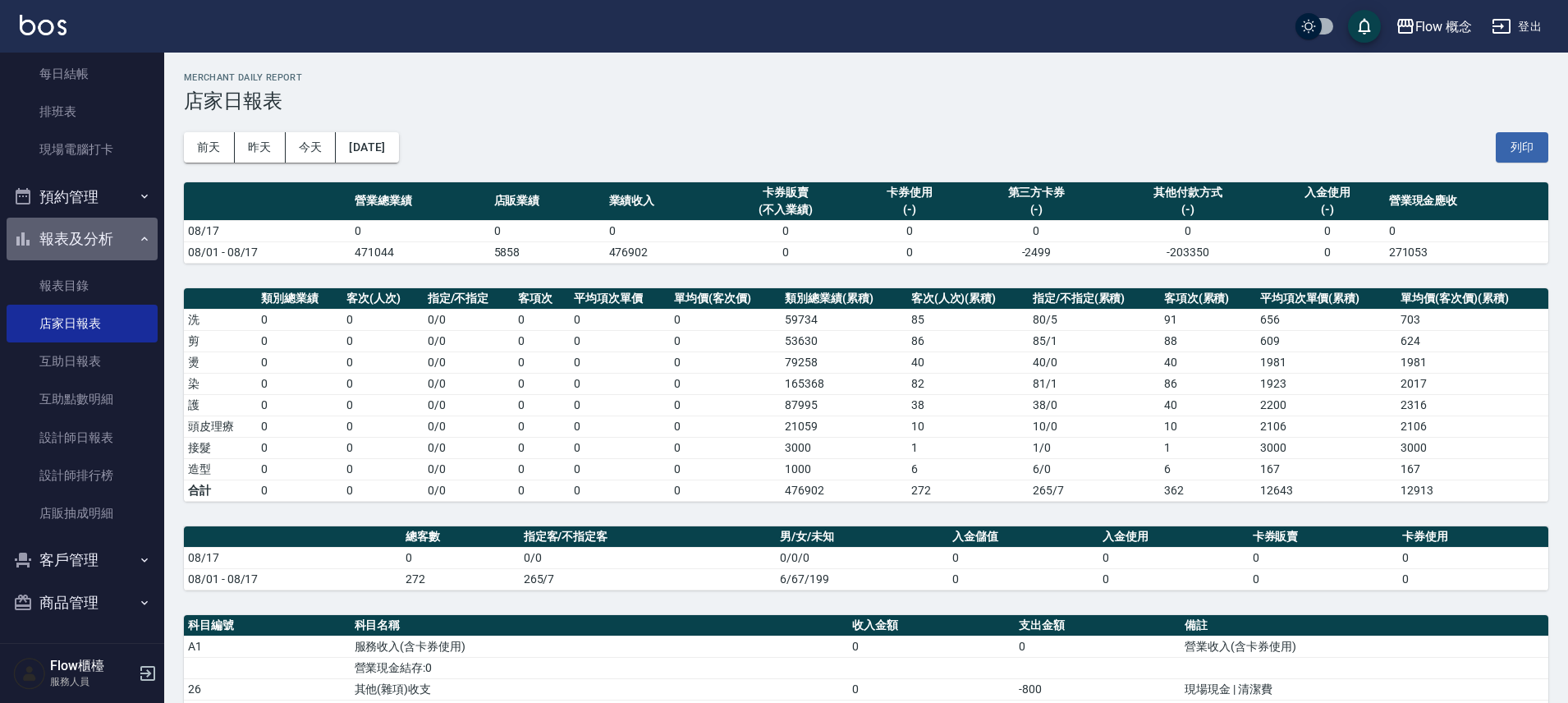
click at [107, 235] on button "報表及分析" at bounding box center [81, 239] width 151 height 42
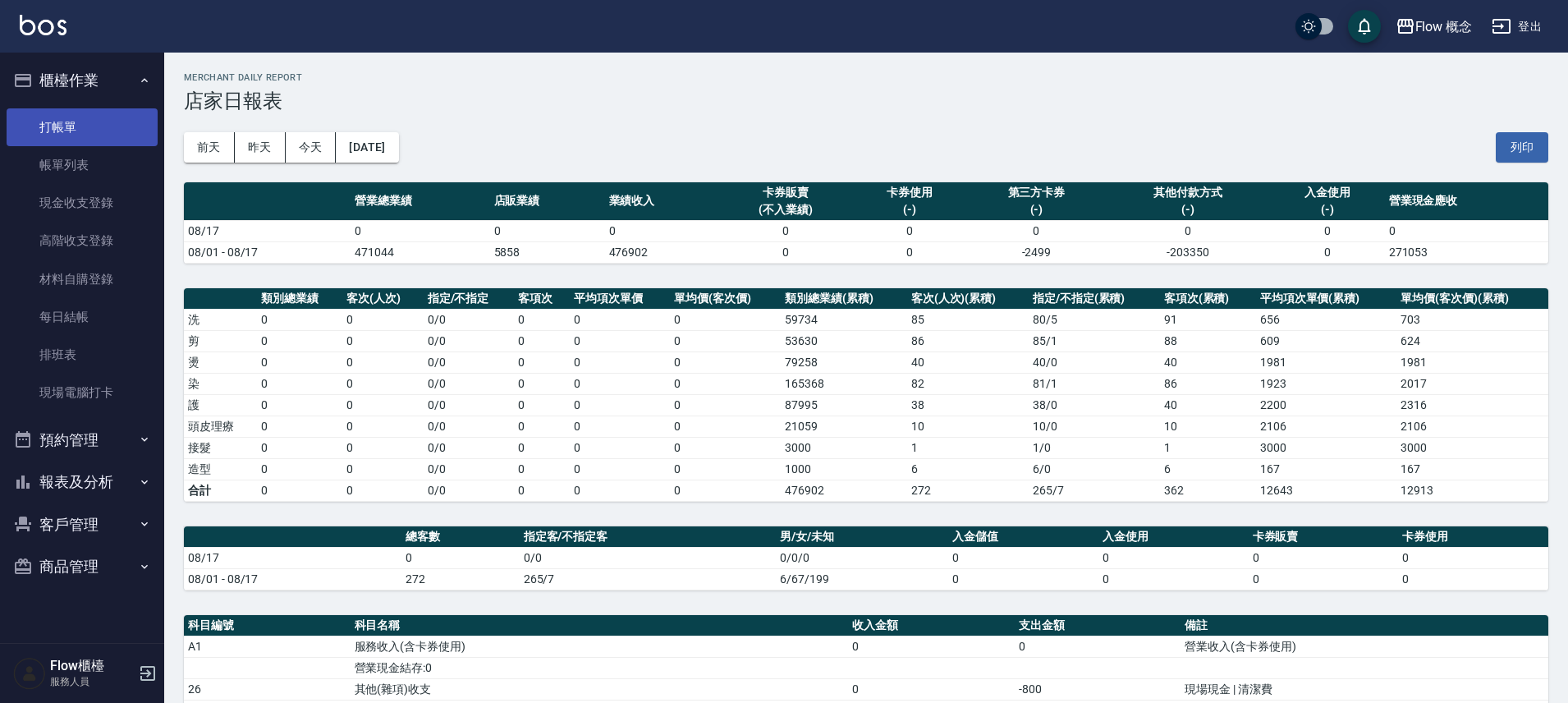
click at [39, 131] on link "打帳單" at bounding box center [81, 127] width 151 height 38
